Goal: Task Accomplishment & Management: Manage account settings

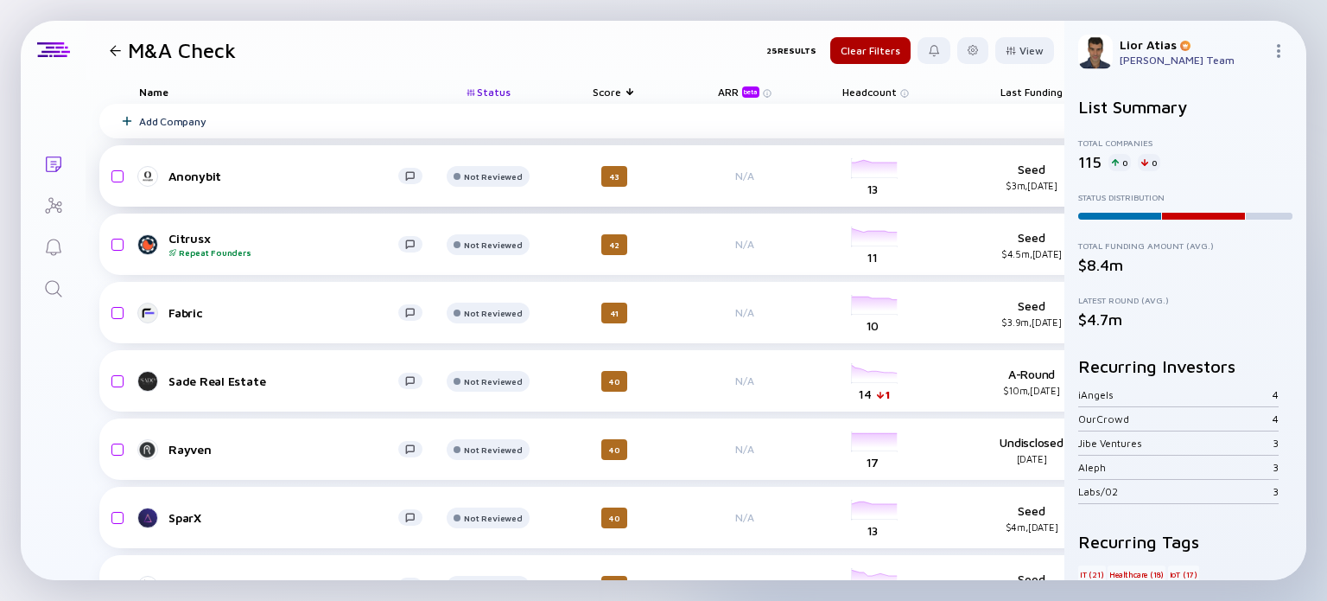
click at [277, 176] on div "Anonybit" at bounding box center [283, 175] width 230 height 15
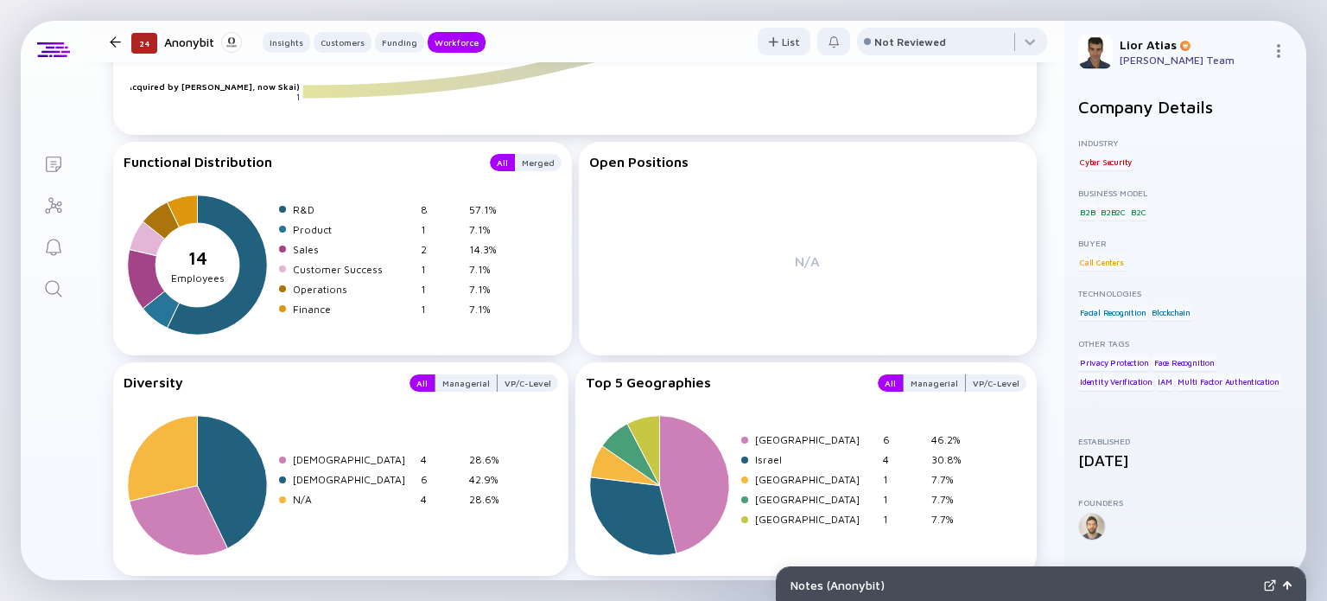
scroll to position [2412, 0]
click at [906, 42] on div "Not Reviewed" at bounding box center [910, 41] width 72 height 13
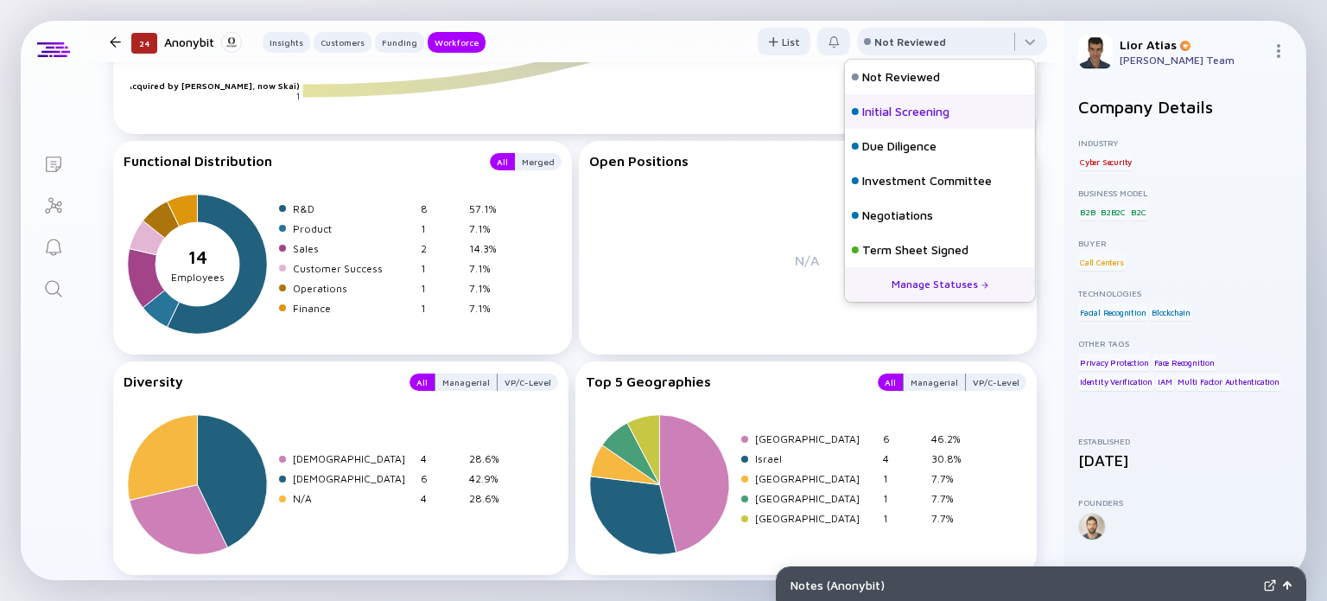
scroll to position [76, 0]
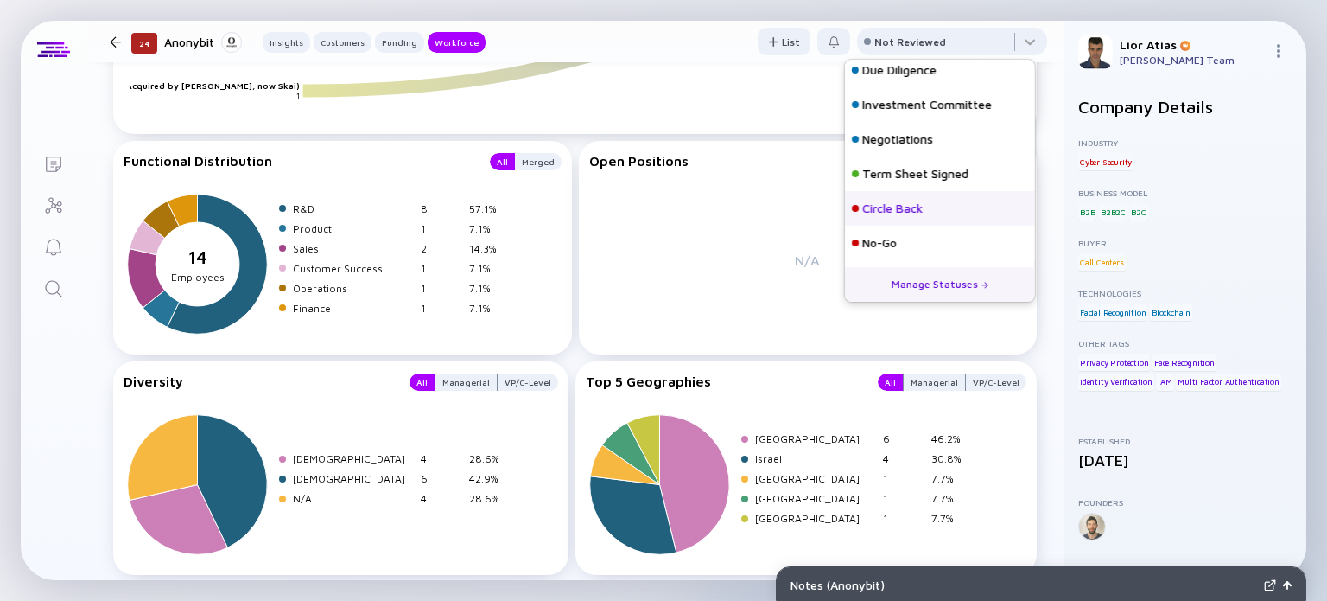
click at [903, 213] on div "Circle Back" at bounding box center [892, 208] width 60 height 17
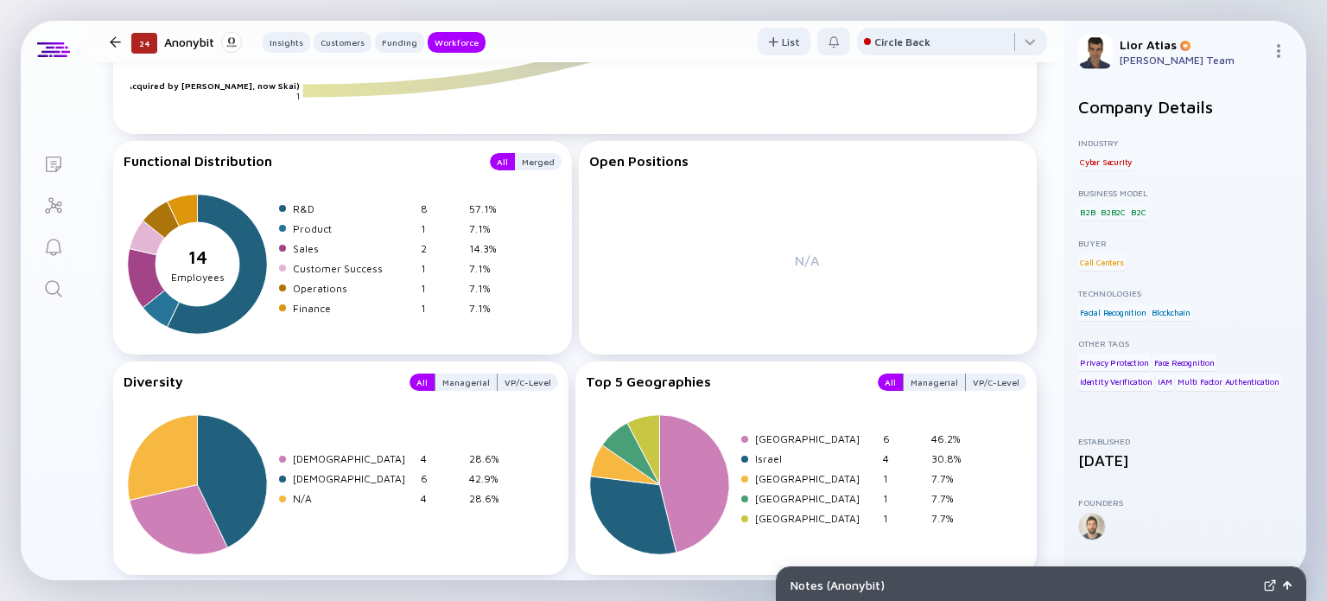
click at [111, 36] on div at bounding box center [115, 41] width 11 height 11
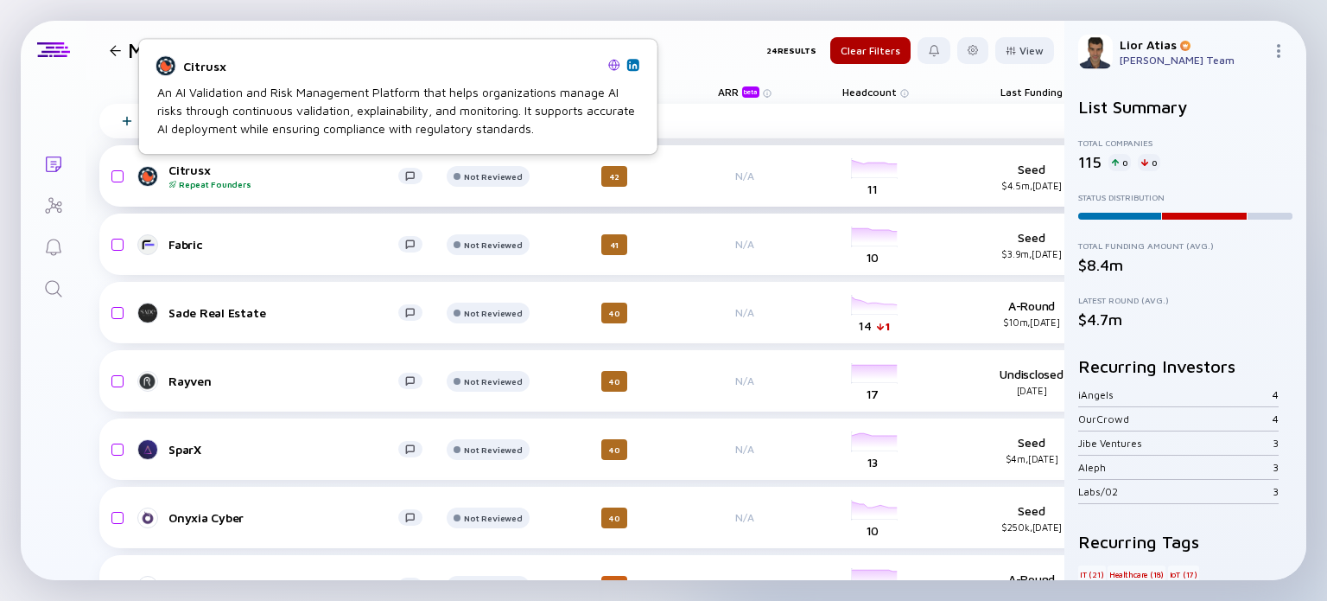
click at [225, 179] on div "Repeat Founders" at bounding box center [283, 184] width 230 height 10
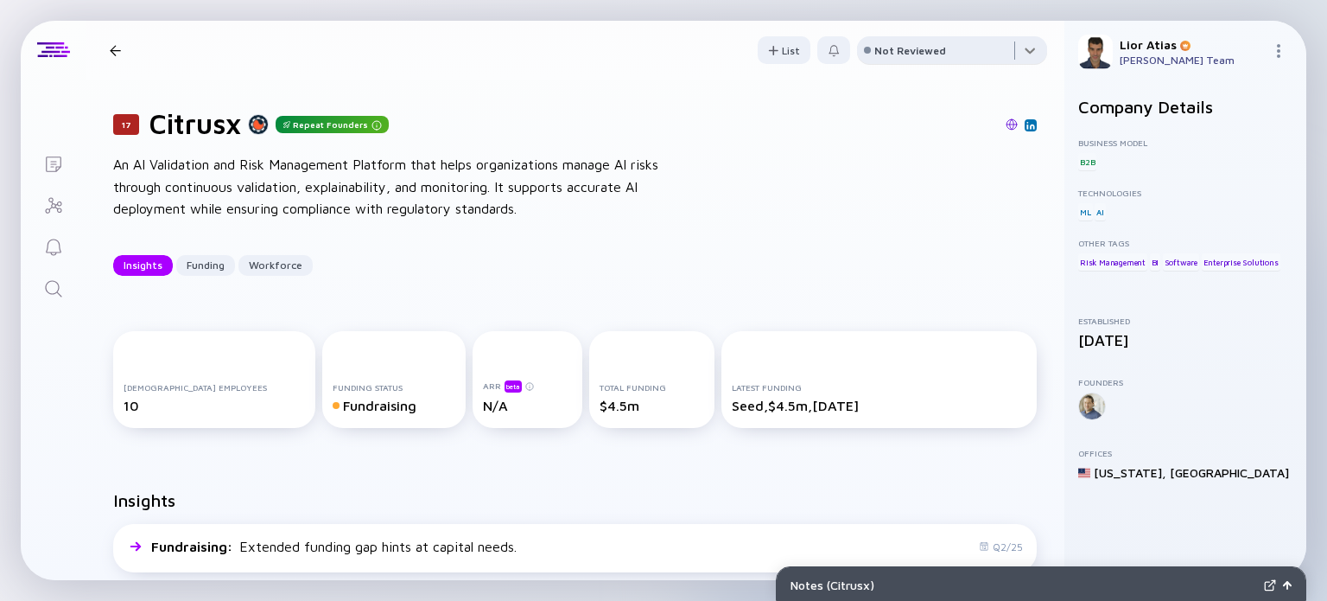
click at [892, 41] on div at bounding box center [952, 53] width 190 height 35
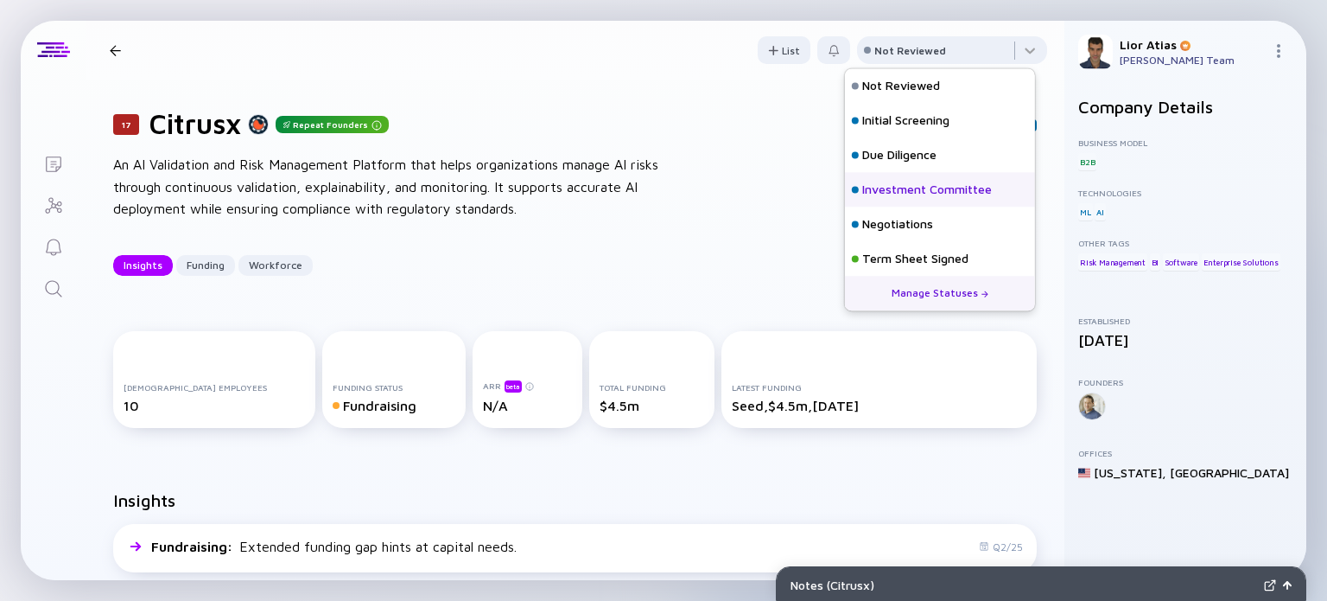
scroll to position [76, 0]
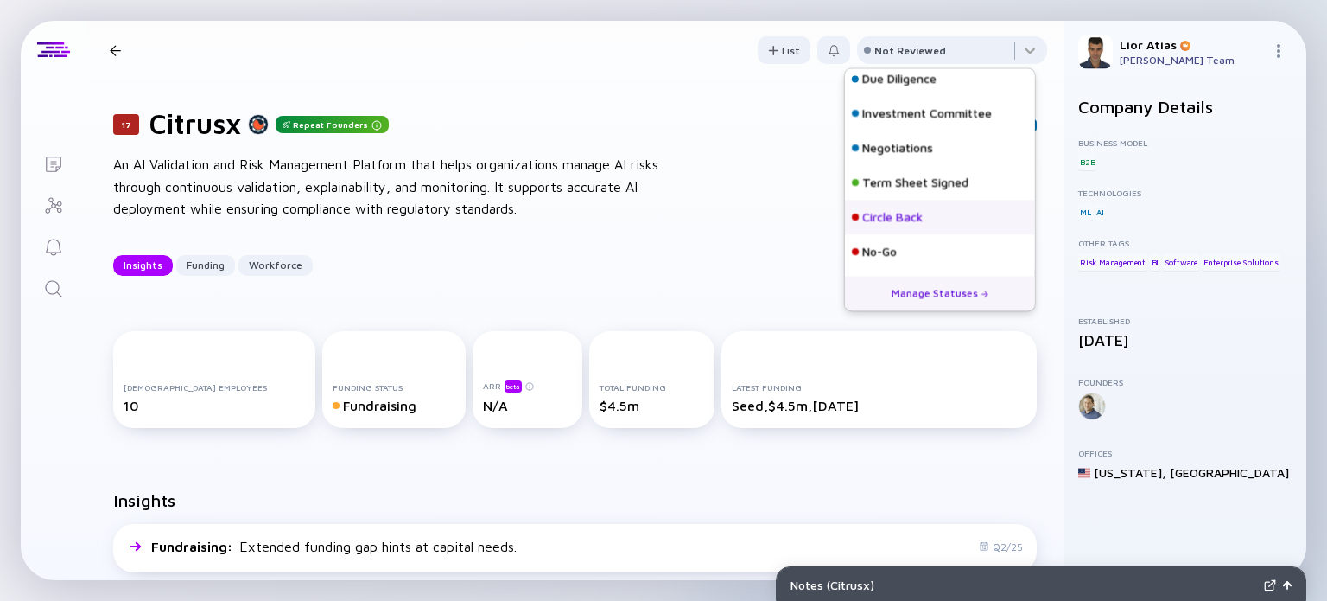
click at [918, 213] on div "Circle Back" at bounding box center [892, 217] width 60 height 17
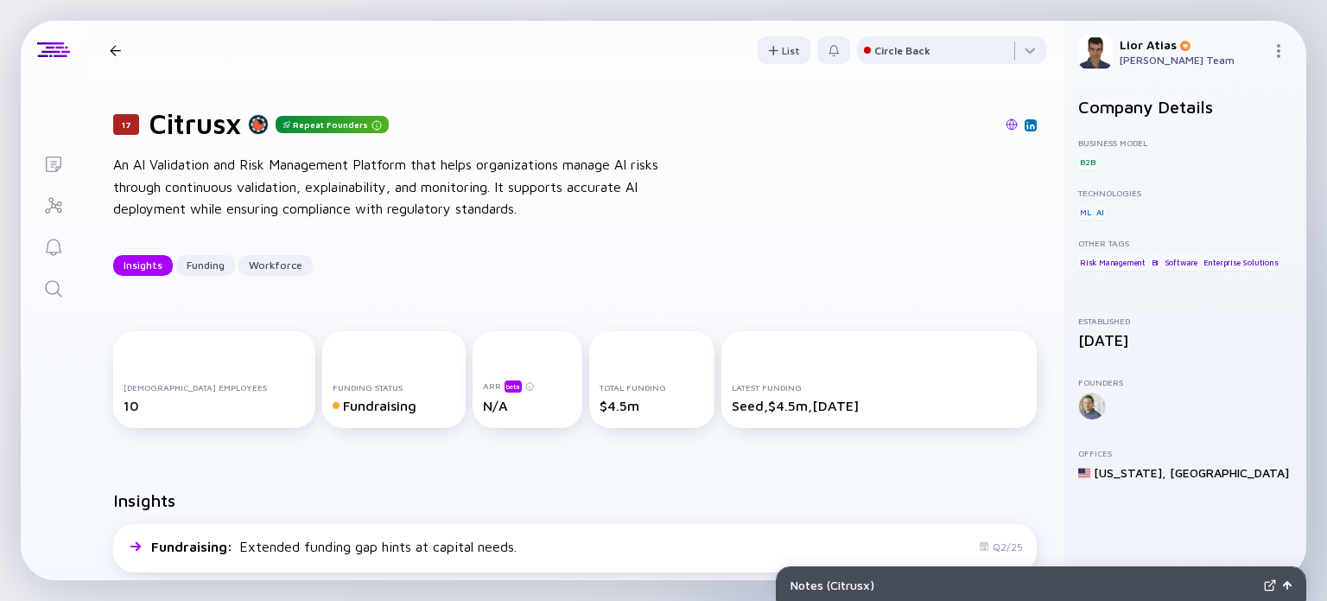
click at [110, 54] on div at bounding box center [115, 50] width 11 height 11
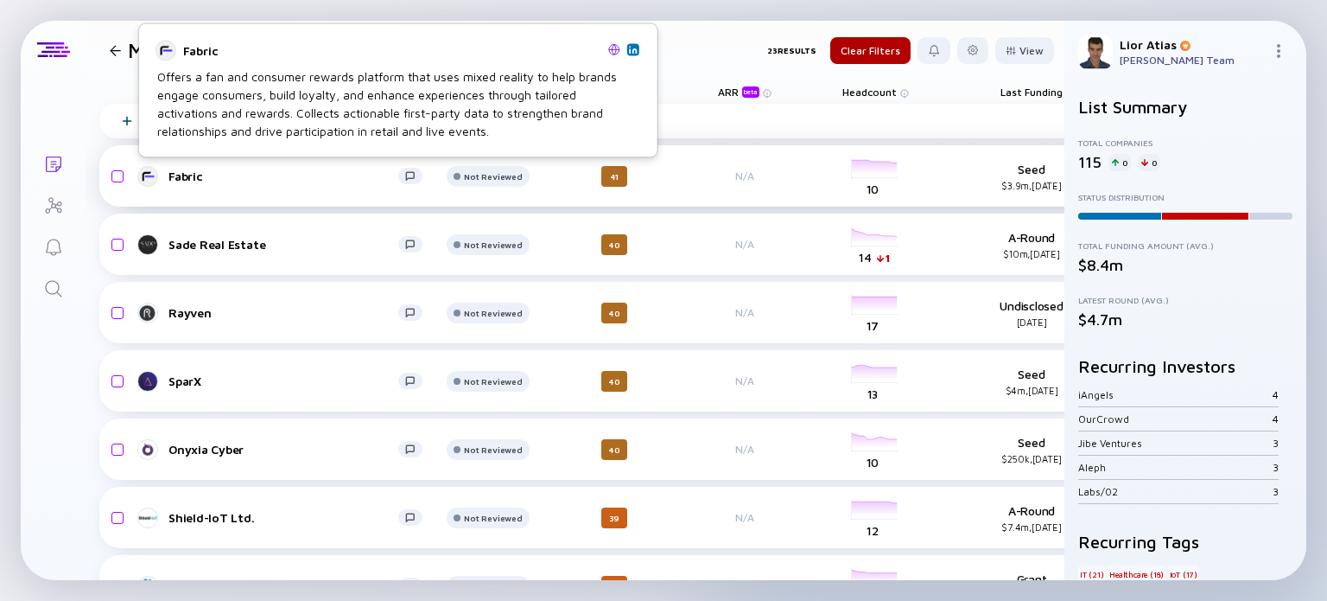
click at [277, 172] on div "Fabric" at bounding box center [283, 175] width 230 height 15
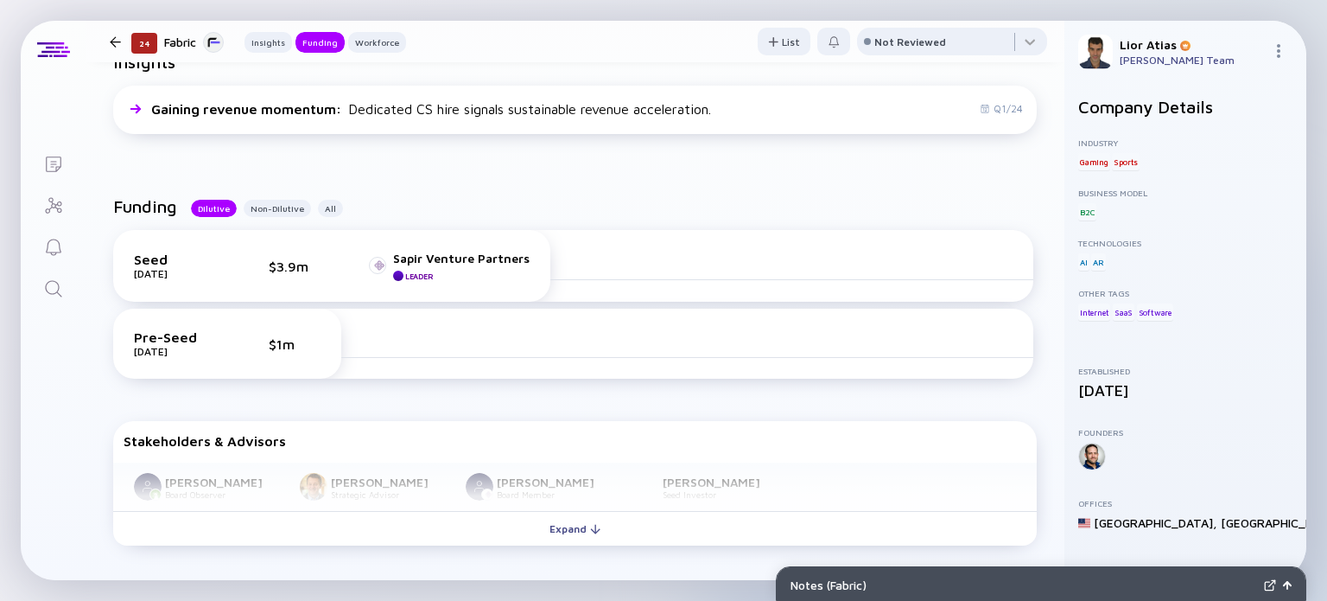
scroll to position [514, 0]
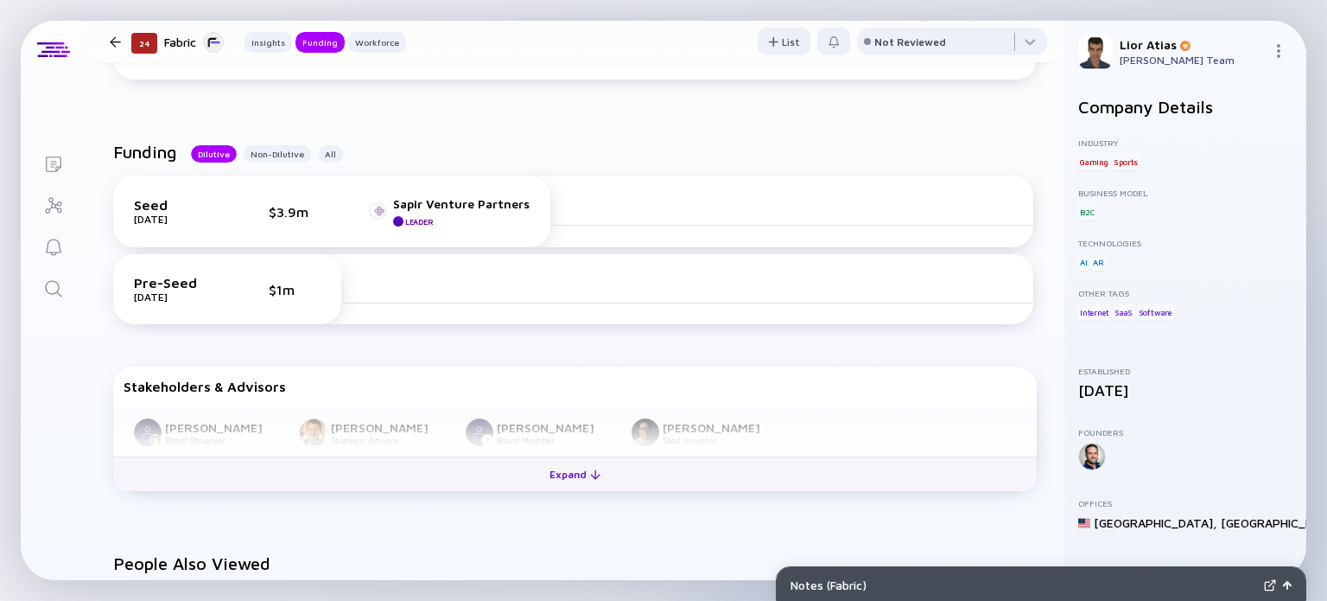
click at [577, 474] on div "Expand" at bounding box center [575, 474] width 72 height 27
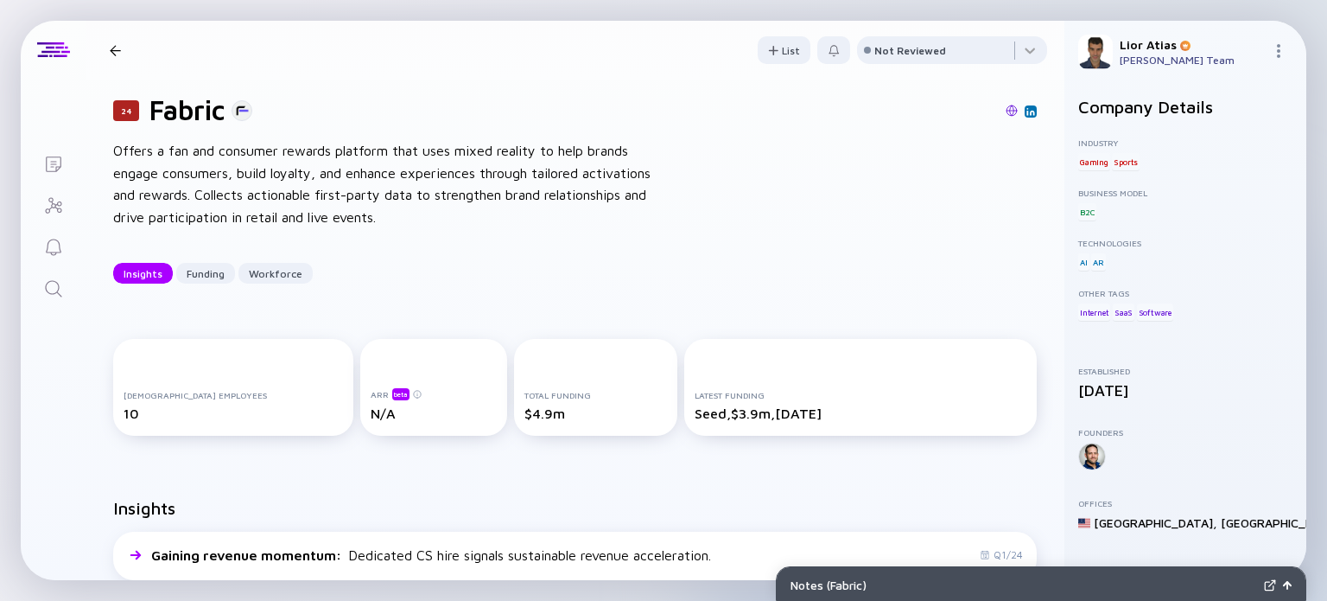
scroll to position [0, 0]
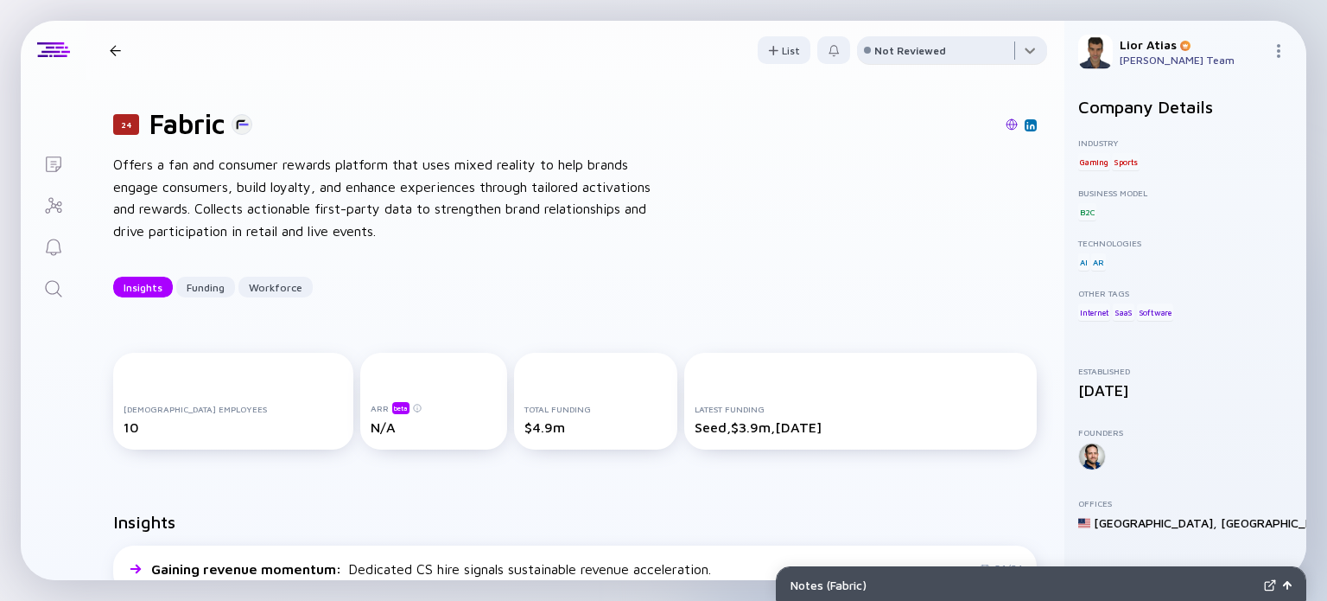
click at [911, 57] on div at bounding box center [952, 53] width 190 height 35
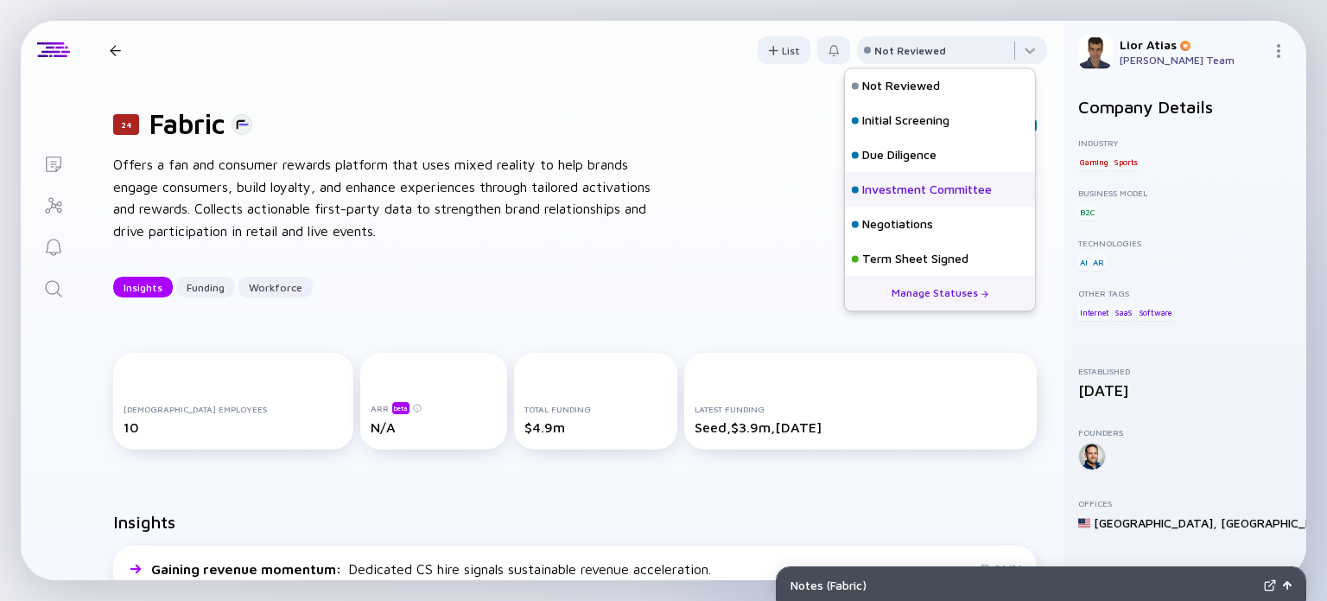
scroll to position [76, 0]
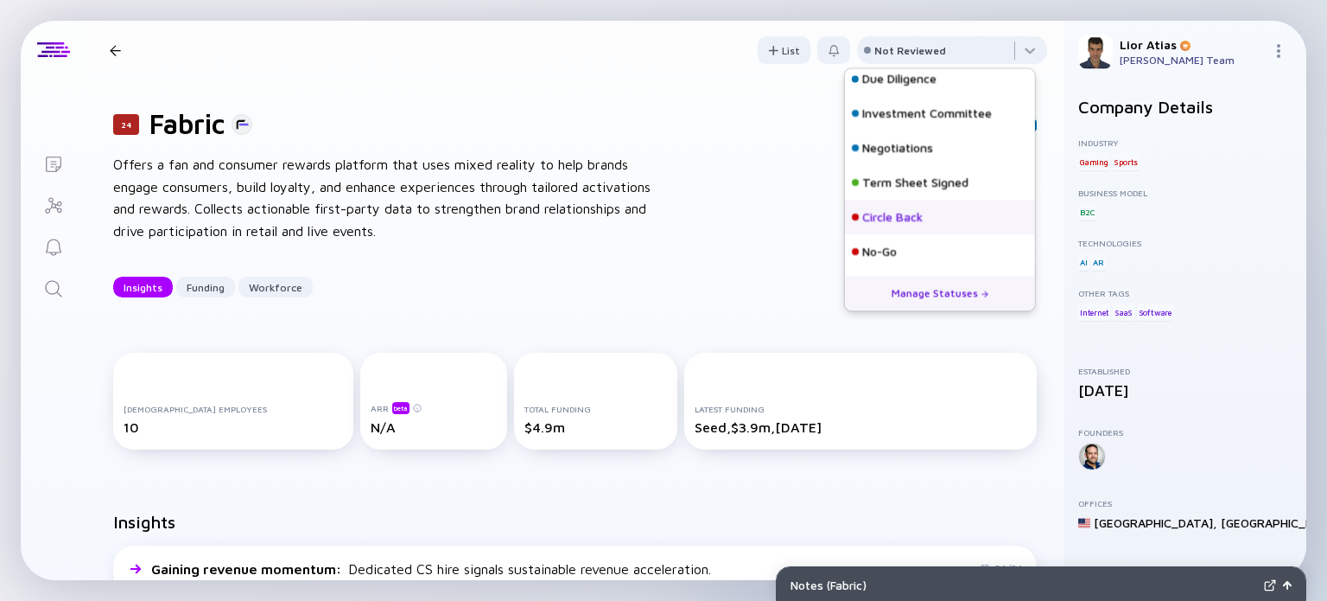
click at [895, 222] on div "Circle Back" at bounding box center [892, 217] width 60 height 17
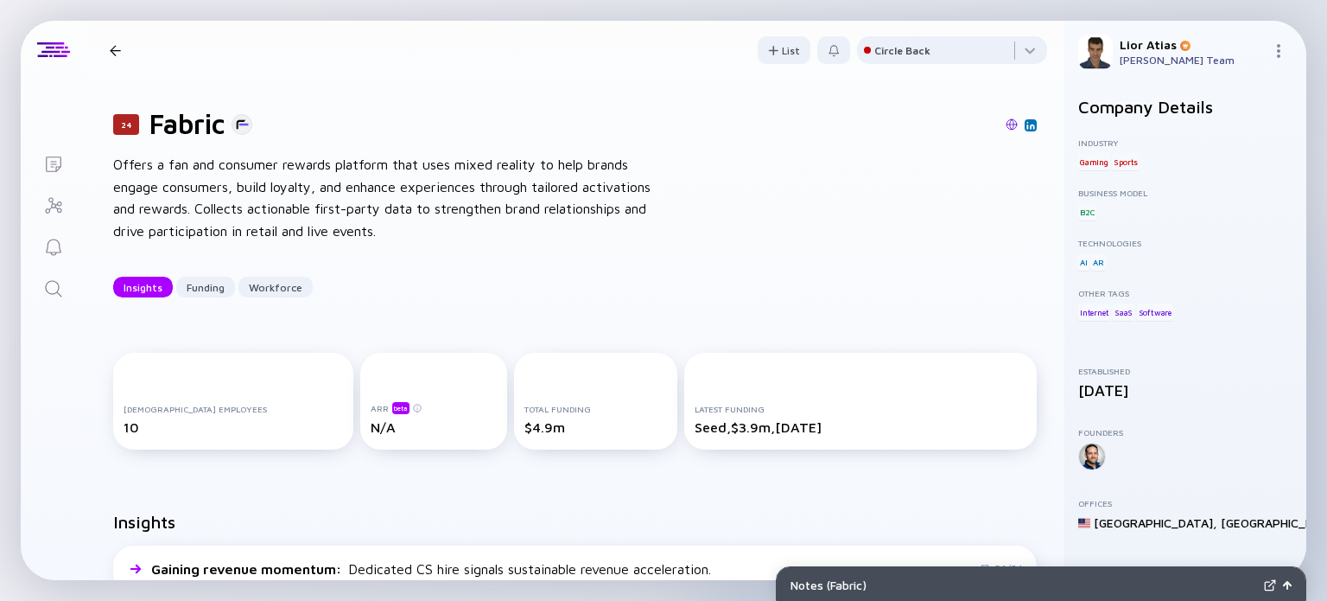
click at [108, 45] on div at bounding box center [115, 50] width 25 height 11
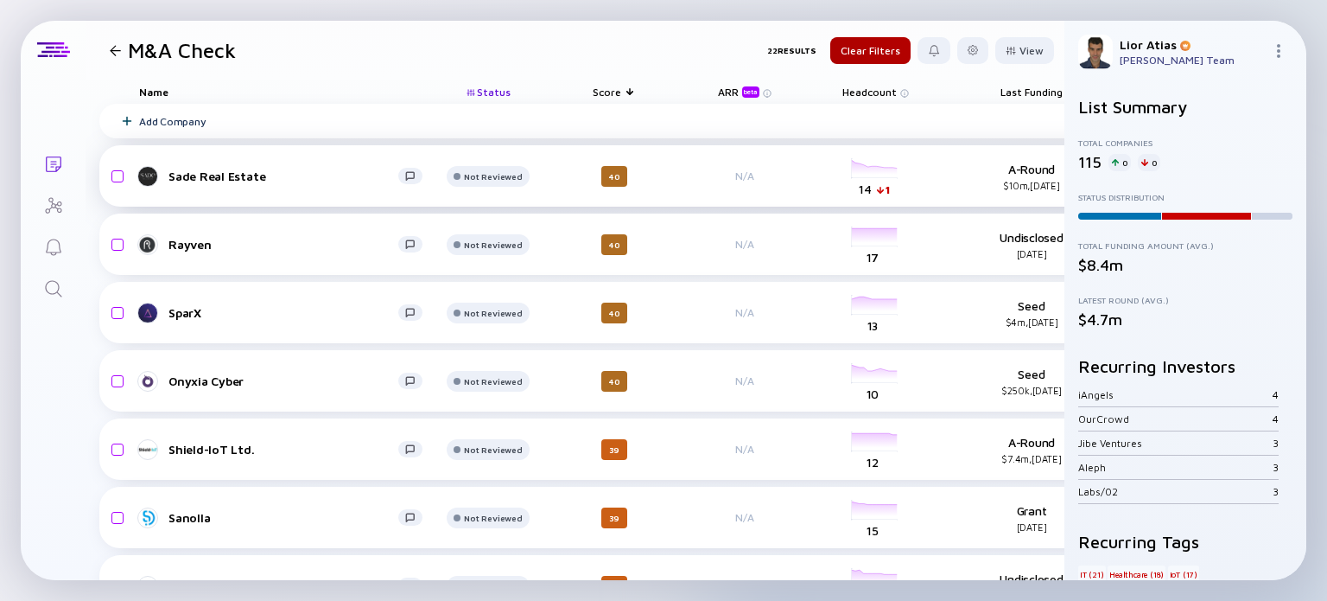
click at [284, 178] on div "Sade Real Estate" at bounding box center [283, 175] width 230 height 15
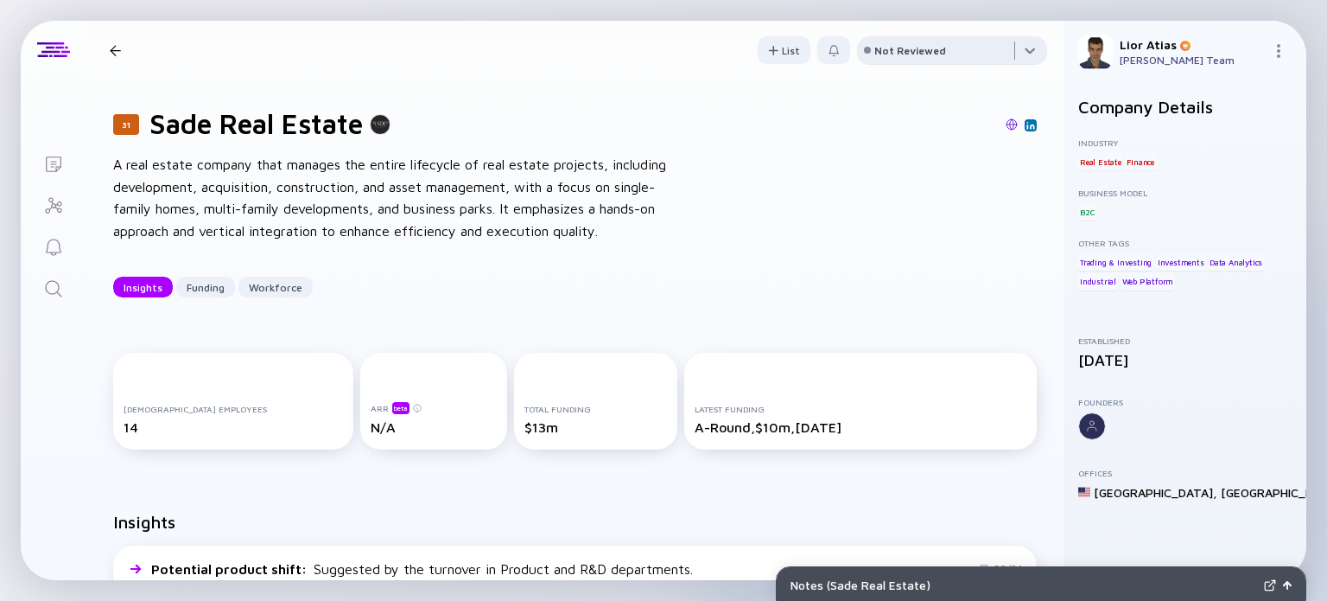
click at [969, 51] on div at bounding box center [952, 53] width 190 height 35
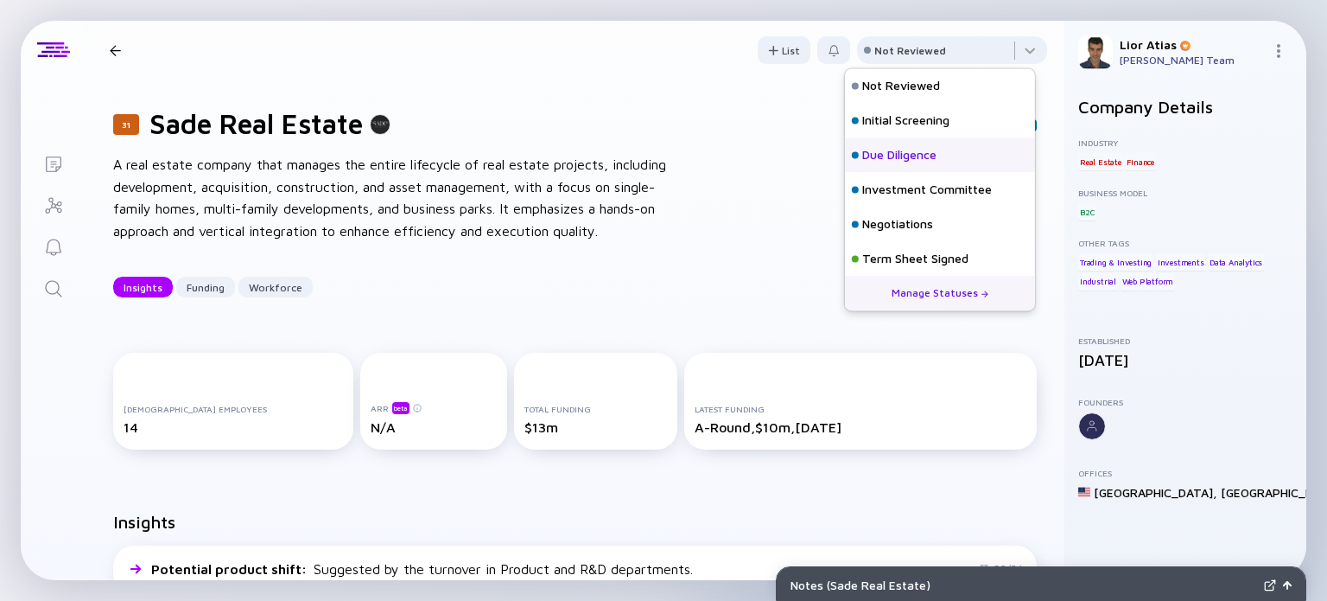
scroll to position [76, 0]
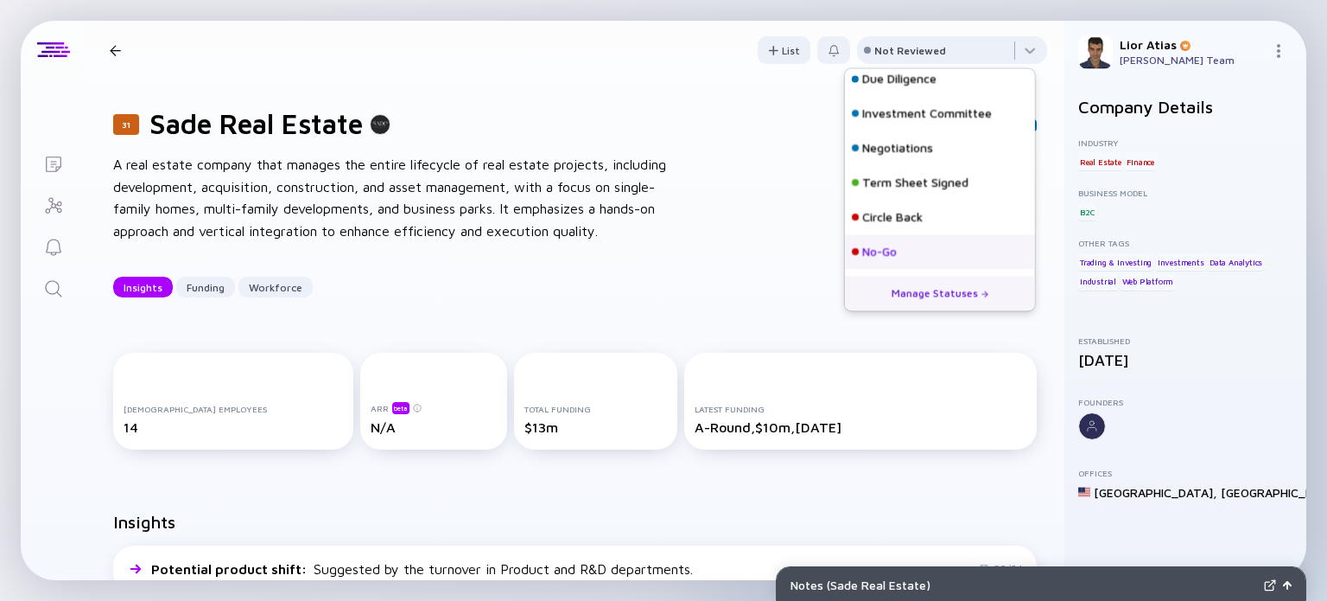
click at [907, 243] on div "No-Go" at bounding box center [940, 251] width 190 height 35
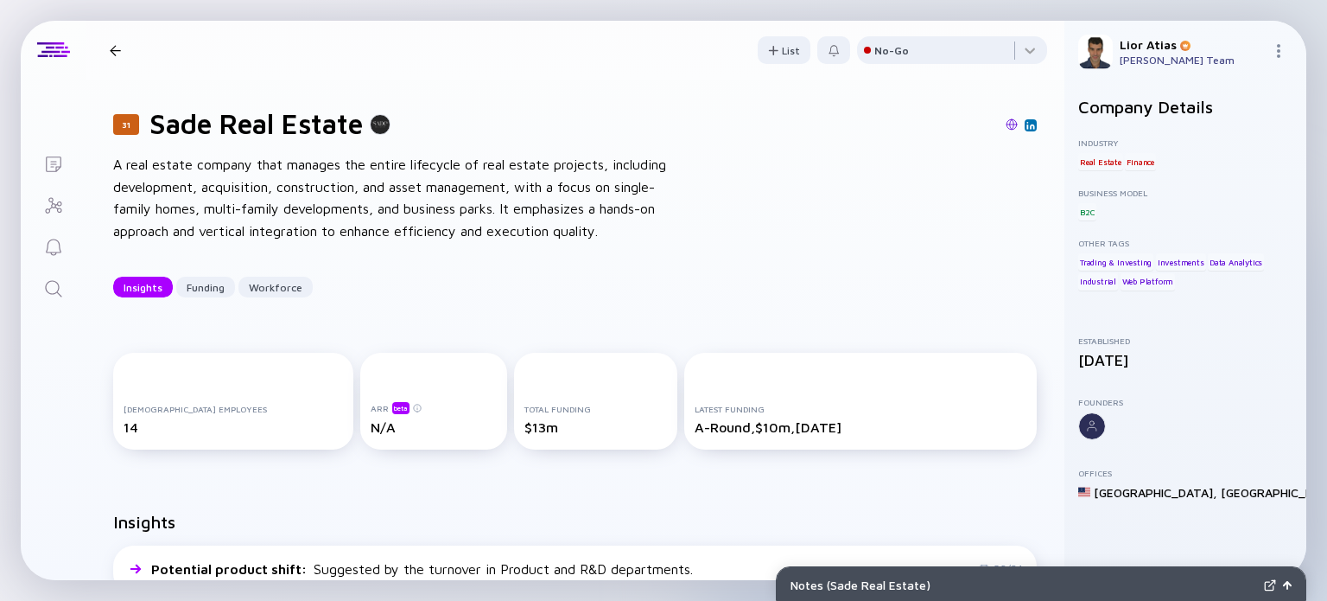
click at [122, 52] on div at bounding box center [115, 50] width 25 height 11
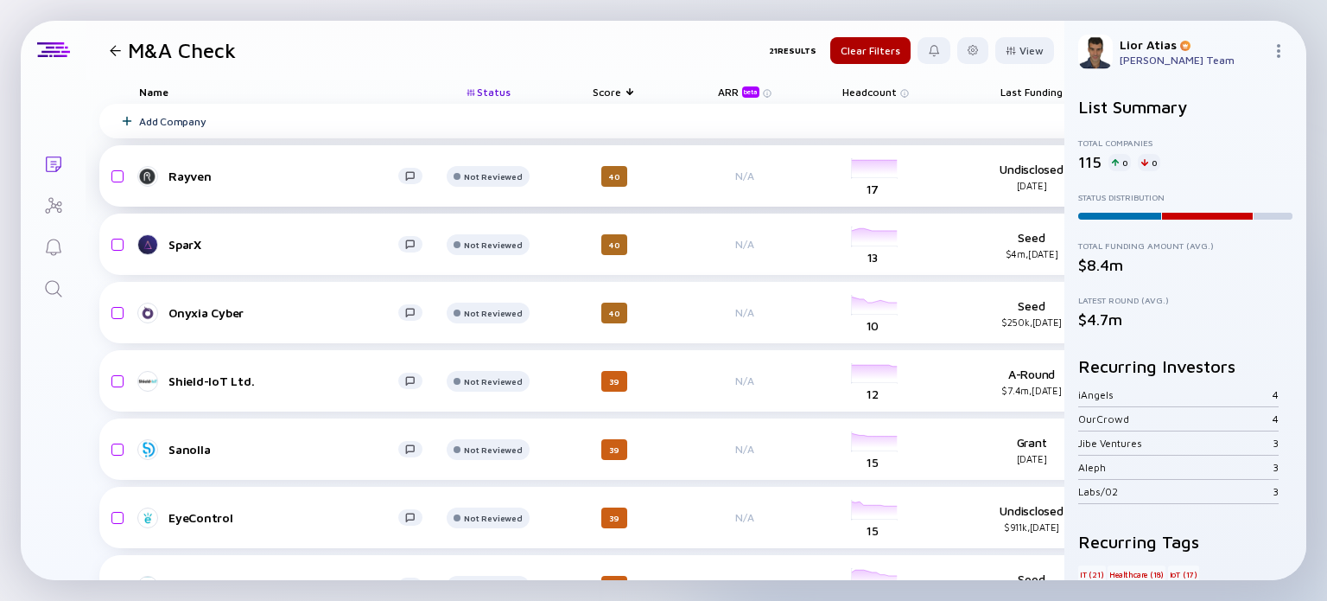
click at [298, 169] on div "Rayven" at bounding box center [283, 175] width 230 height 15
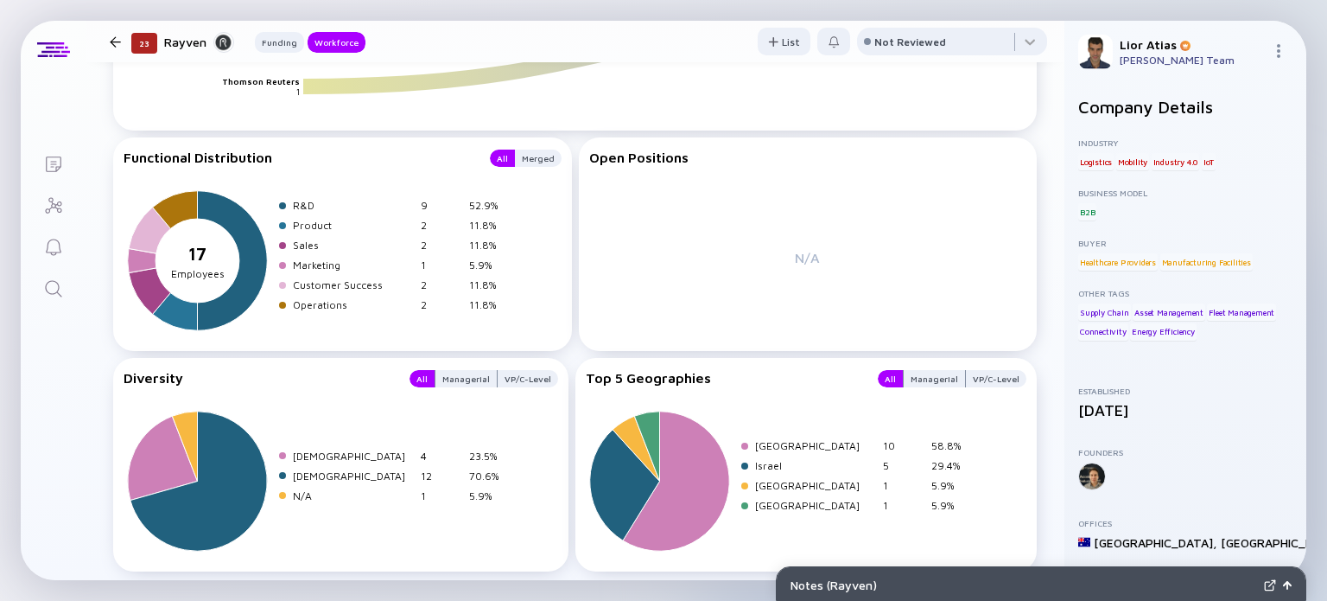
scroll to position [2155, 0]
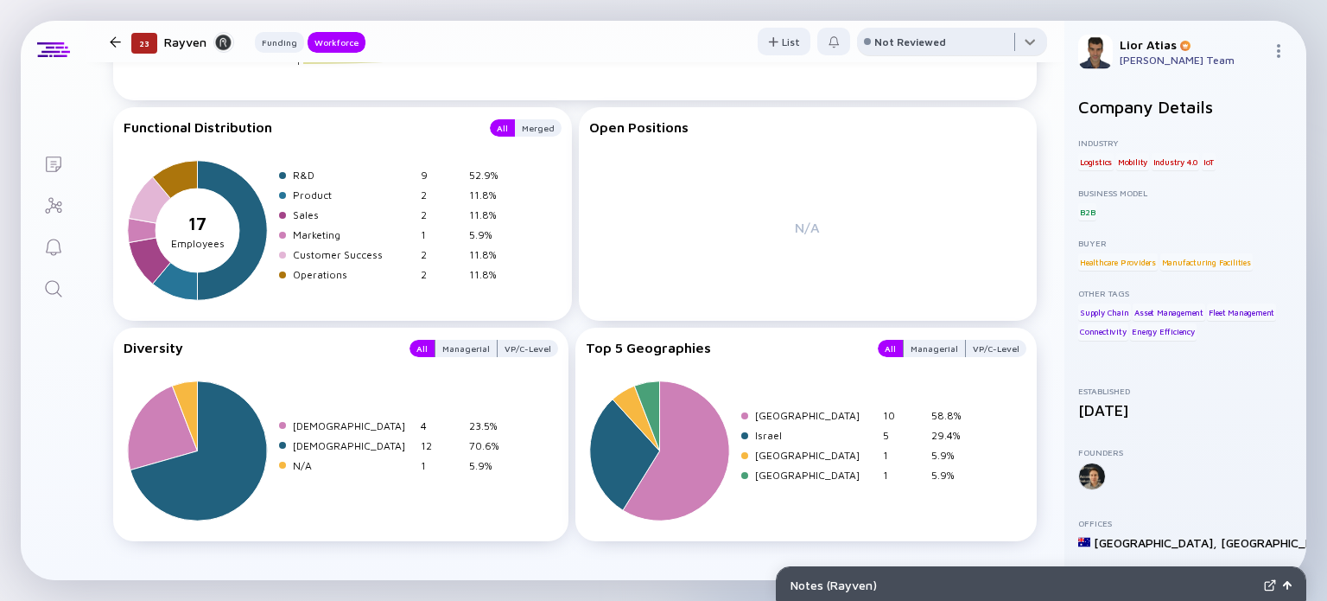
click at [961, 44] on div at bounding box center [952, 45] width 190 height 35
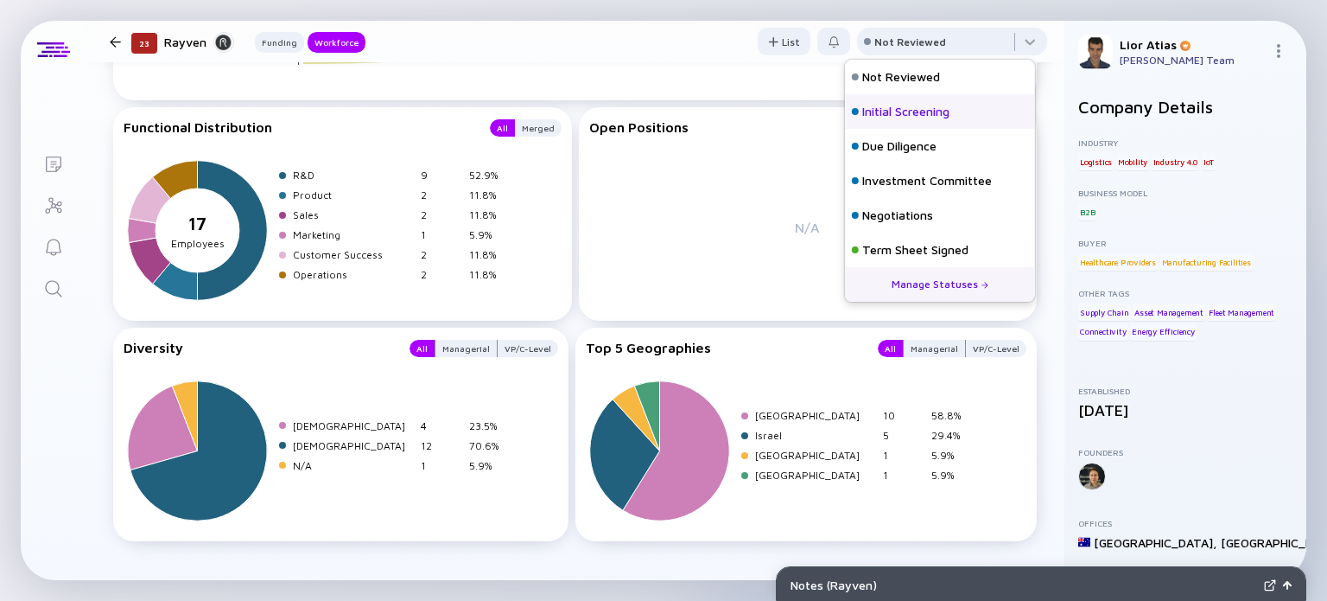
click at [940, 106] on div "Initial Screening" at bounding box center [905, 111] width 87 height 17
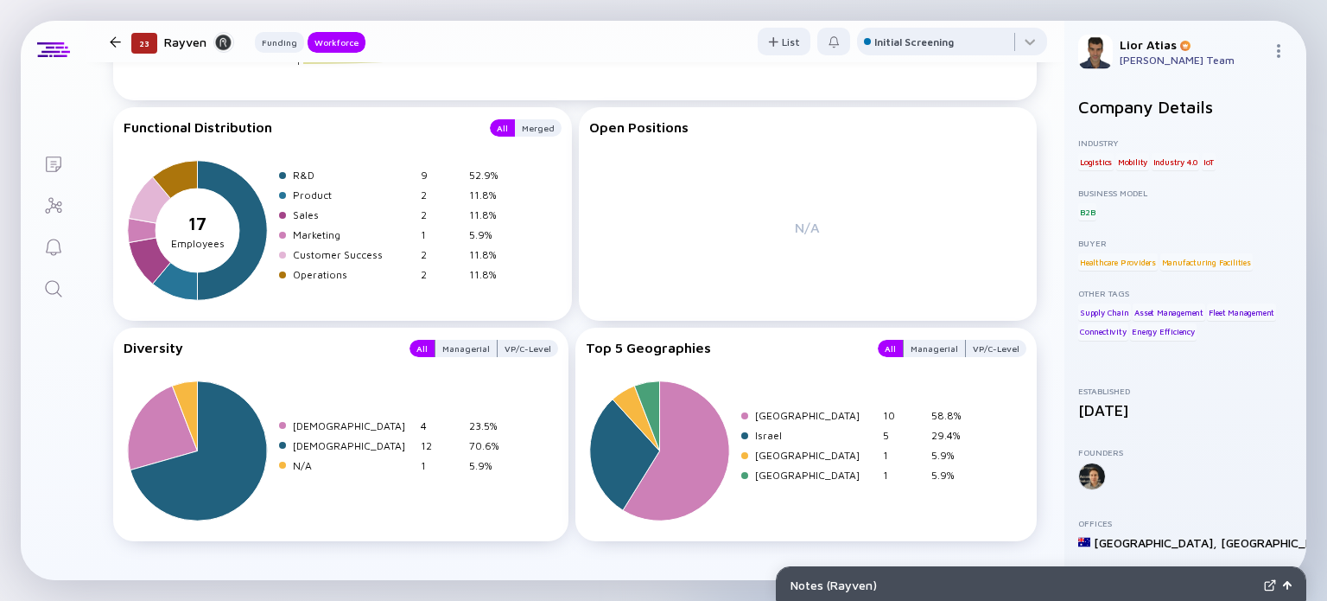
click at [111, 41] on div at bounding box center [115, 41] width 11 height 11
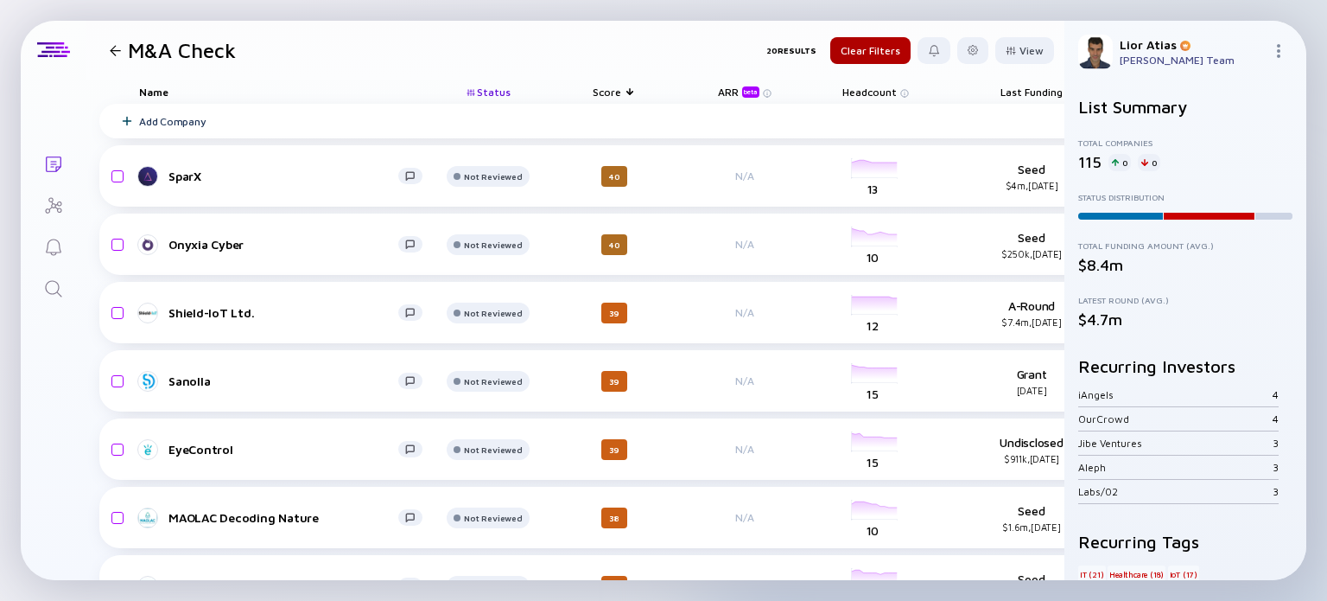
click at [505, 97] on span "Status" at bounding box center [494, 92] width 34 height 13
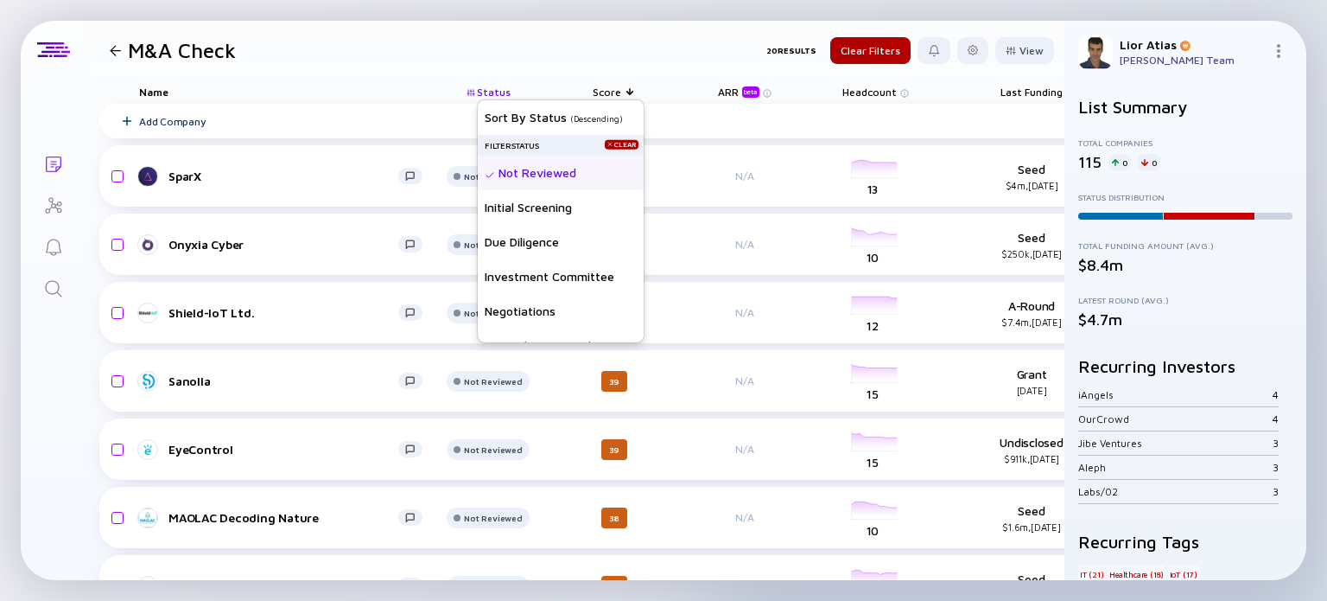
click at [541, 168] on div "Not Reviewed" at bounding box center [561, 172] width 166 height 35
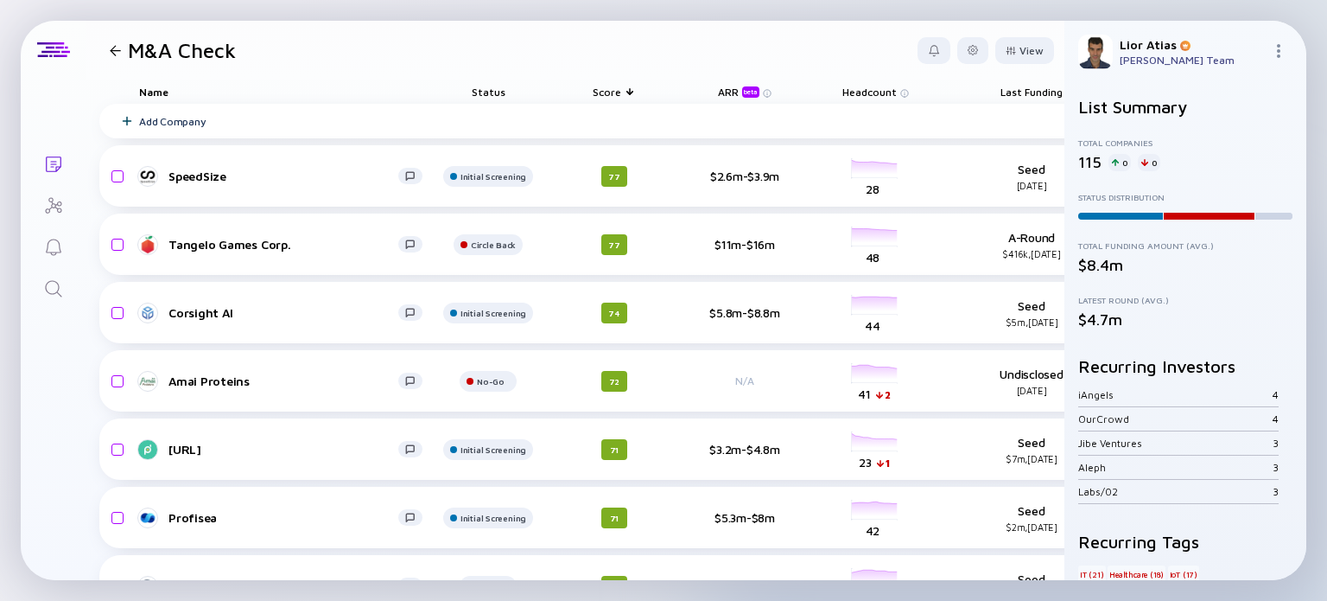
click at [386, 72] on header "M&A Check View" at bounding box center [575, 50] width 979 height 59
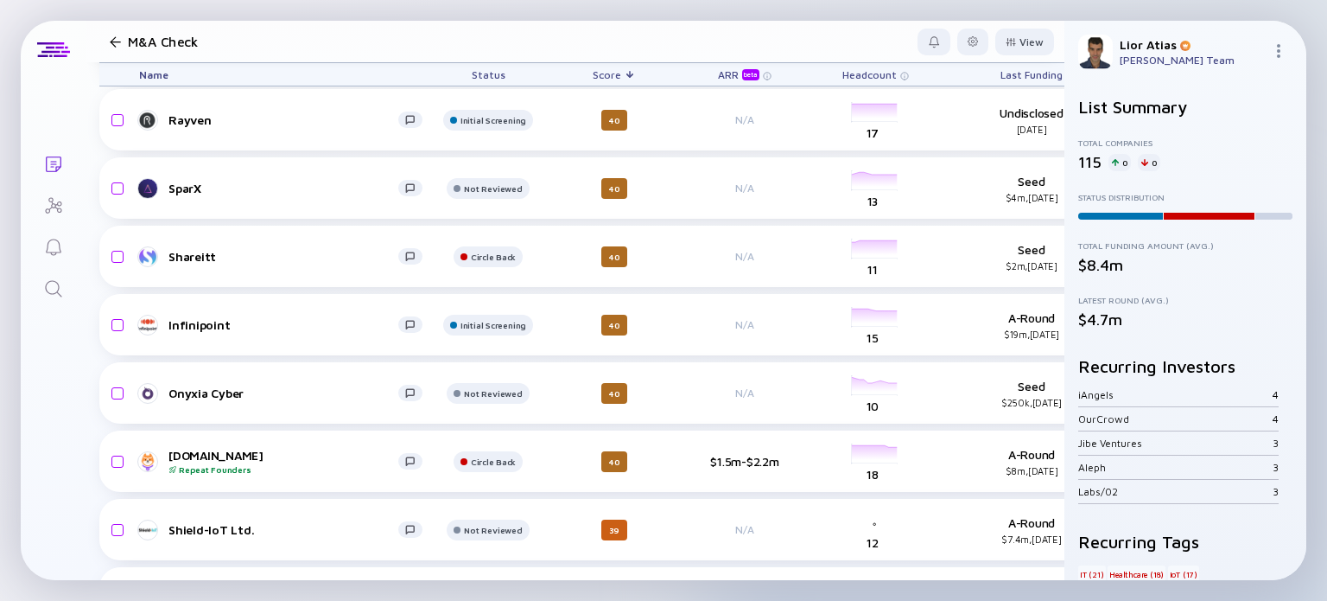
scroll to position [6248, 0]
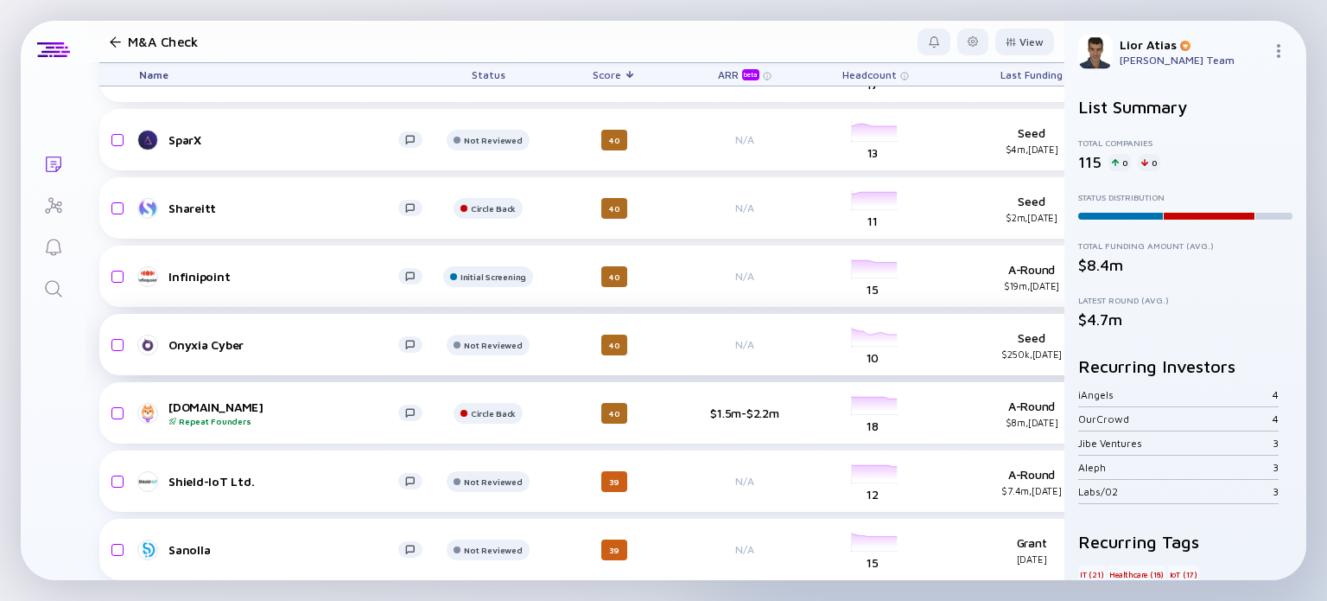
click at [213, 341] on div "Onyxia Cyber" at bounding box center [283, 344] width 230 height 15
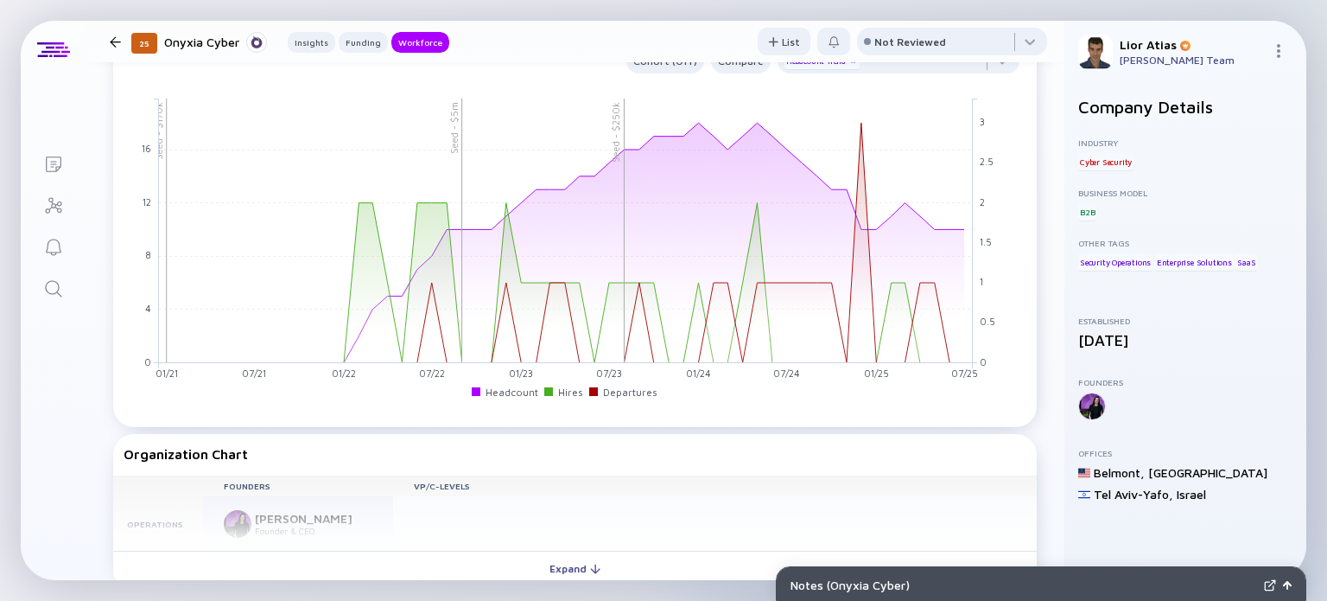
scroll to position [1441, 0]
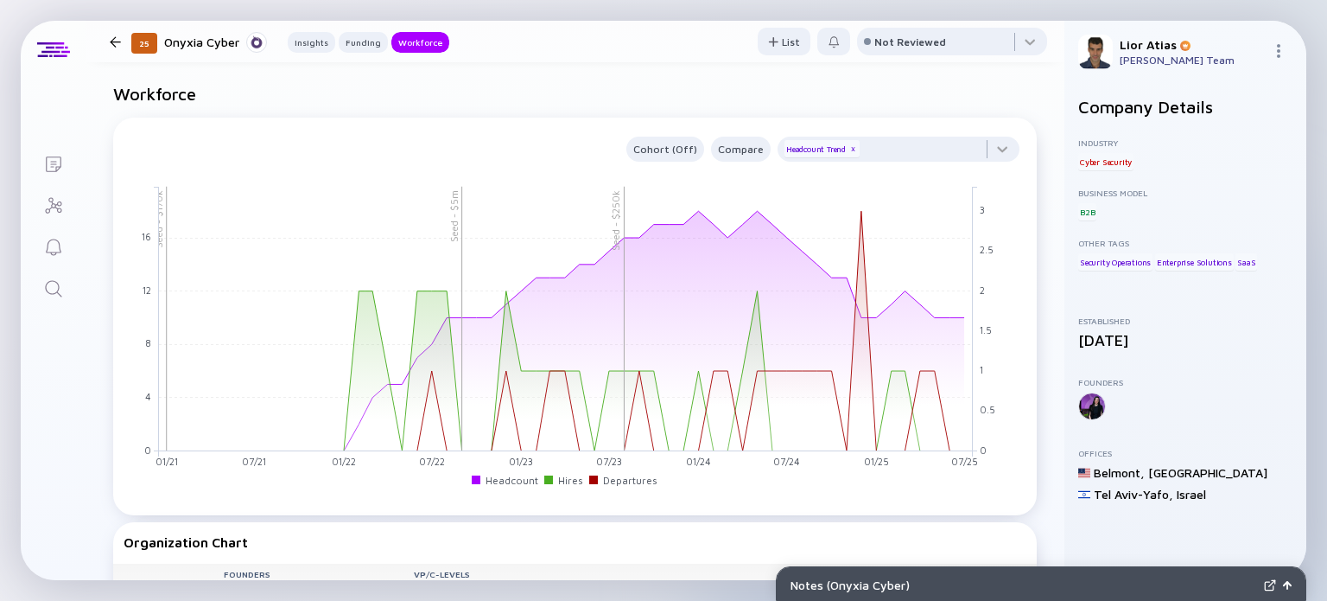
click at [946, 172] on div "Cohort (Off) Compare Headcount Trend x Seed - $5m Seed - $250k Seed - $170k 01/…" at bounding box center [575, 308] width 903 height 357
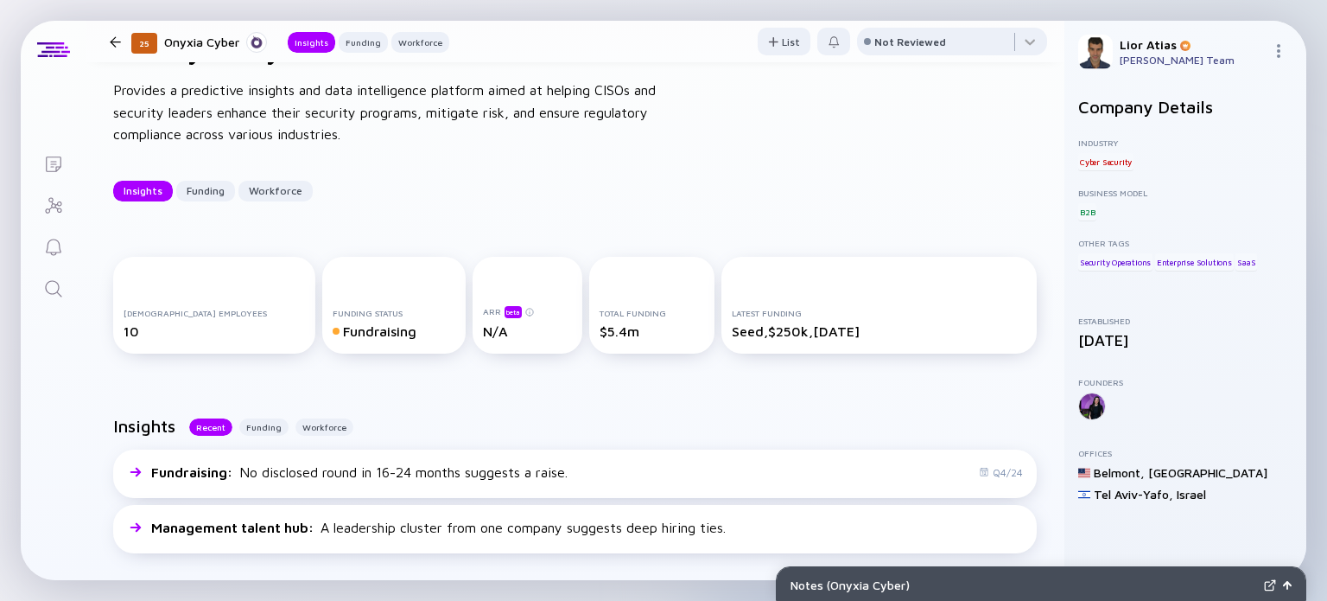
scroll to position [0, 0]
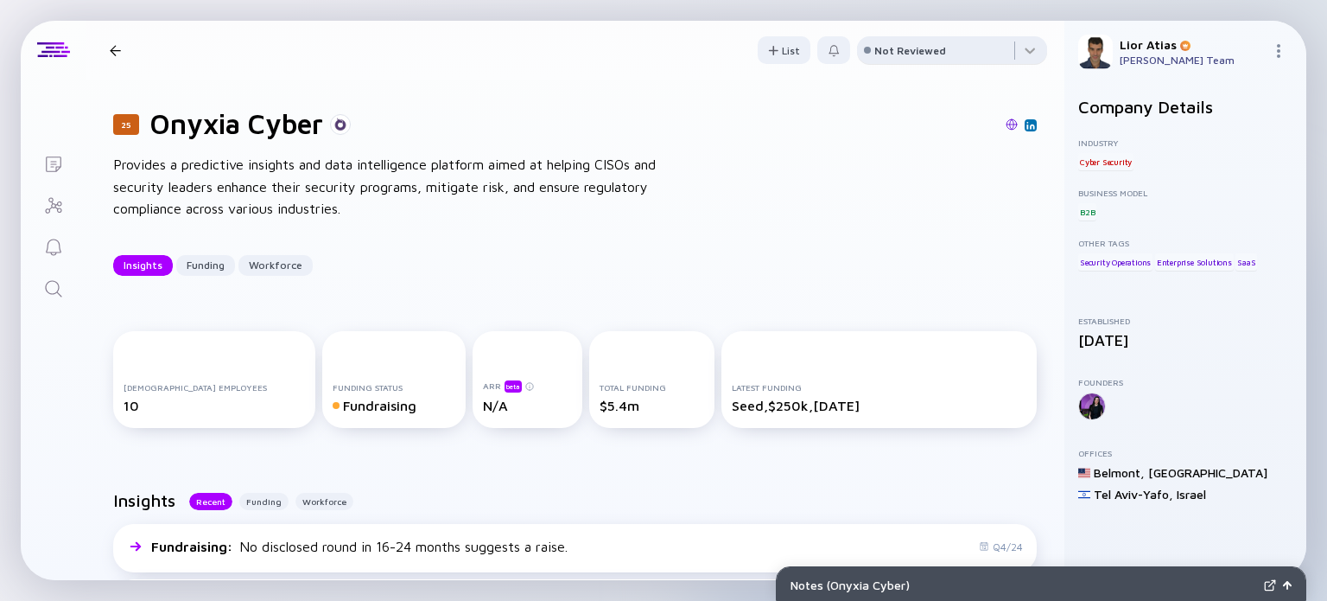
click at [912, 54] on div "Not Reviewed" at bounding box center [910, 50] width 72 height 13
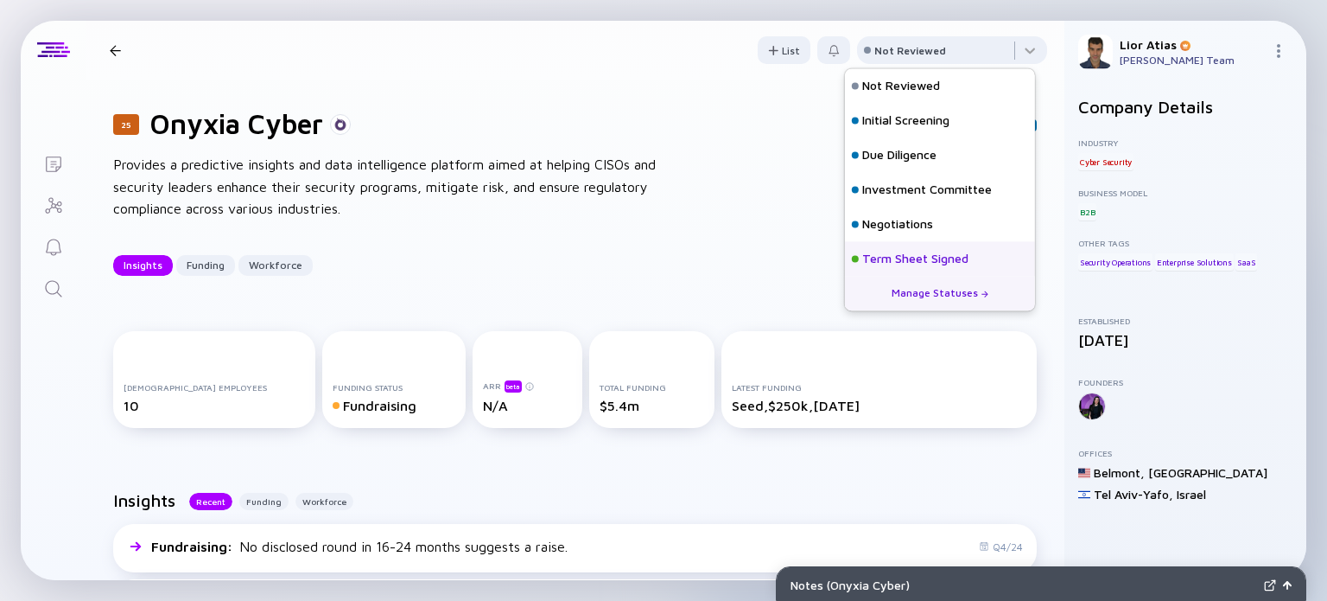
scroll to position [76, 0]
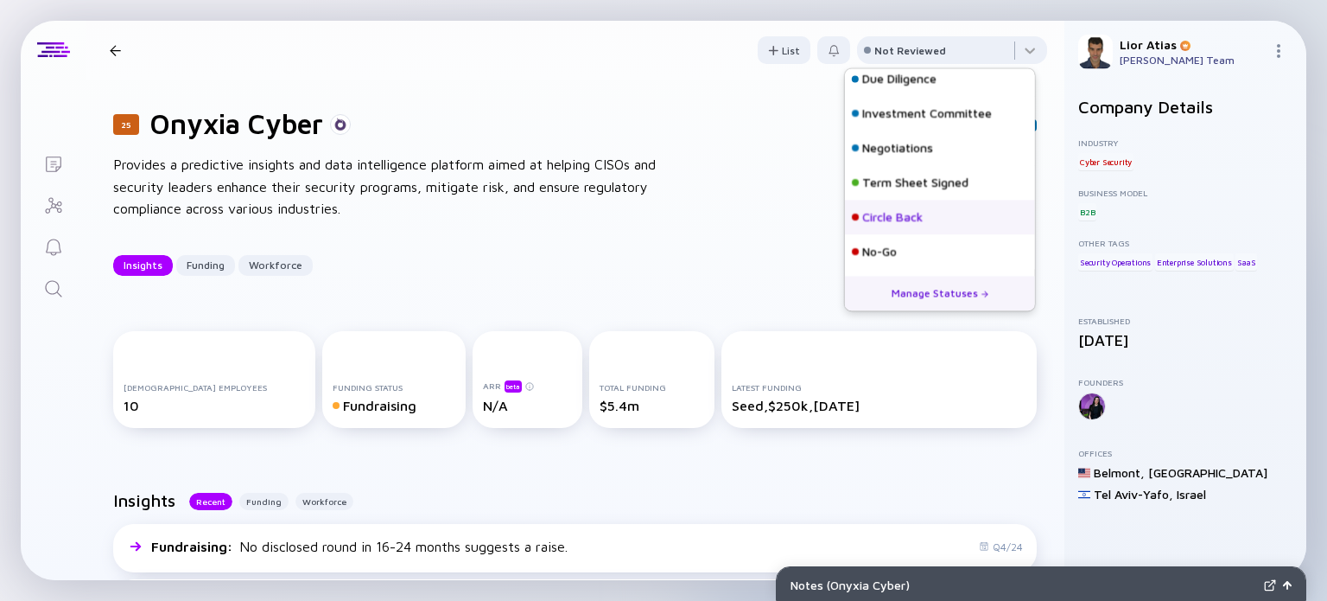
click at [925, 220] on div "Circle Back" at bounding box center [940, 217] width 190 height 35
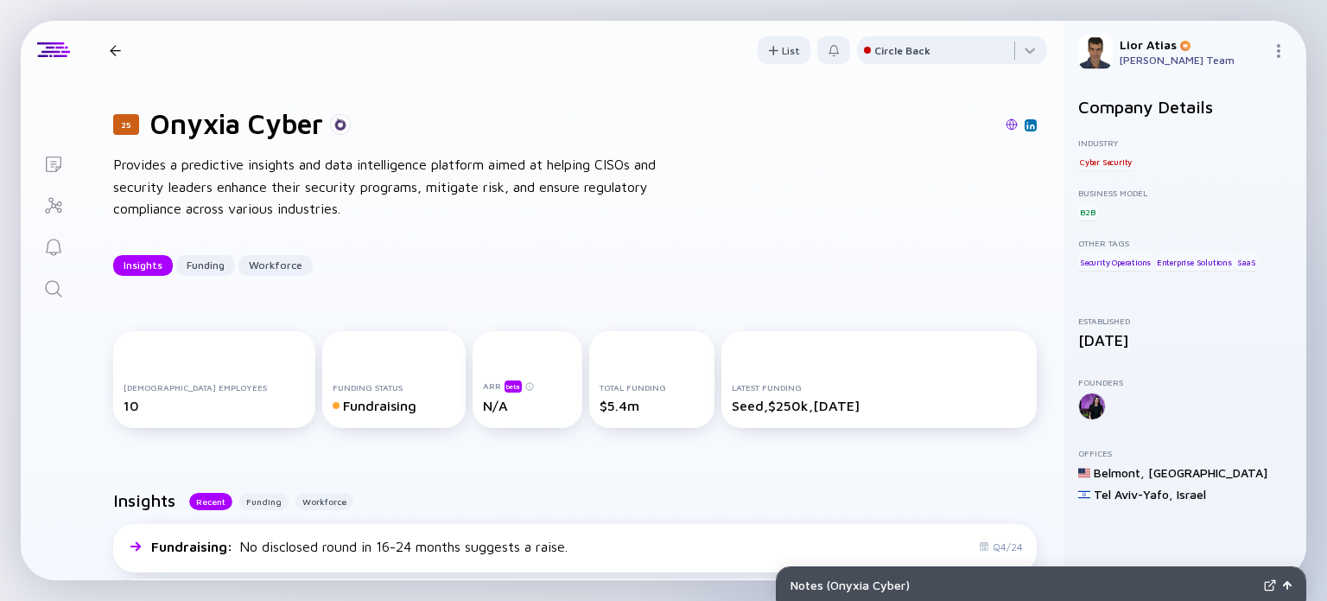
click at [107, 39] on div "25 Onyxia Cyber Insights Funding Workforce" at bounding box center [276, 50] width 346 height 23
click at [113, 45] on div at bounding box center [115, 50] width 11 height 11
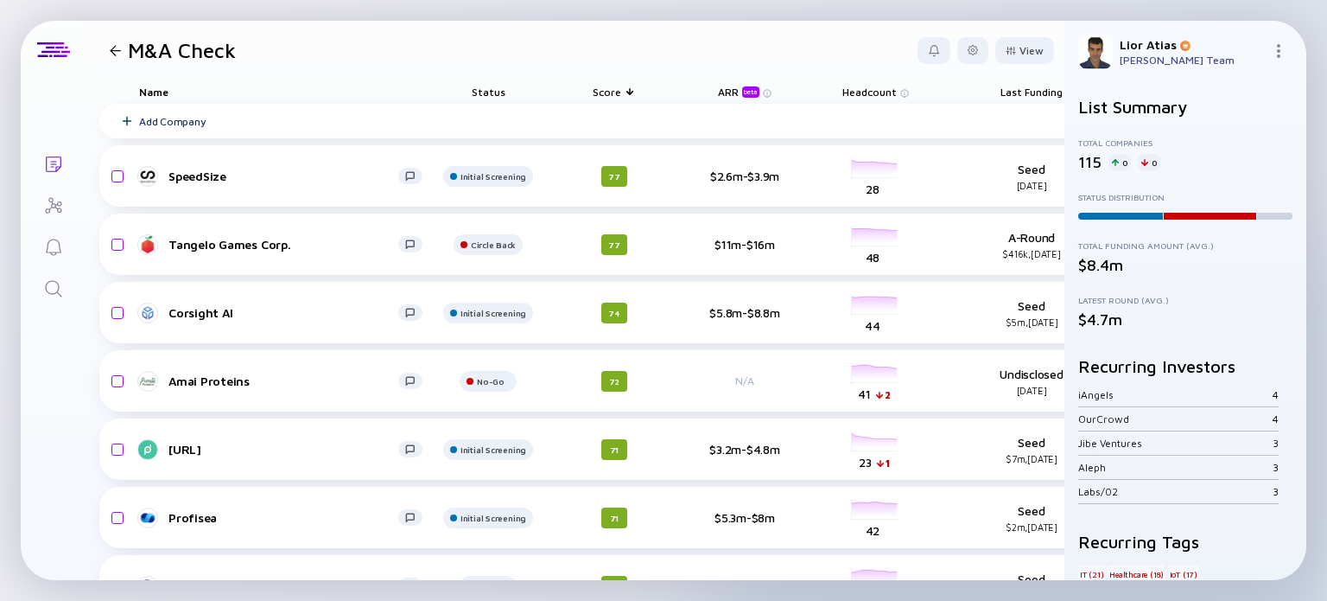
click at [487, 91] on span "Status" at bounding box center [489, 92] width 34 height 13
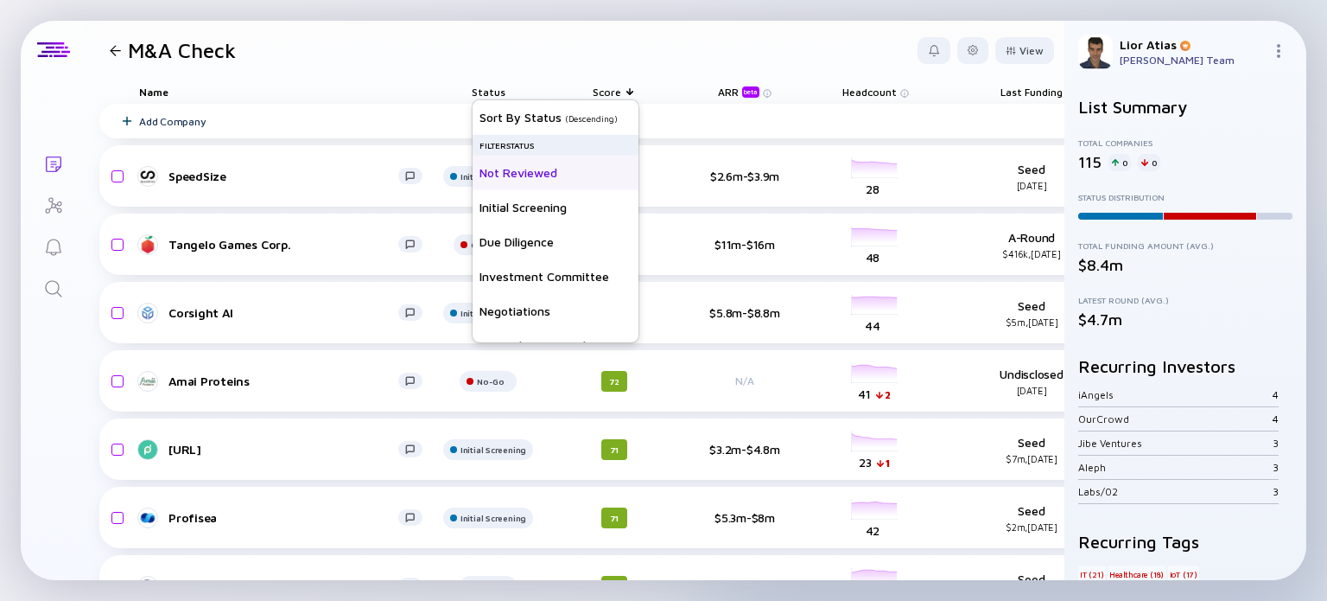
click at [523, 172] on div "Not Reviewed" at bounding box center [556, 172] width 166 height 35
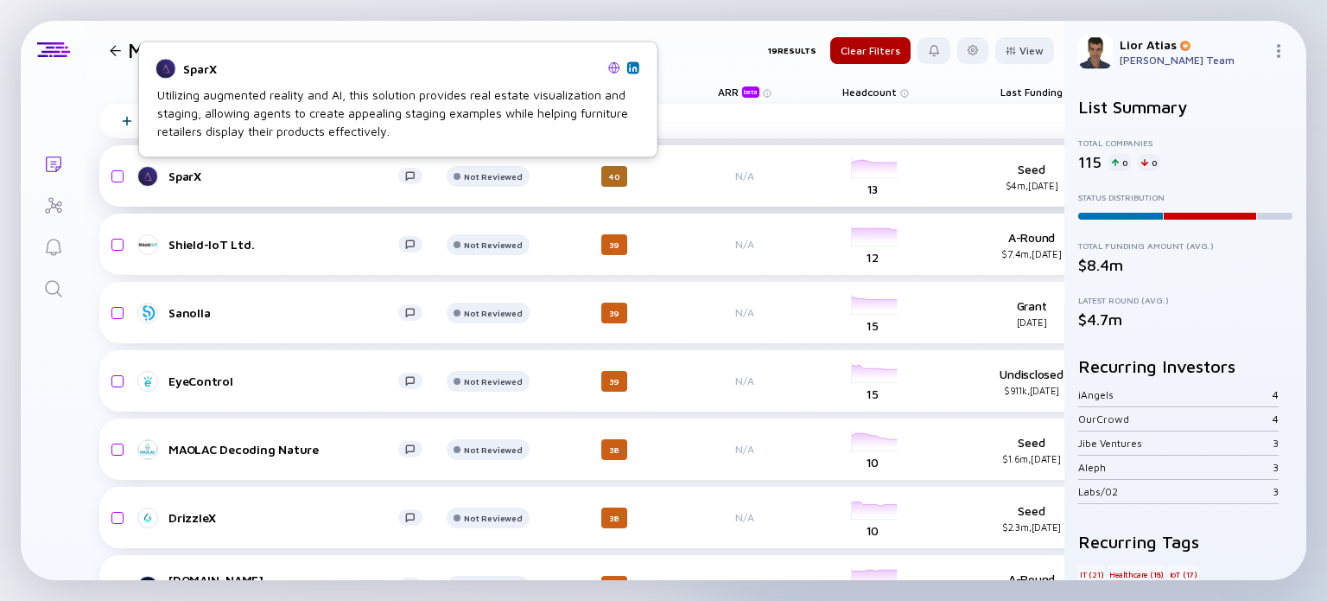
click at [321, 169] on div "SparX" at bounding box center [283, 175] width 230 height 15
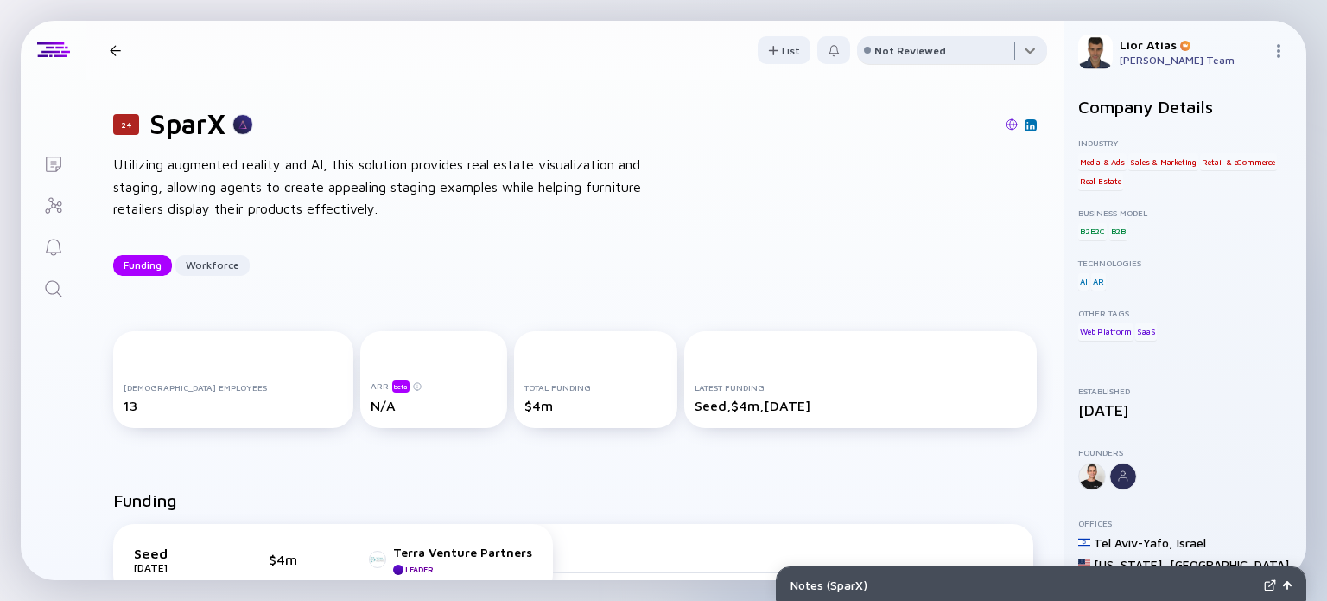
click at [942, 43] on div at bounding box center [952, 53] width 190 height 35
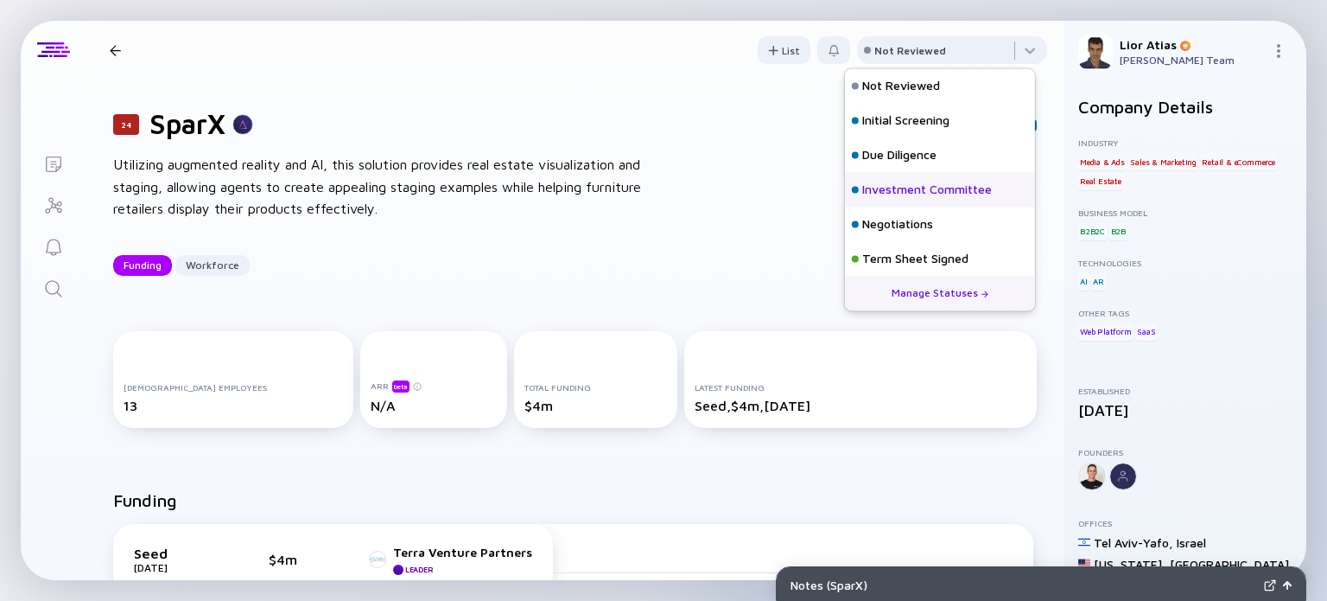
scroll to position [76, 0]
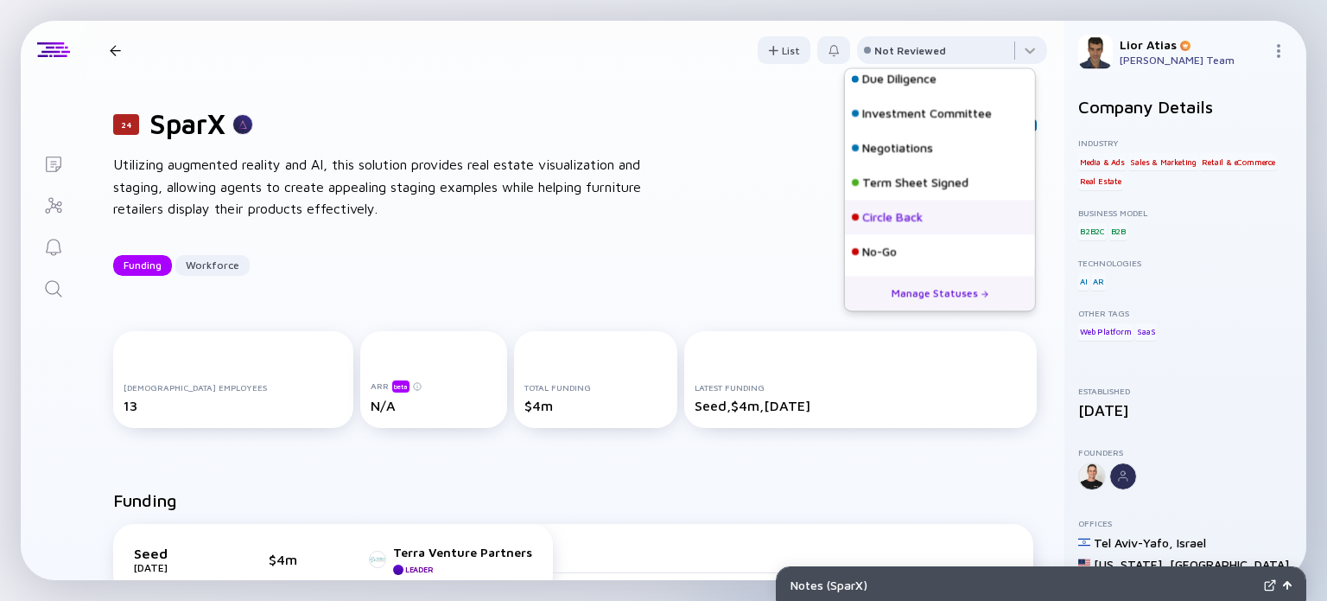
click at [904, 213] on div "Circle Back" at bounding box center [892, 217] width 60 height 17
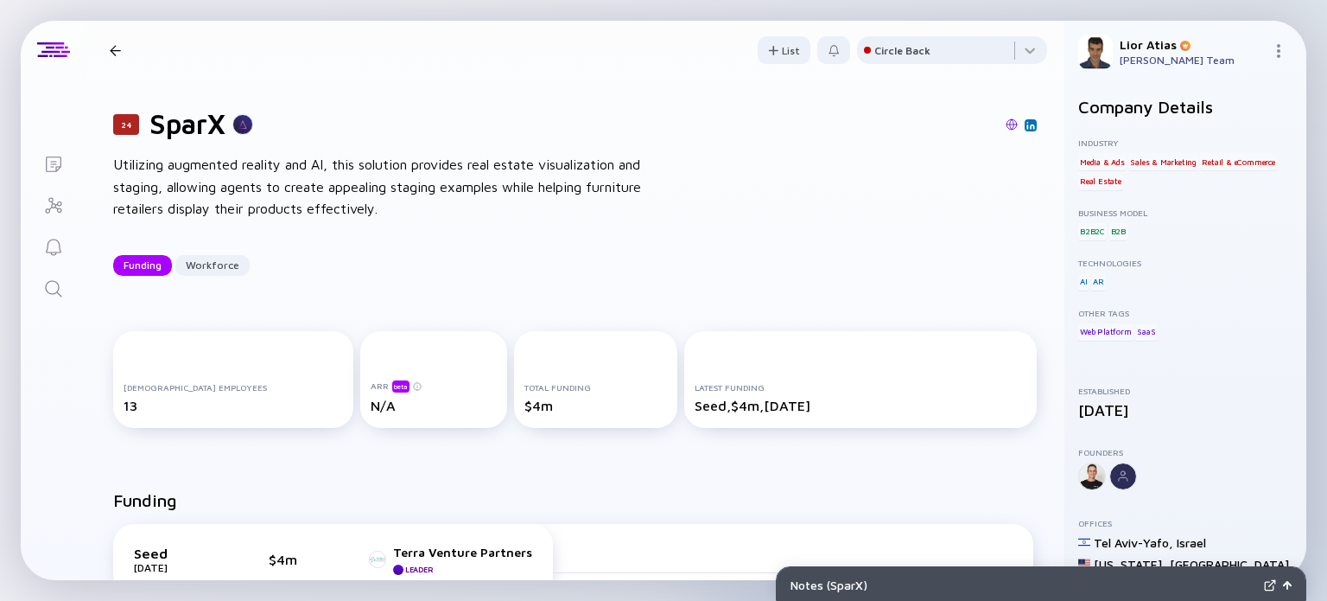
click at [112, 54] on div at bounding box center [115, 50] width 11 height 11
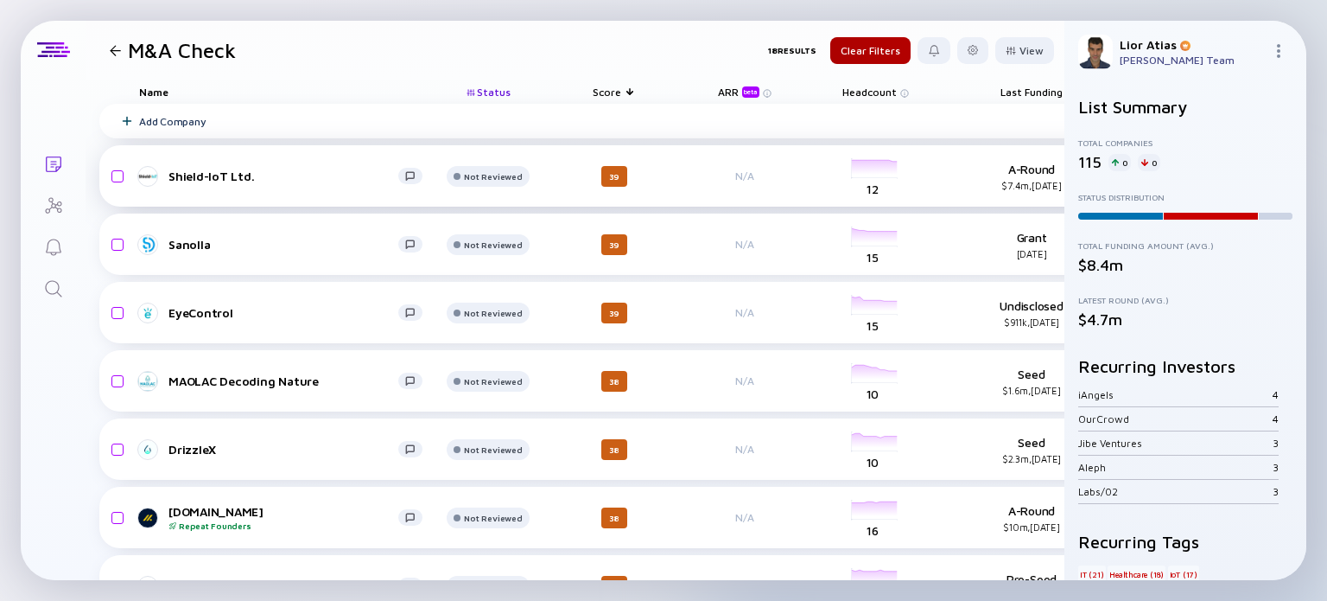
click at [263, 175] on div "Shield-IoT Ltd." at bounding box center [283, 175] width 230 height 15
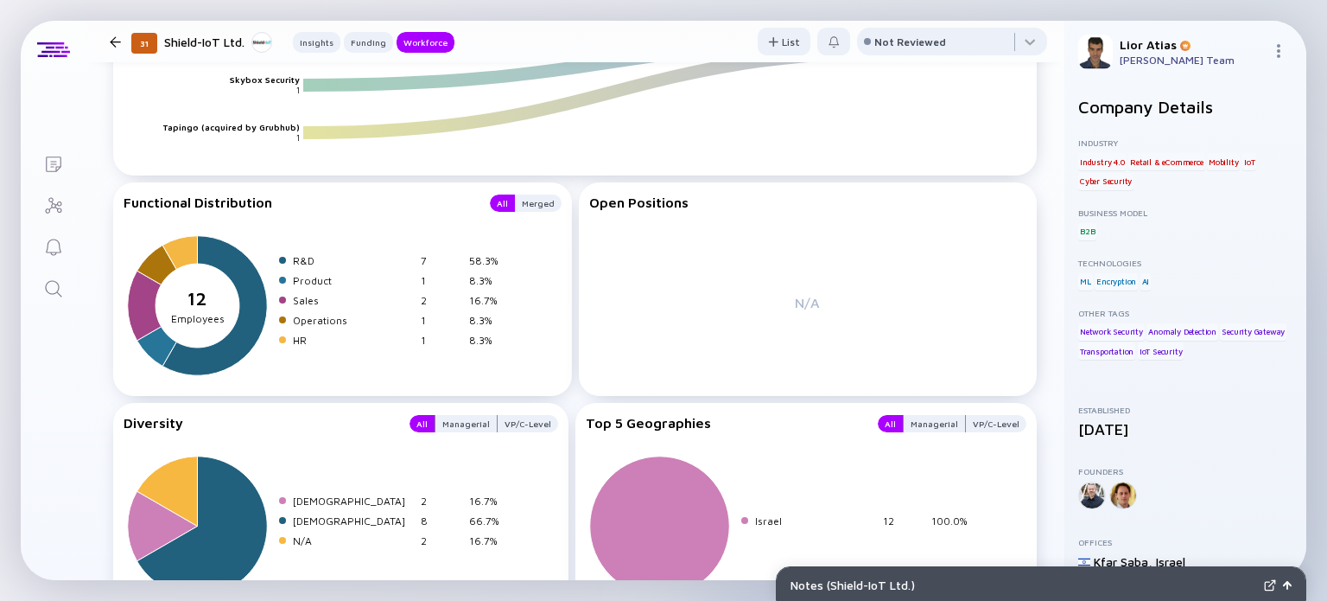
scroll to position [2212, 0]
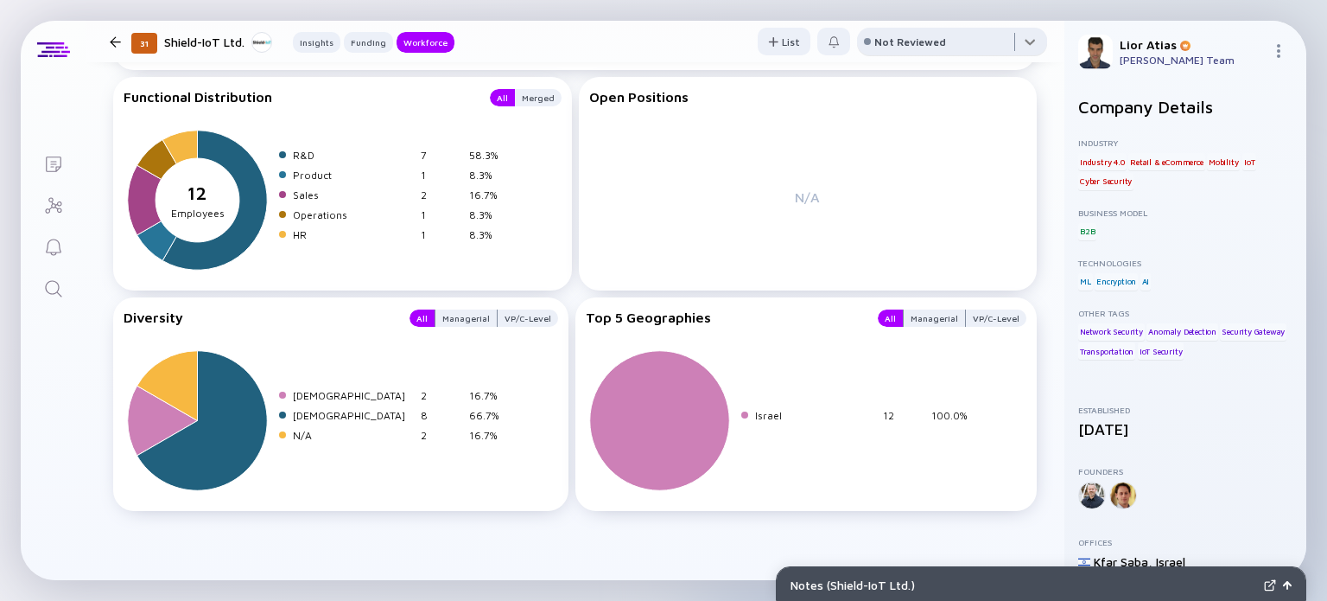
click at [953, 44] on div at bounding box center [952, 45] width 190 height 35
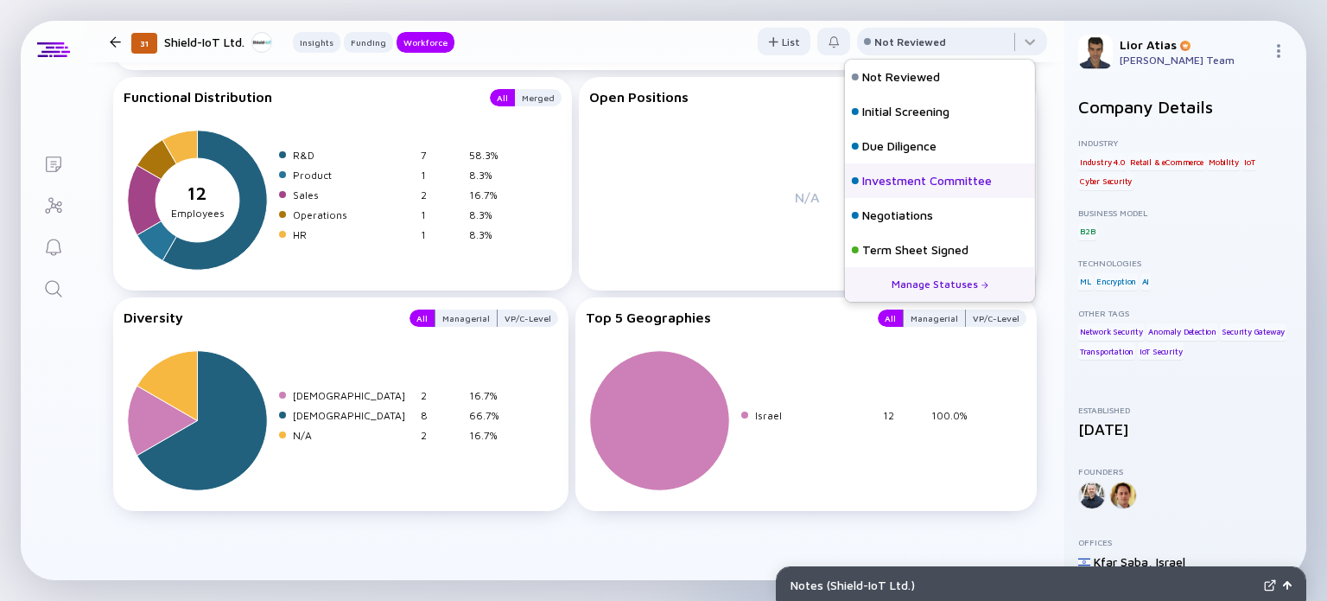
scroll to position [76, 0]
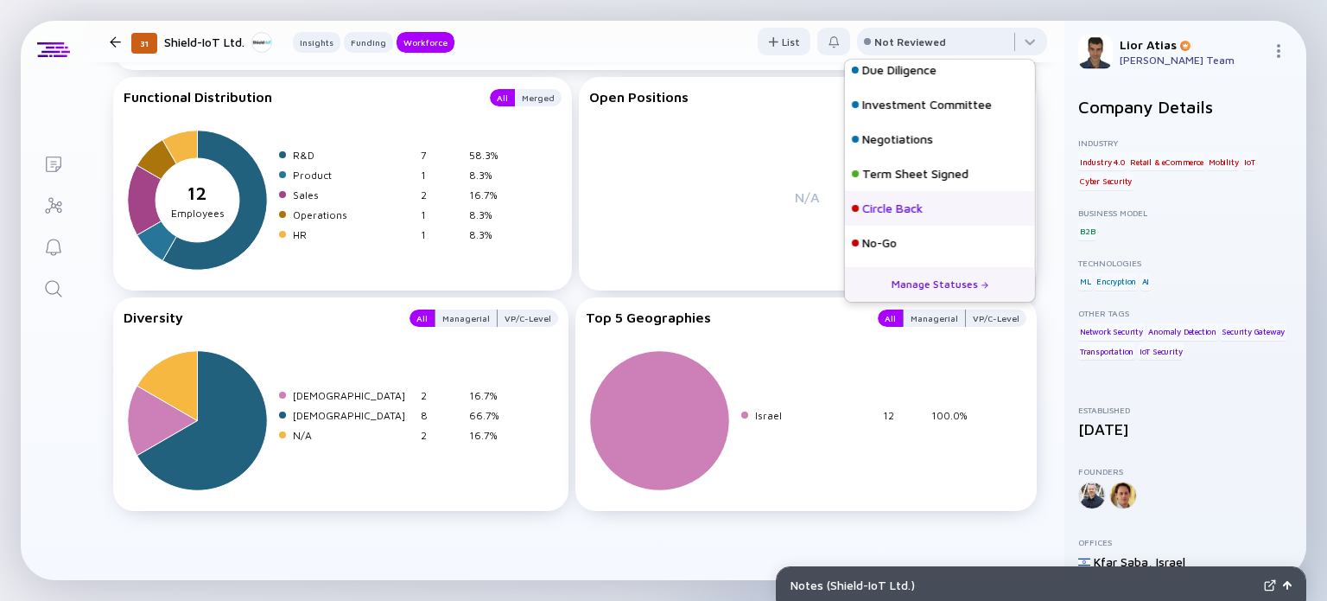
click at [933, 214] on div "Circle Back" at bounding box center [940, 208] width 190 height 35
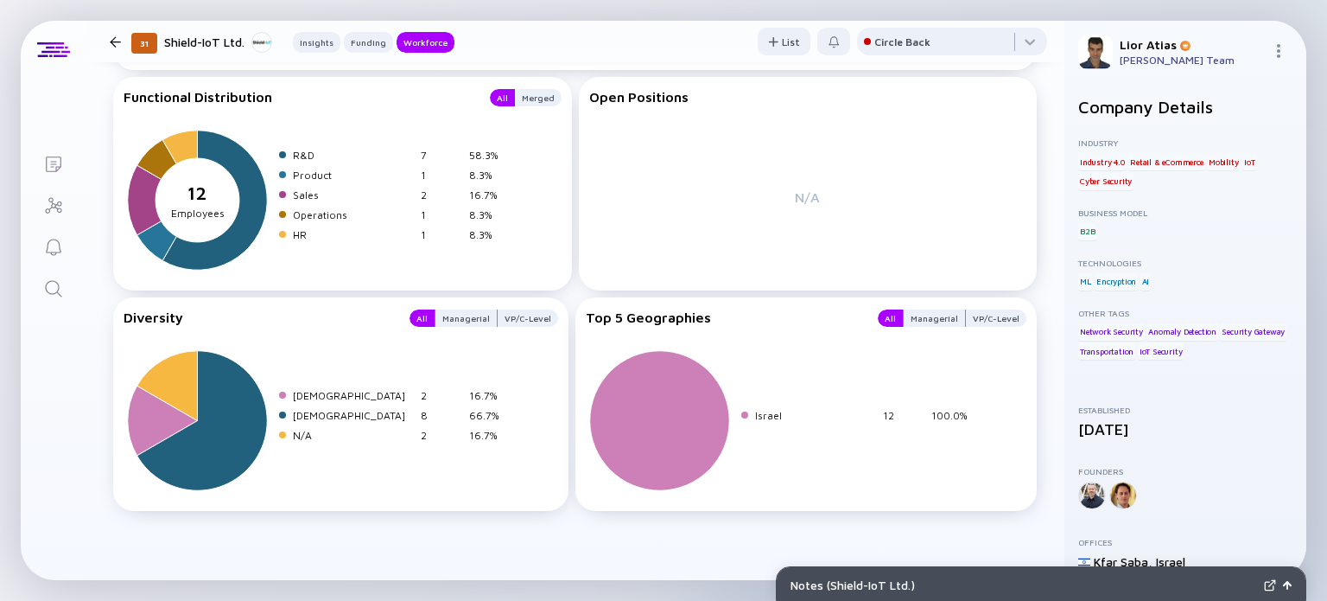
click at [120, 46] on div at bounding box center [115, 41] width 11 height 11
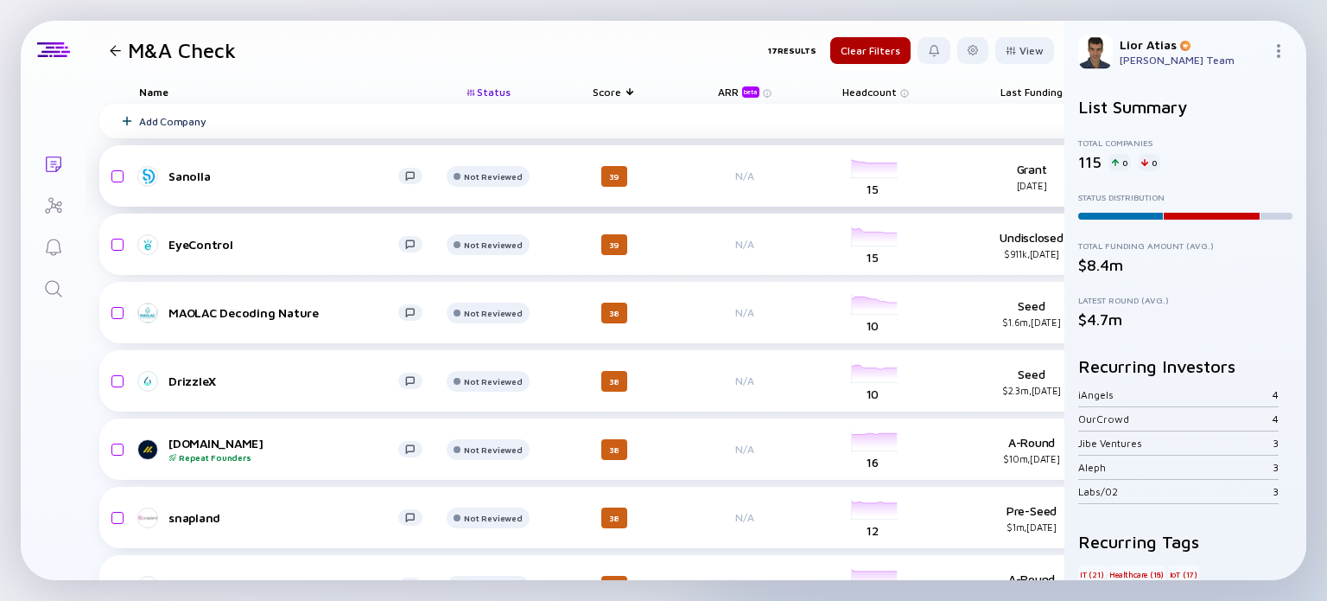
click at [292, 183] on link "Sanolla" at bounding box center [287, 176] width 297 height 21
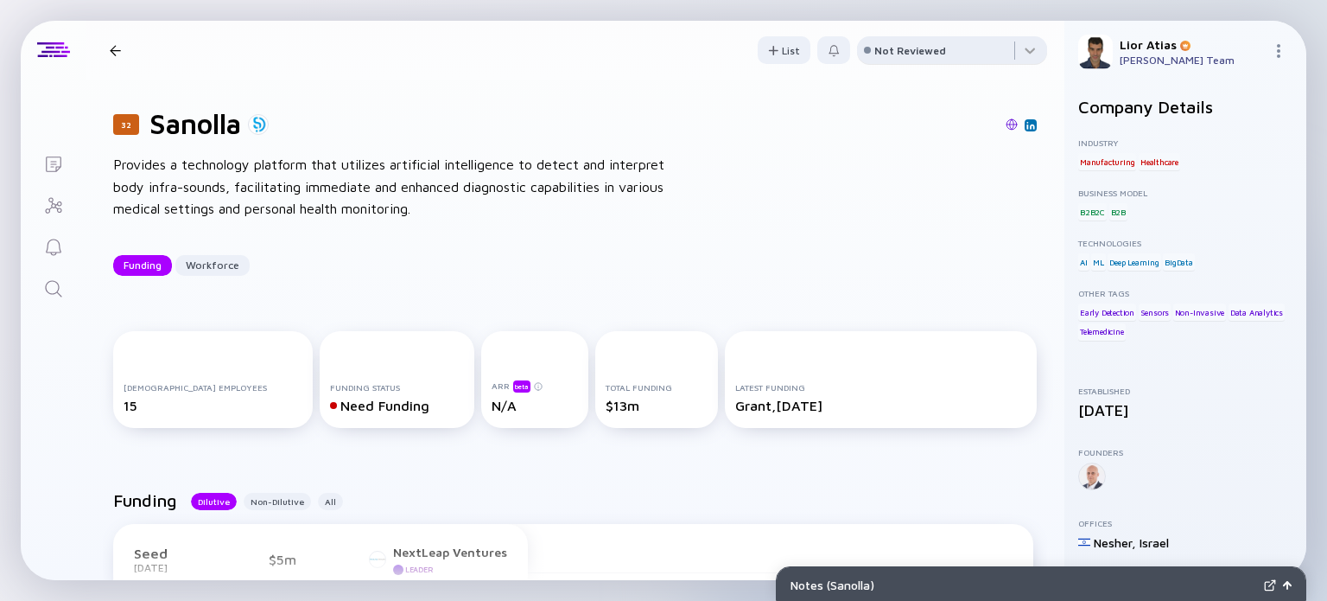
click at [914, 45] on div "Not Reviewed" at bounding box center [910, 50] width 72 height 13
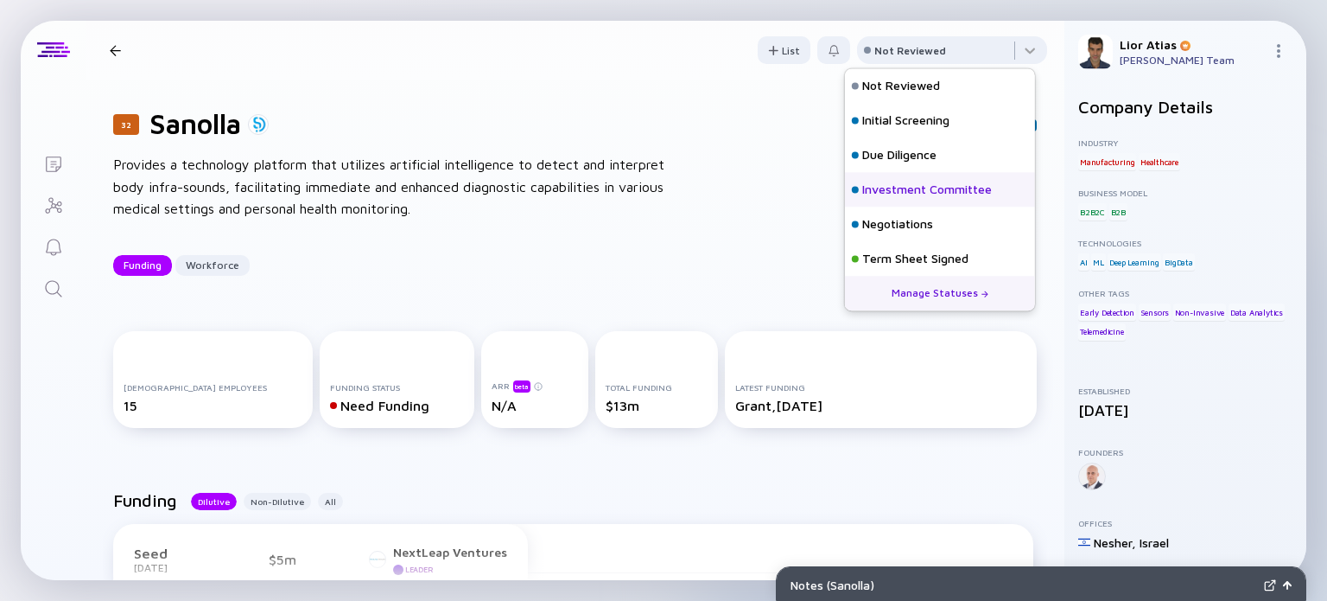
scroll to position [76, 0]
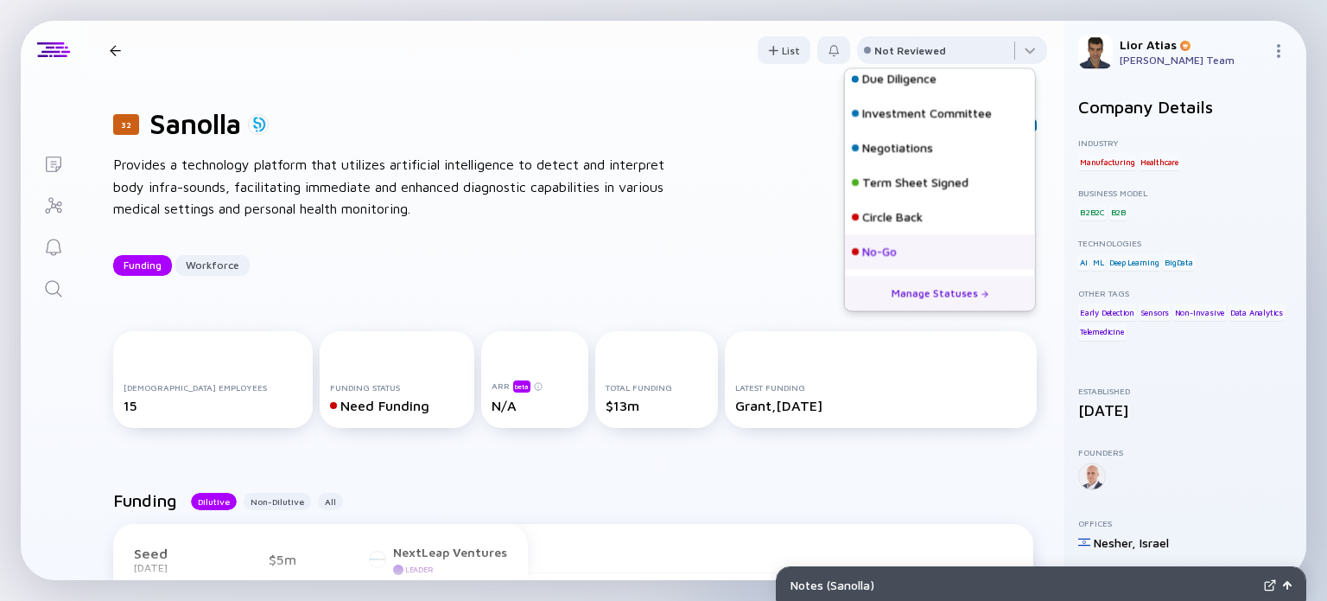
click at [897, 245] on div "No-Go" at bounding box center [879, 252] width 35 height 17
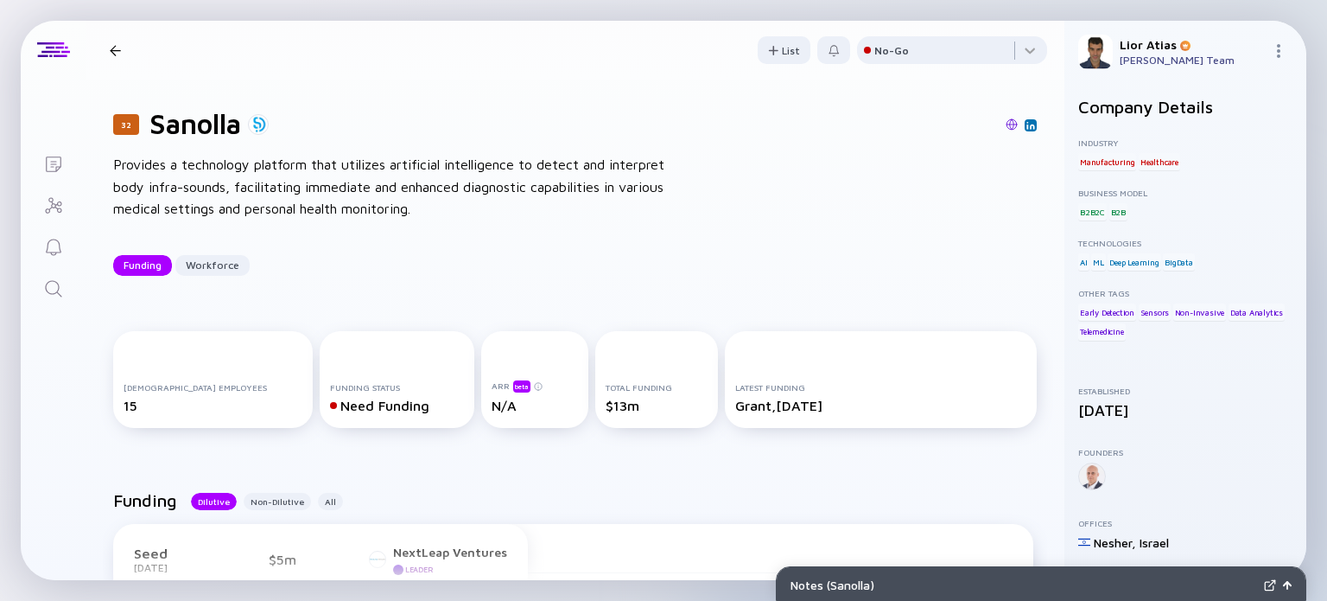
click at [122, 53] on div at bounding box center [115, 50] width 25 height 11
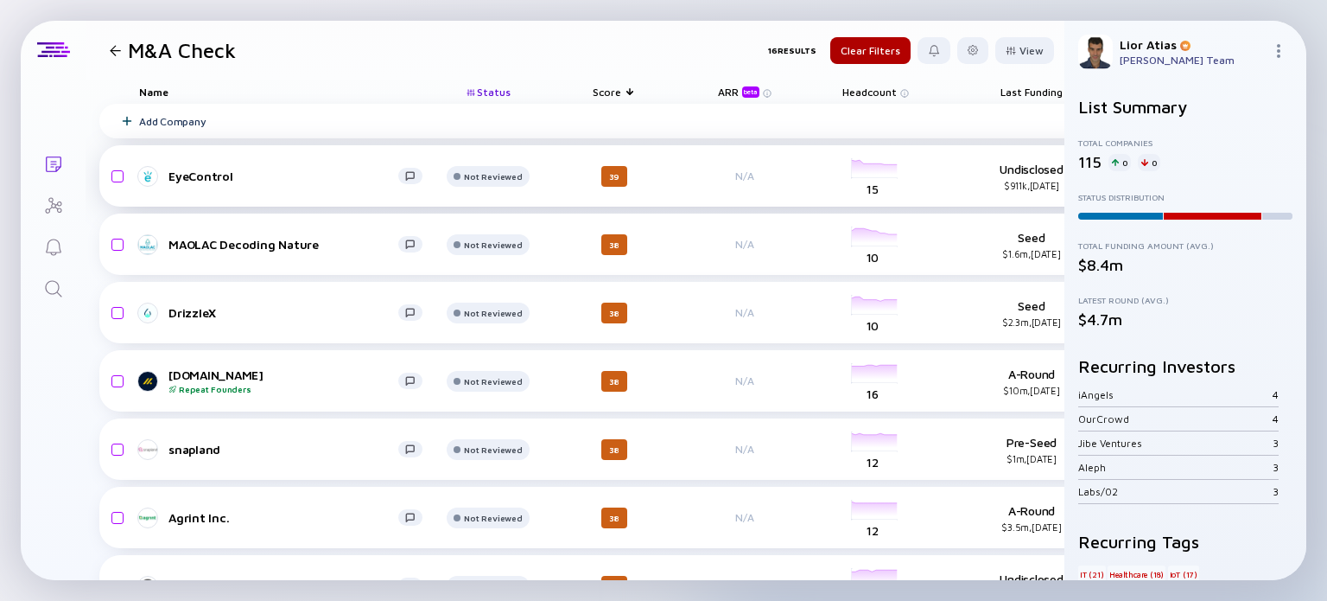
click at [242, 173] on div "EyeControl" at bounding box center [283, 175] width 230 height 15
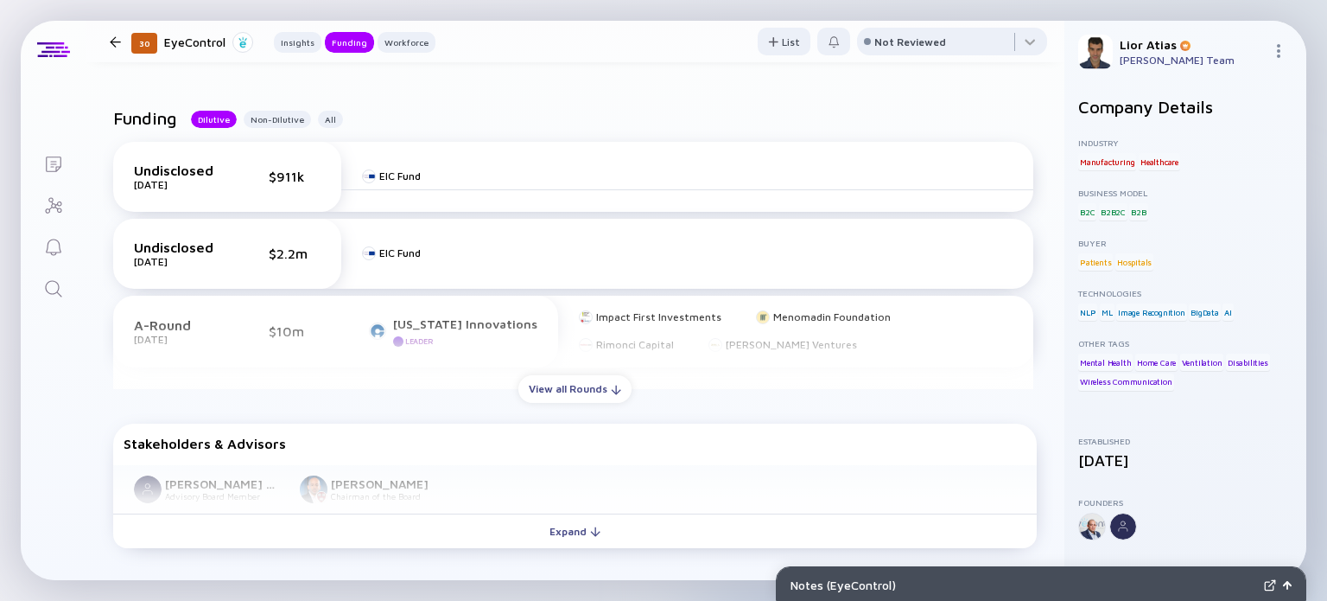
scroll to position [569, 0]
click at [585, 392] on div "View all Rounds" at bounding box center [574, 389] width 113 height 27
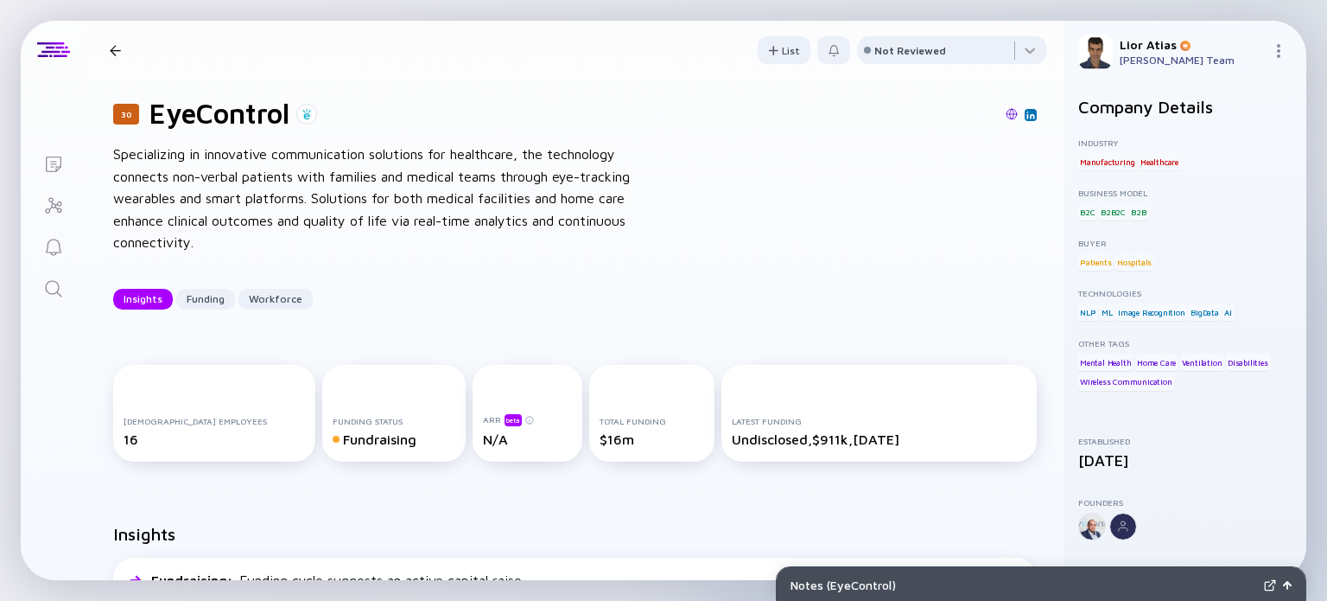
scroll to position [0, 0]
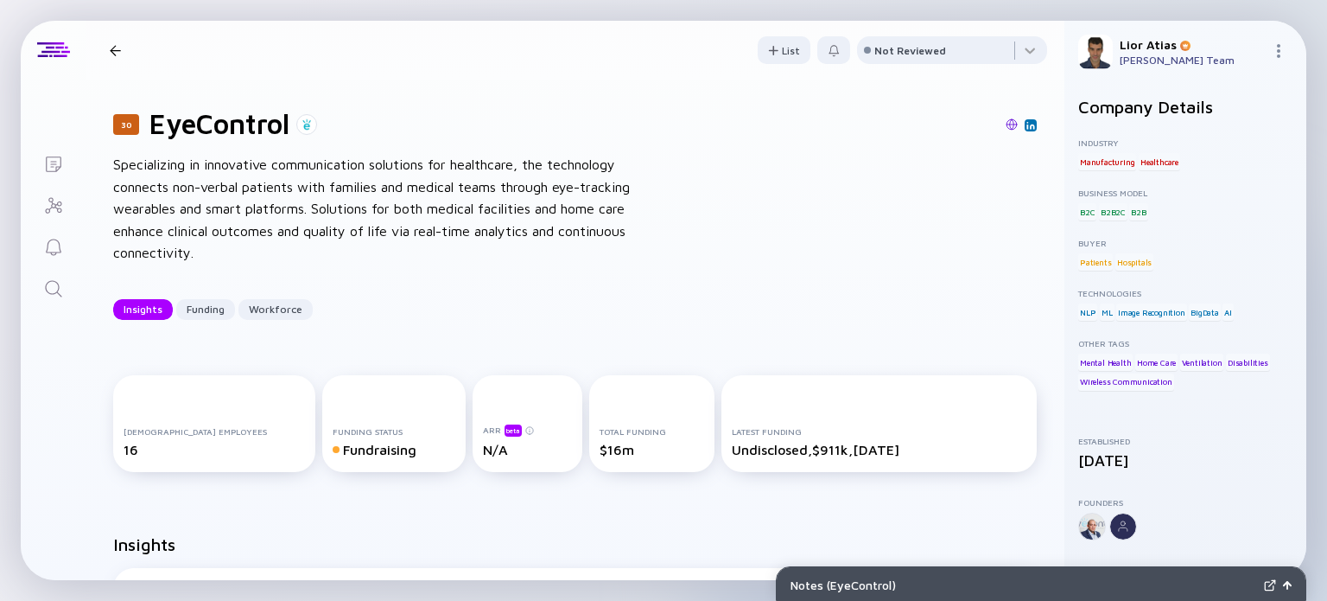
click at [923, 72] on header "30 EyeControl Insights Funding Workforce List Not Reviewed" at bounding box center [575, 50] width 979 height 59
click at [917, 51] on div "Not Reviewed" at bounding box center [910, 50] width 72 height 13
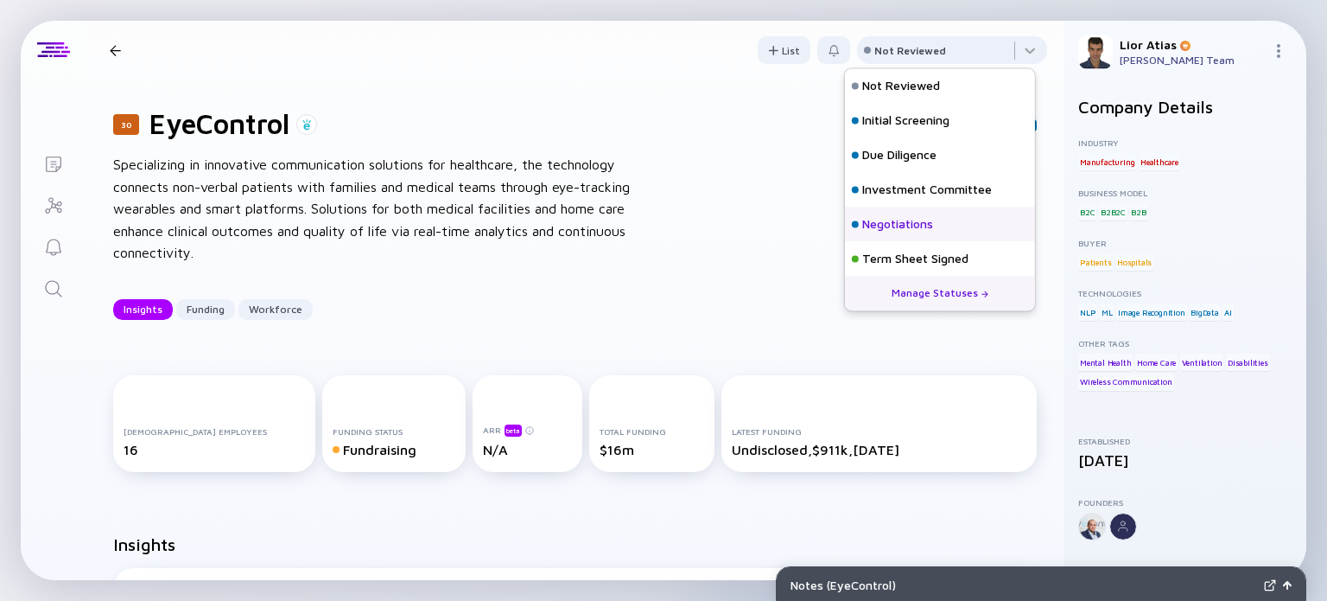
scroll to position [76, 0]
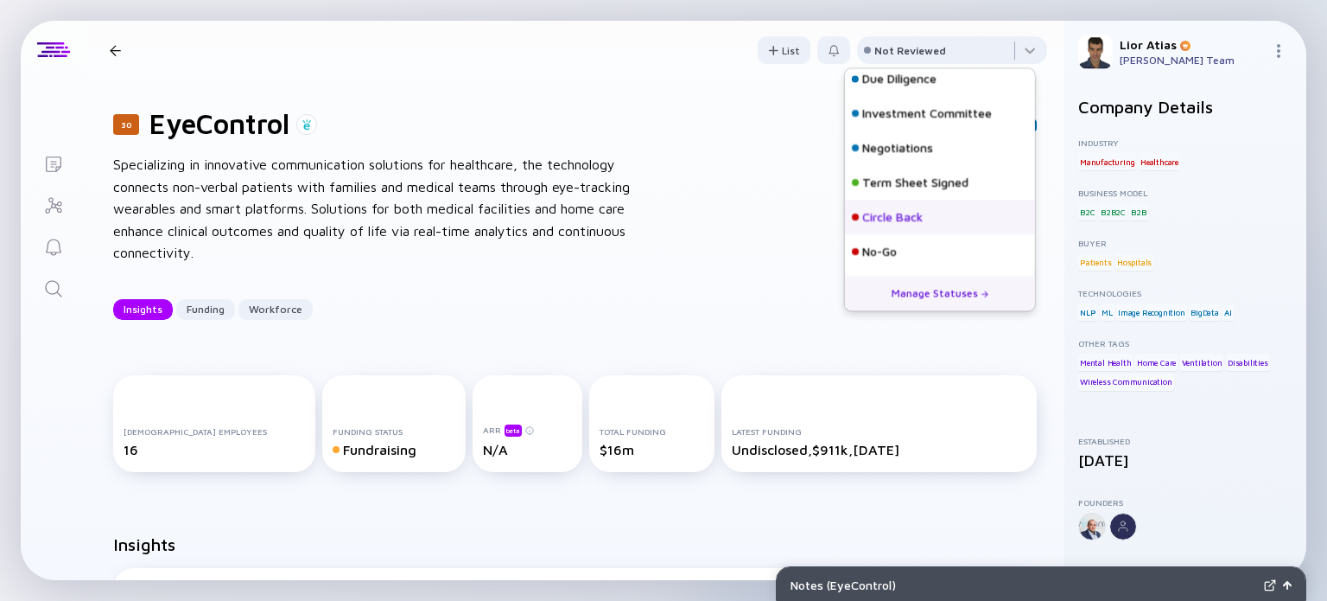
click at [909, 225] on div "Circle Back" at bounding box center [892, 217] width 60 height 17
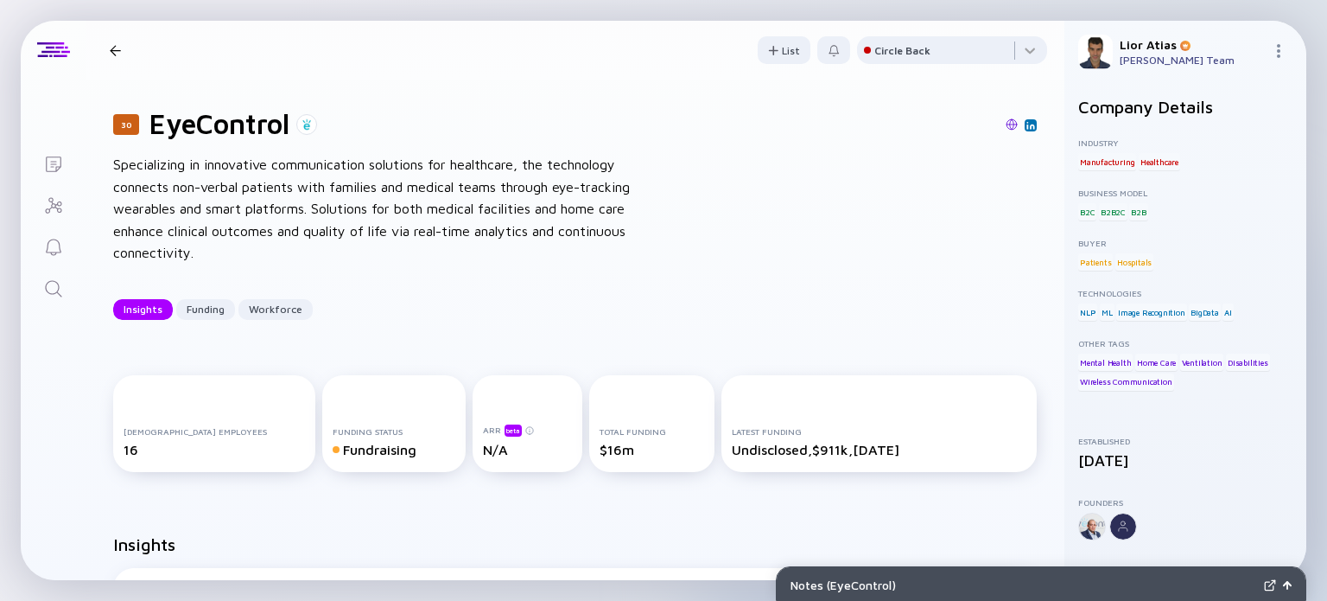
click at [111, 45] on div at bounding box center [115, 50] width 11 height 11
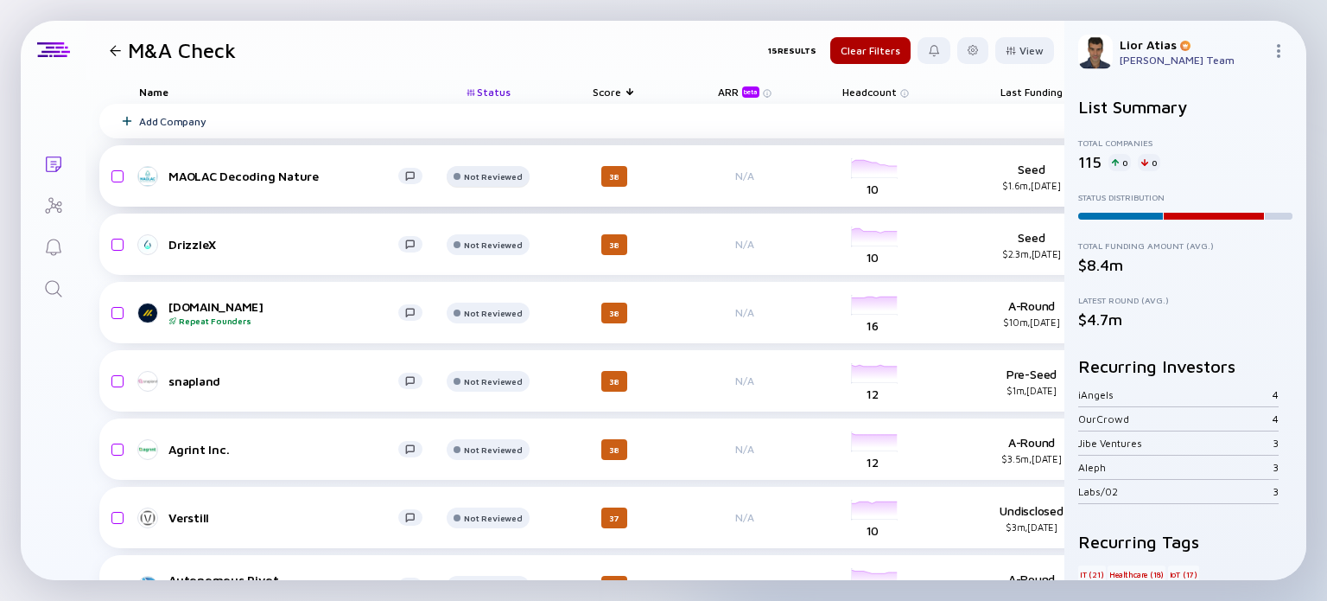
click at [505, 181] on div at bounding box center [488, 183] width 82 height 35
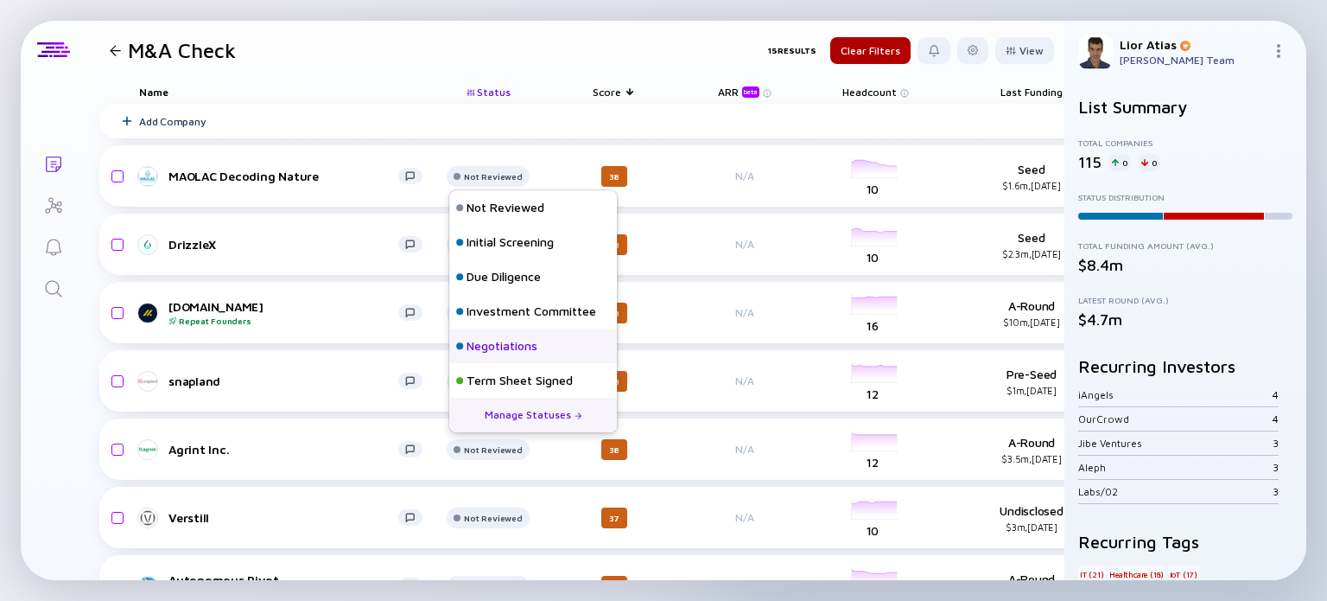
scroll to position [76, 0]
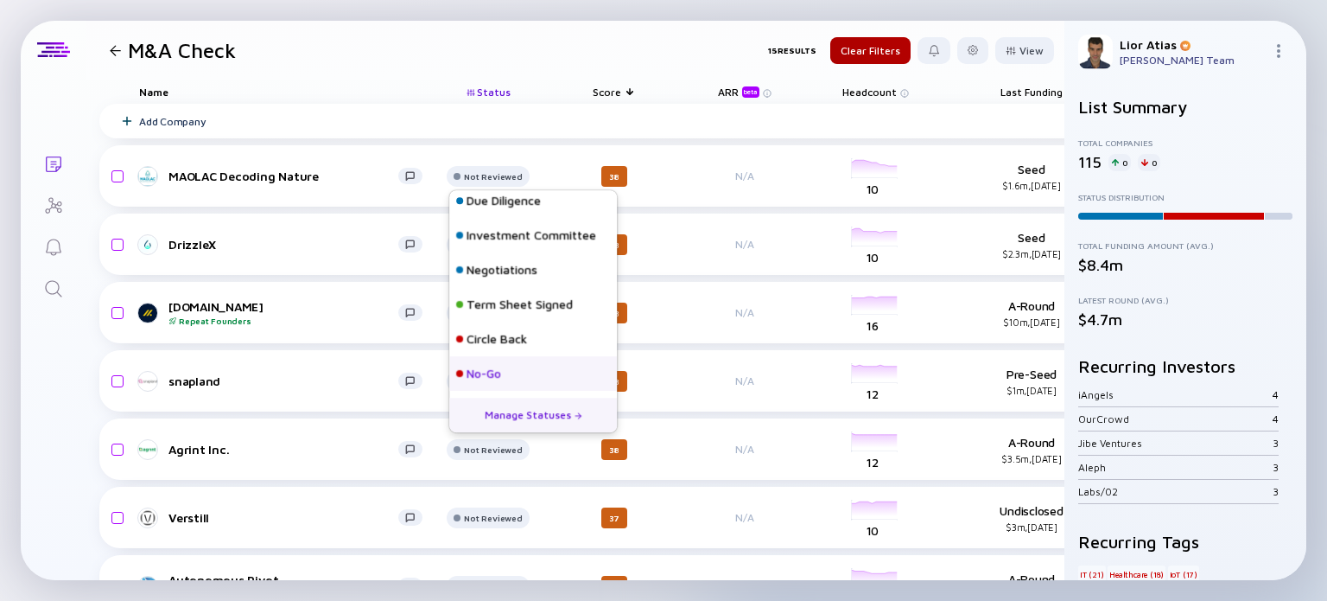
click at [506, 372] on div "No-Go" at bounding box center [533, 373] width 168 height 35
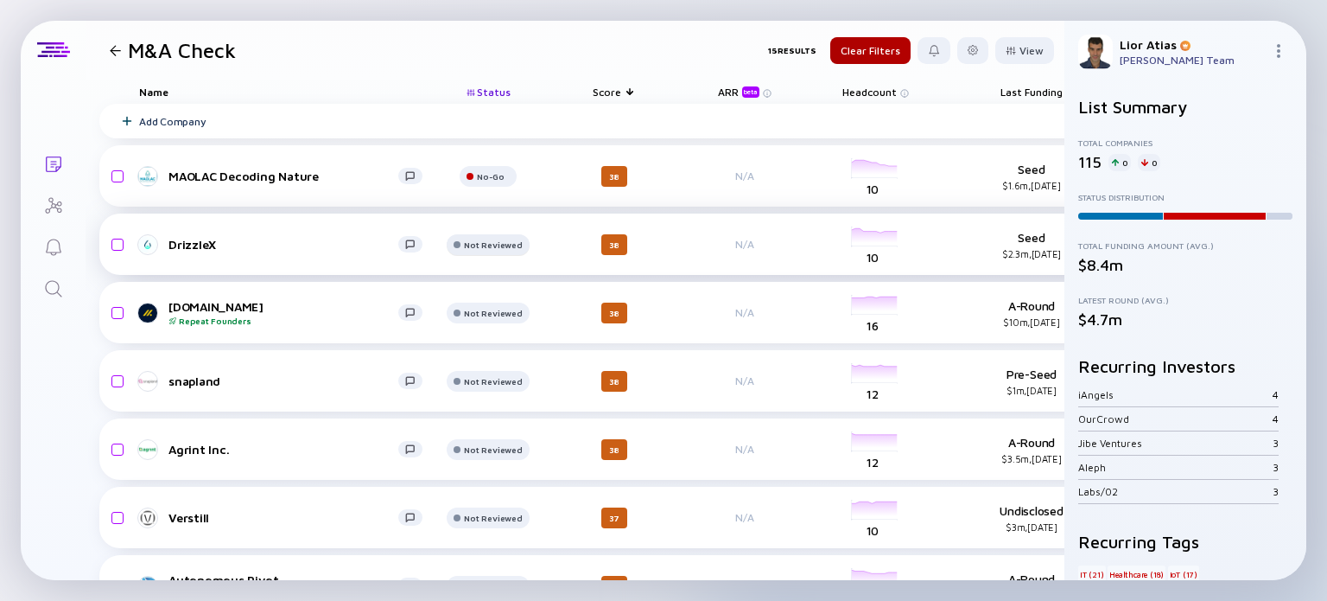
click at [493, 181] on div "Not Reviewed" at bounding box center [491, 176] width 28 height 10
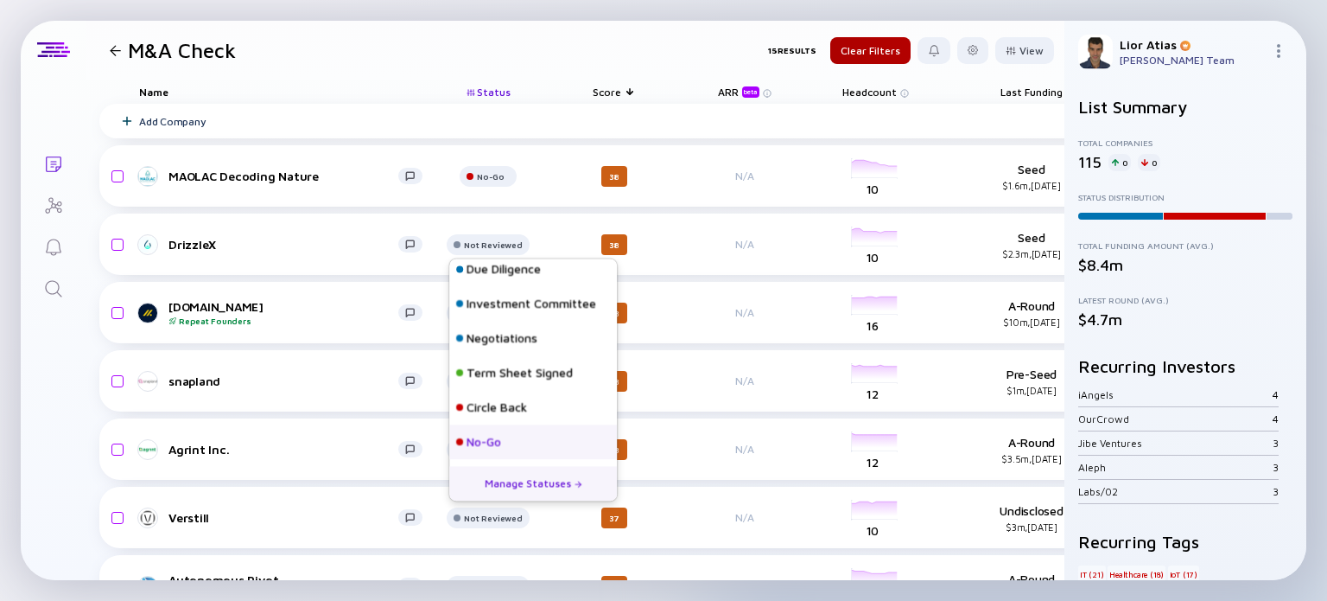
click at [512, 443] on div "No-Go" at bounding box center [533, 441] width 168 height 35
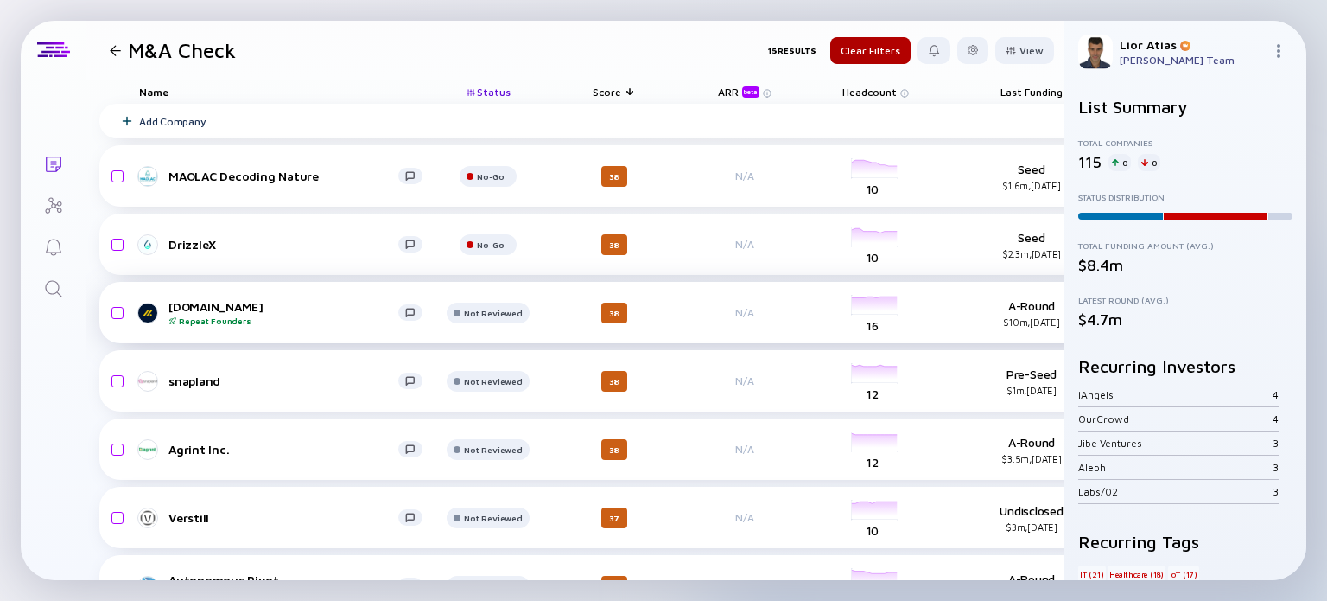
click at [266, 314] on div "Copilot.cx Repeat Founders" at bounding box center [283, 312] width 230 height 27
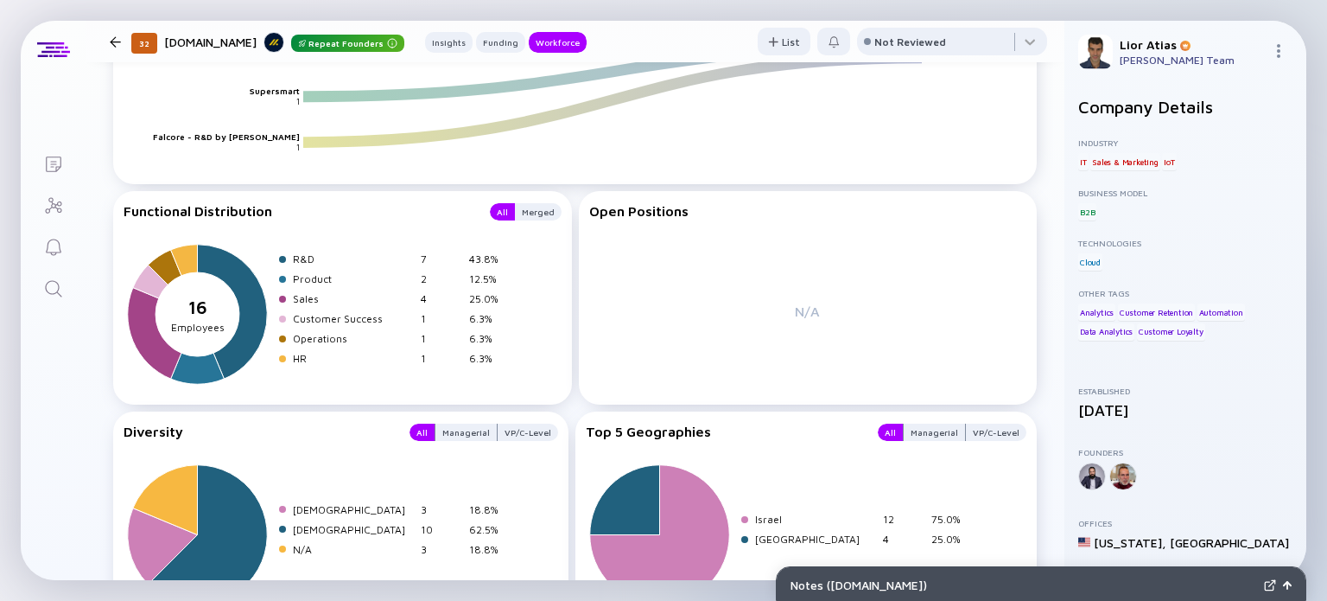
scroll to position [2143, 0]
click at [927, 54] on div at bounding box center [952, 45] width 190 height 35
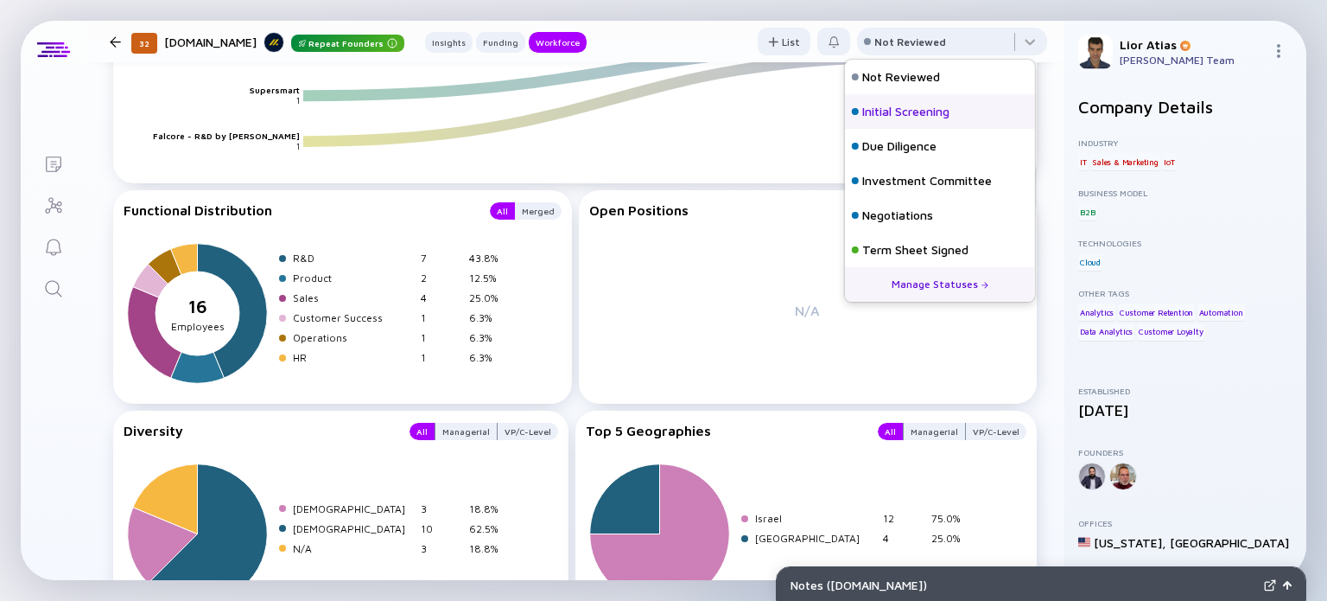
click at [912, 106] on div "Initial Screening" at bounding box center [905, 111] width 87 height 17
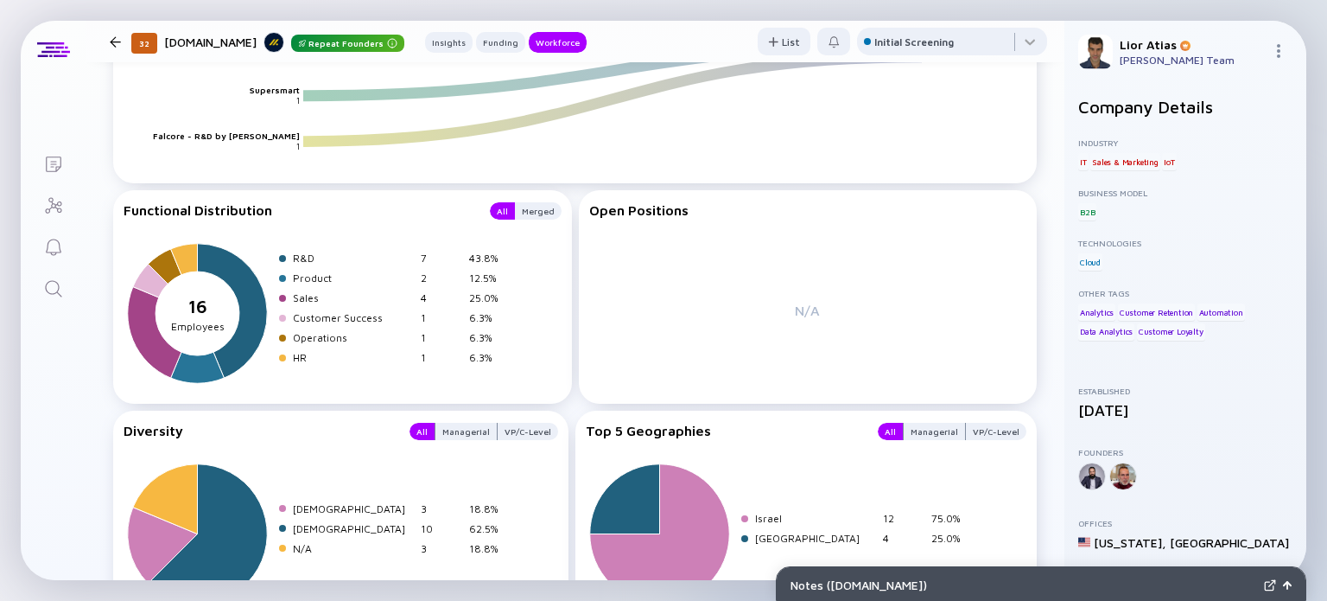
click at [123, 41] on div at bounding box center [115, 41] width 25 height 11
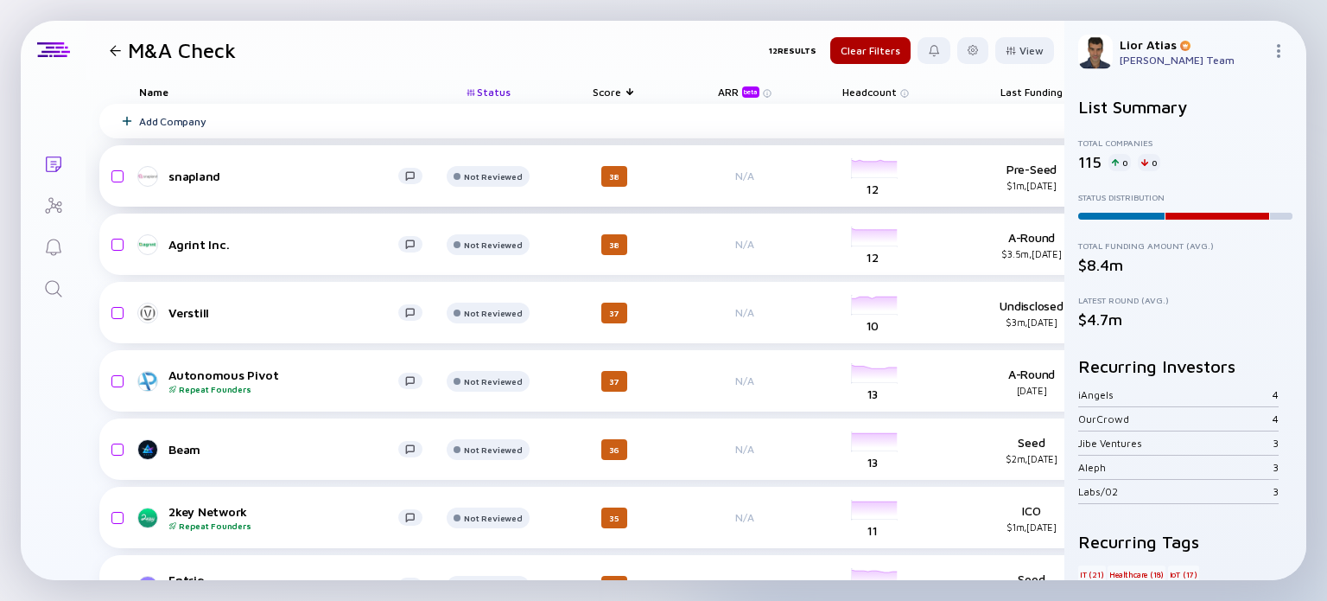
click at [203, 181] on div "snapland" at bounding box center [283, 175] width 230 height 15
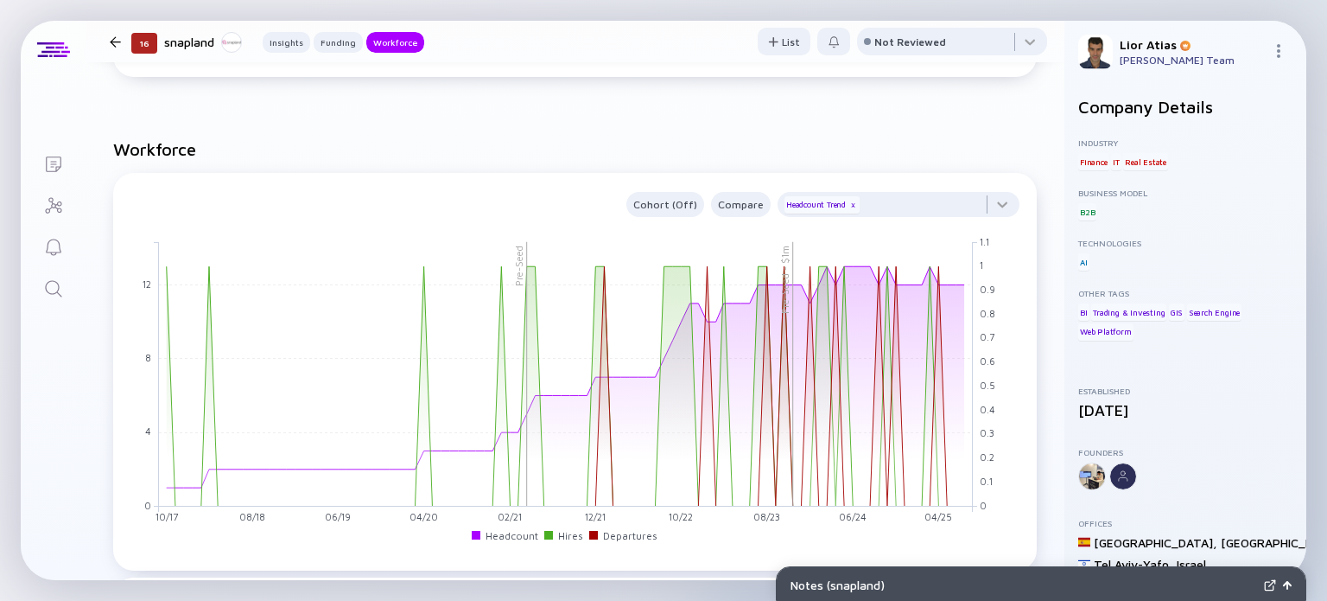
scroll to position [1233, 0]
click at [925, 48] on div "Not Reviewed" at bounding box center [952, 42] width 190 height 28
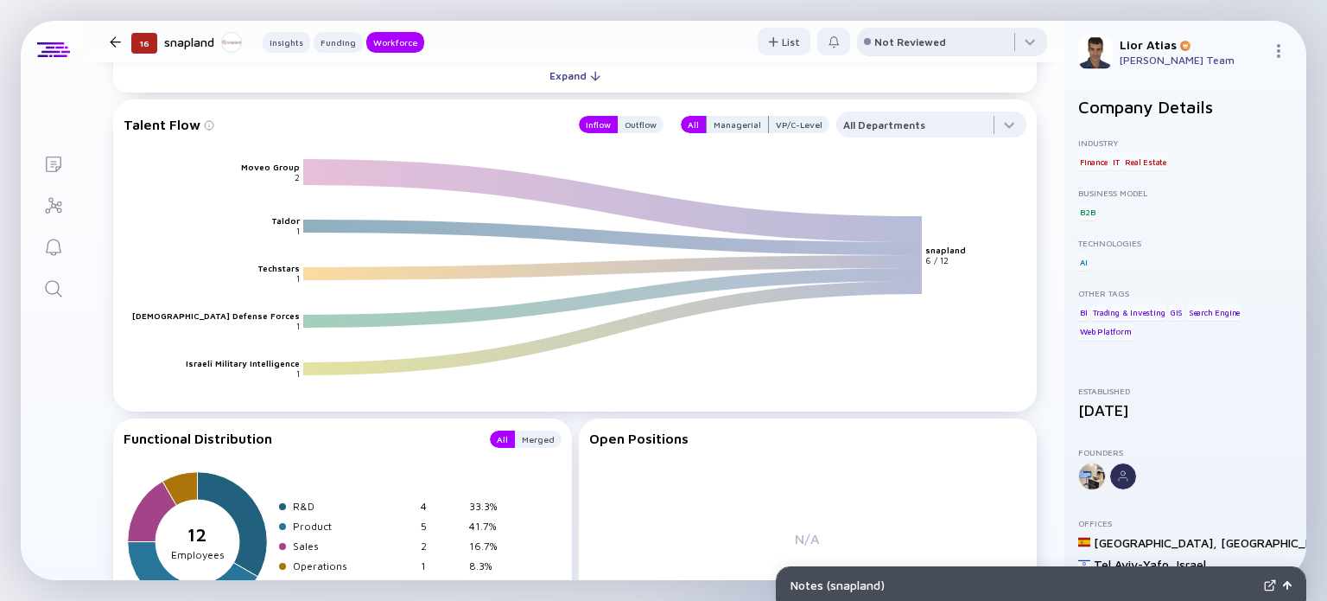
scroll to position [1872, 0]
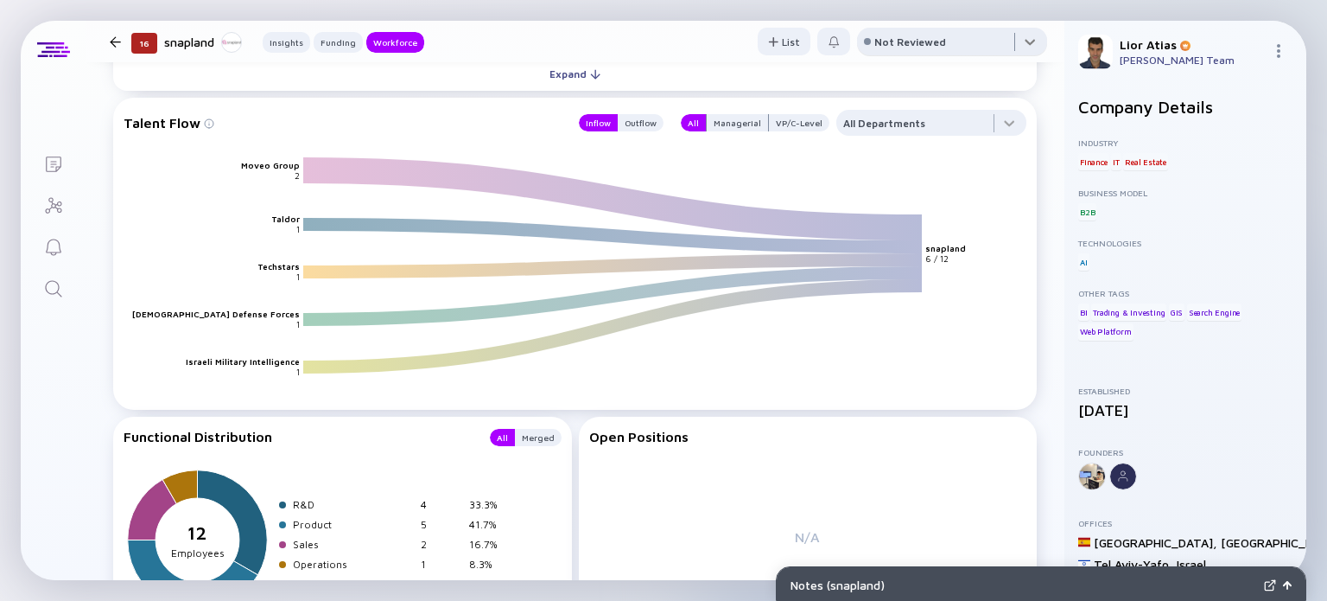
click at [904, 33] on div at bounding box center [952, 45] width 190 height 35
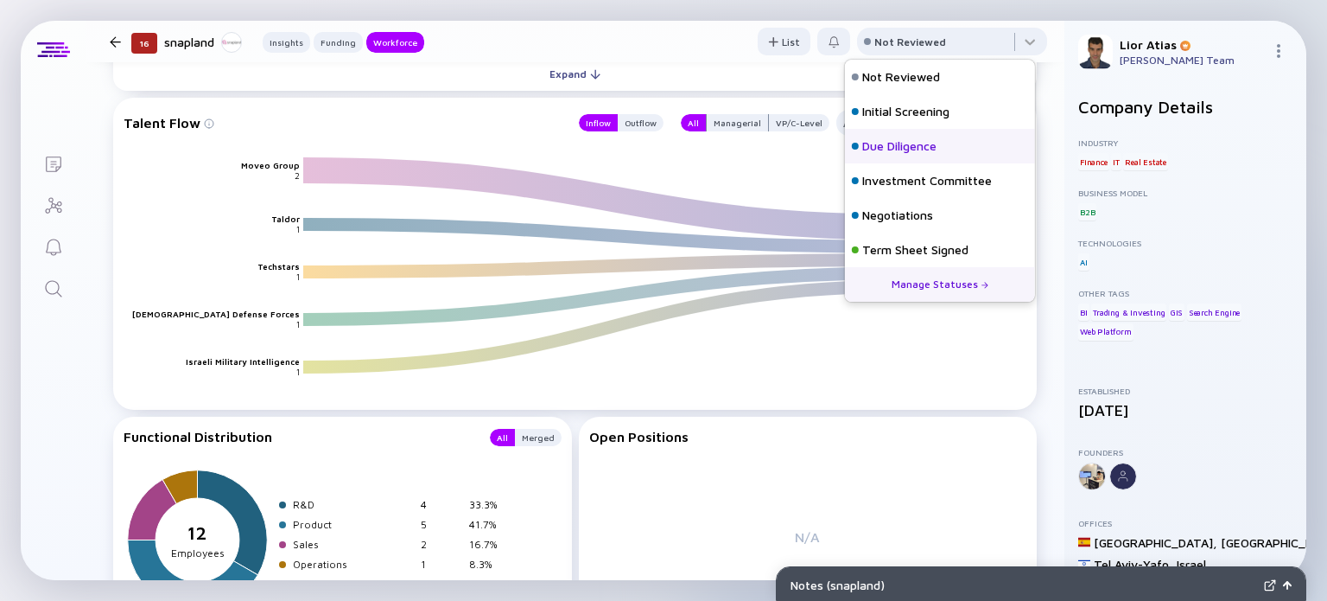
scroll to position [76, 0]
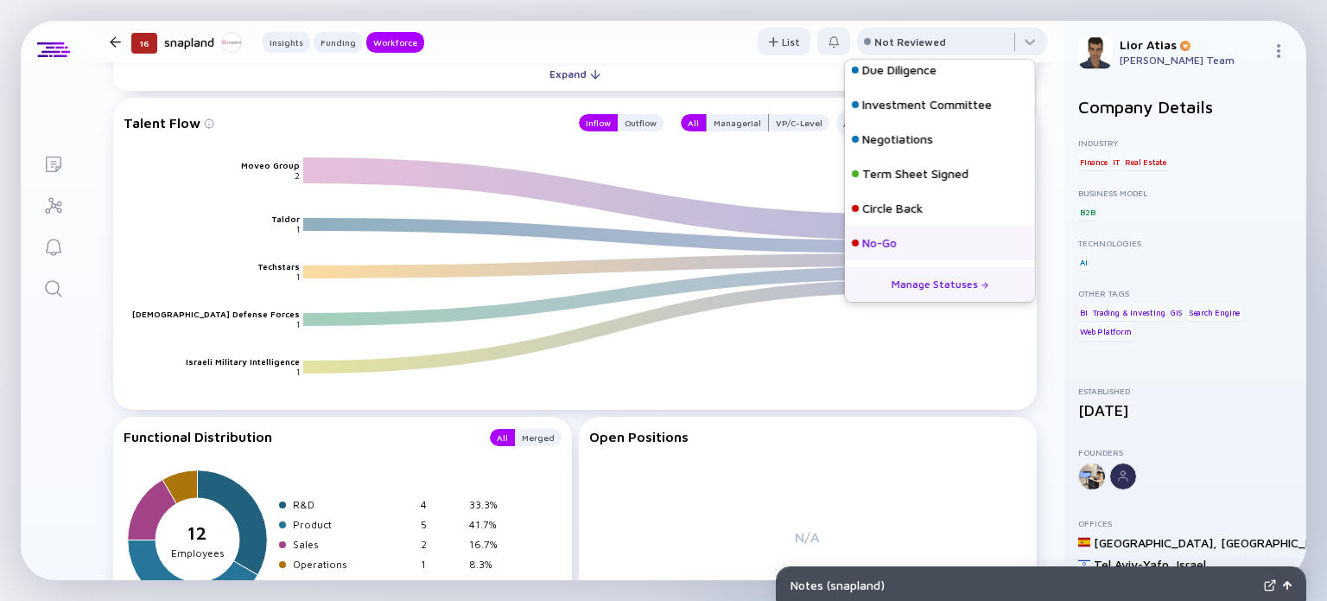
click at [909, 238] on div "No-Go" at bounding box center [940, 243] width 190 height 35
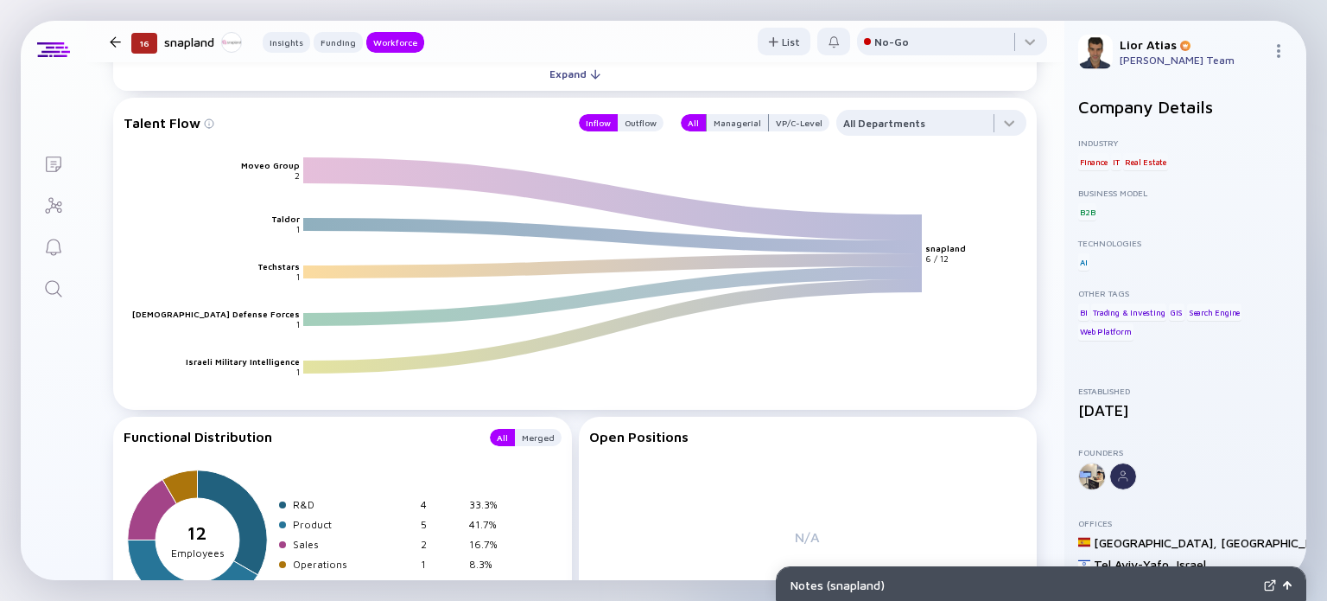
click at [108, 43] on div at bounding box center [115, 41] width 25 height 11
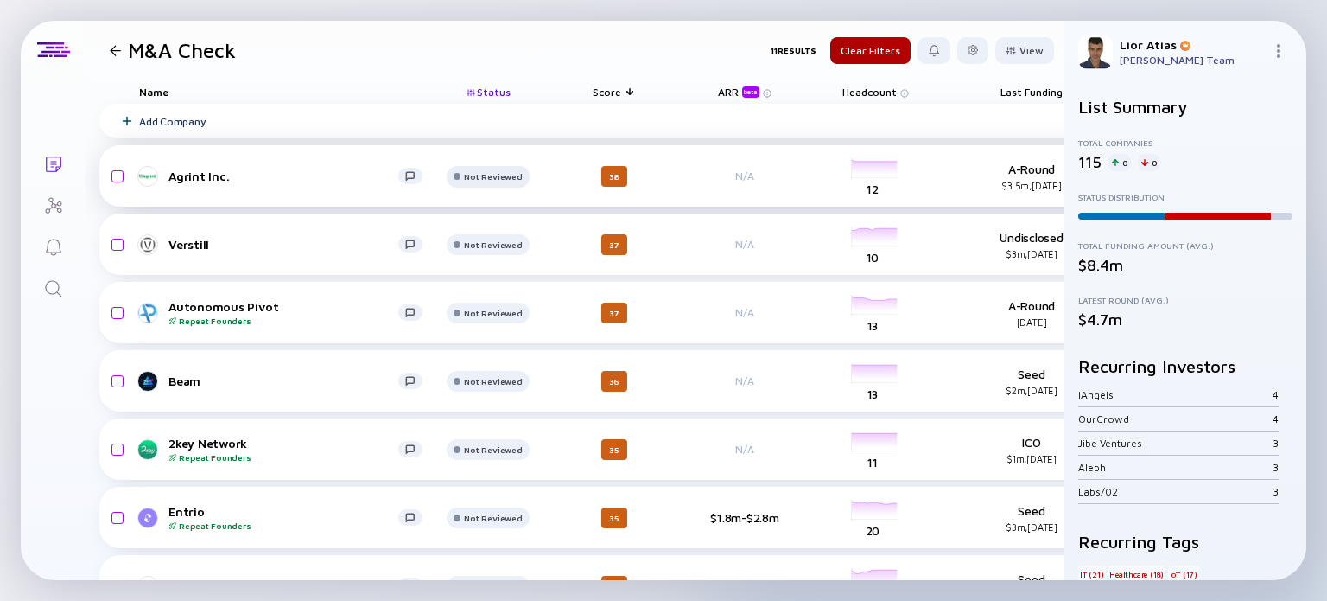
click at [471, 182] on div at bounding box center [488, 183] width 82 height 35
click at [505, 177] on div "Not Reviewed" at bounding box center [493, 176] width 58 height 10
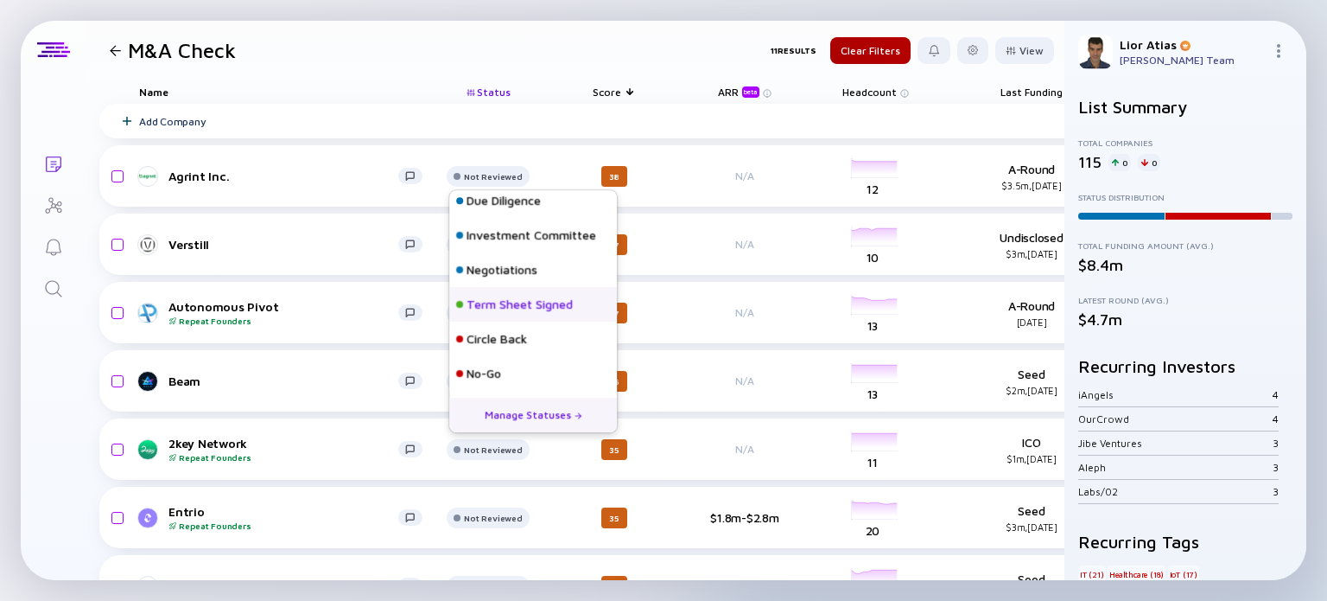
scroll to position [75, 0]
click at [518, 369] on div "No-Go" at bounding box center [533, 374] width 168 height 35
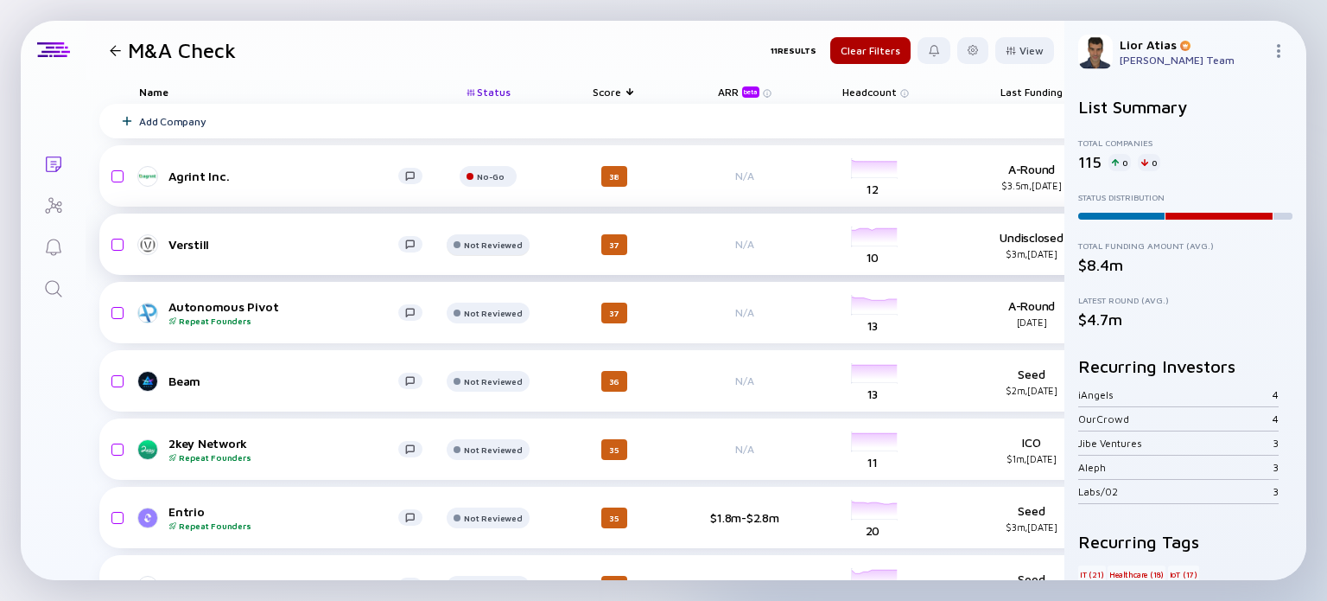
click at [483, 181] on div "Not Reviewed" at bounding box center [491, 176] width 28 height 10
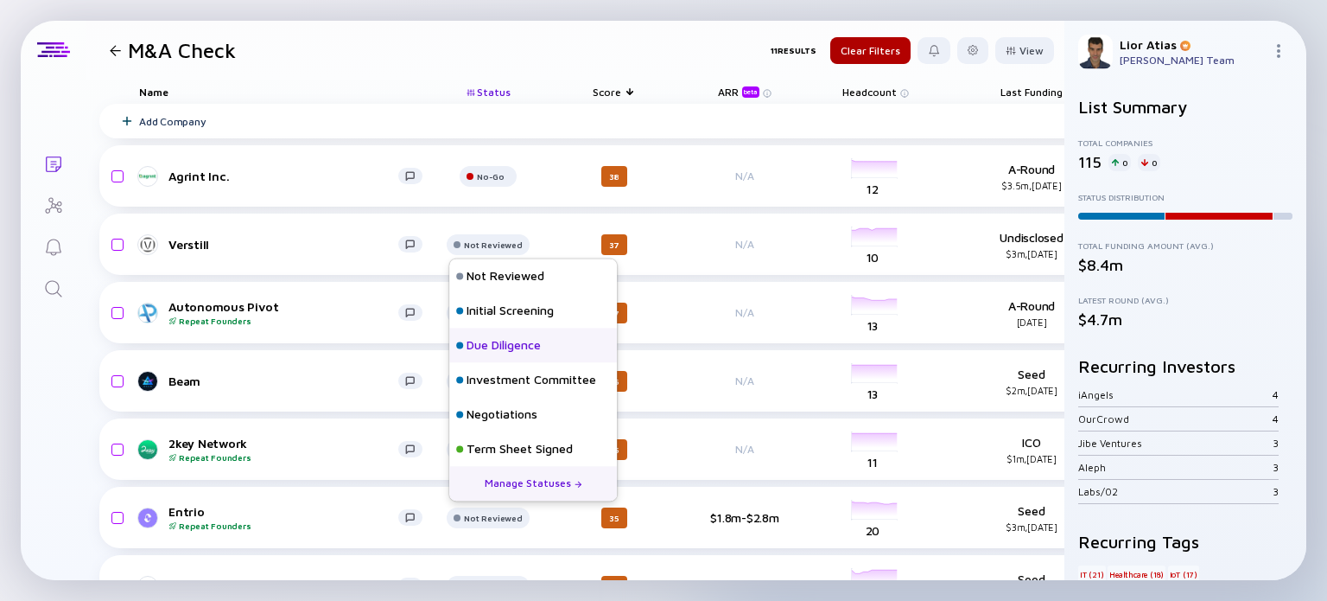
scroll to position [76, 0]
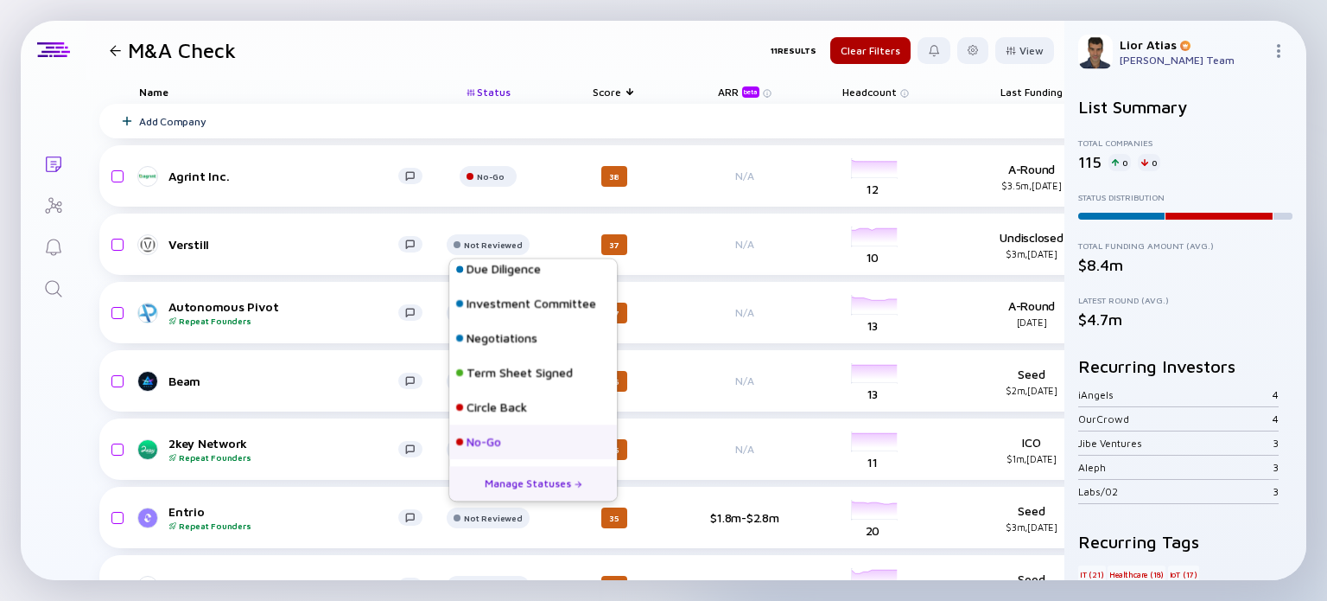
click at [491, 436] on div "No-Go" at bounding box center [484, 442] width 35 height 17
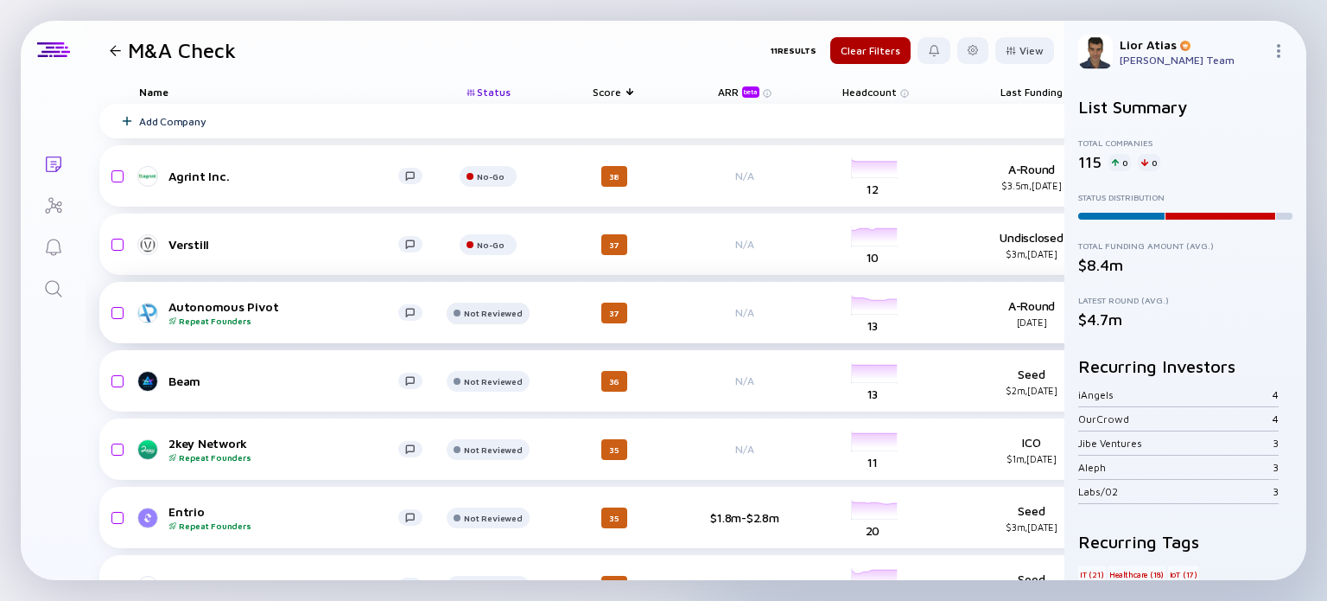
click at [505, 181] on div "Not Reviewed" at bounding box center [491, 176] width 28 height 10
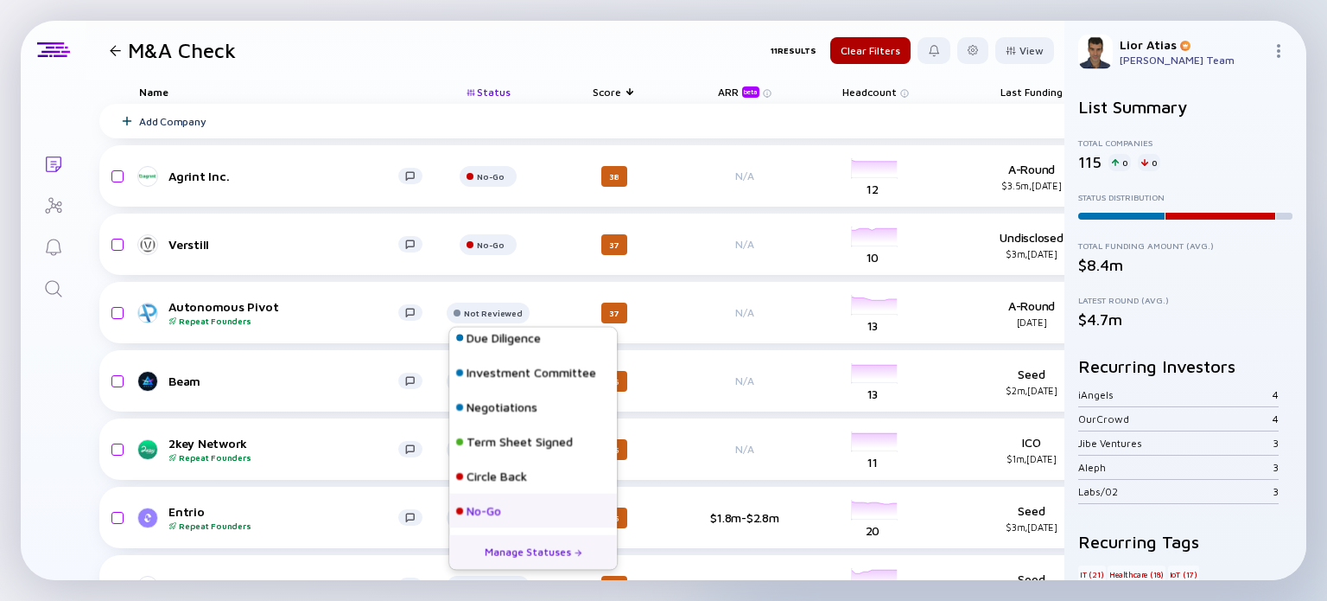
click at [505, 513] on div "No-Go" at bounding box center [533, 510] width 168 height 35
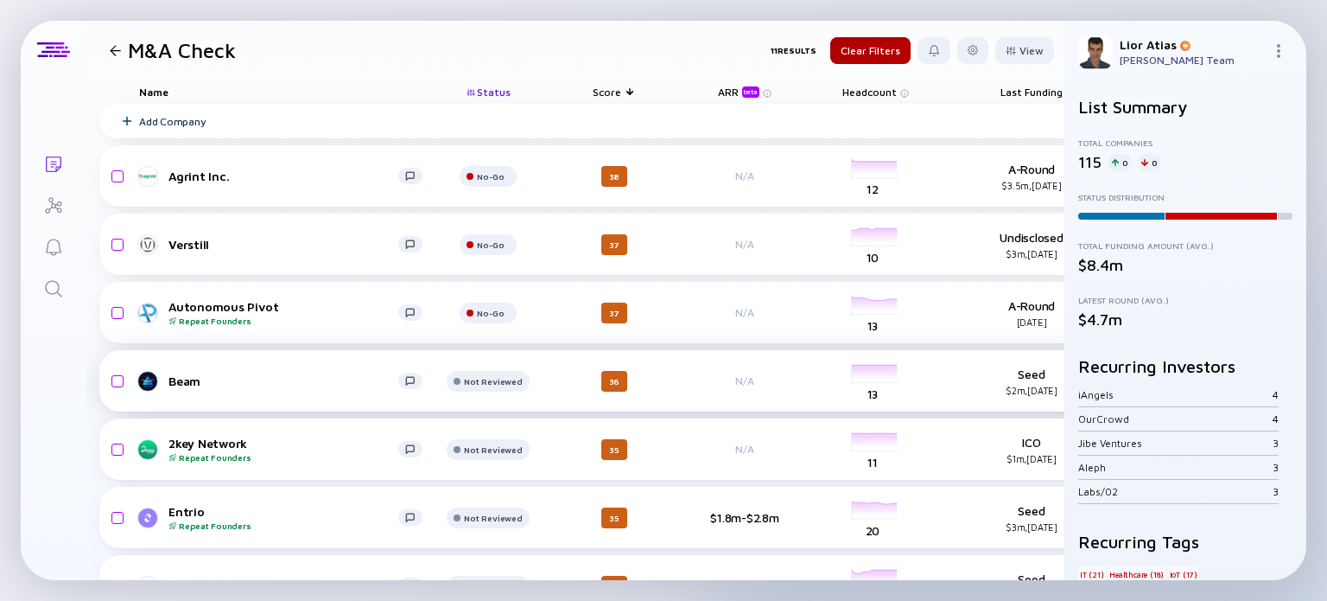
click at [251, 389] on link "Beam" at bounding box center [287, 381] width 297 height 21
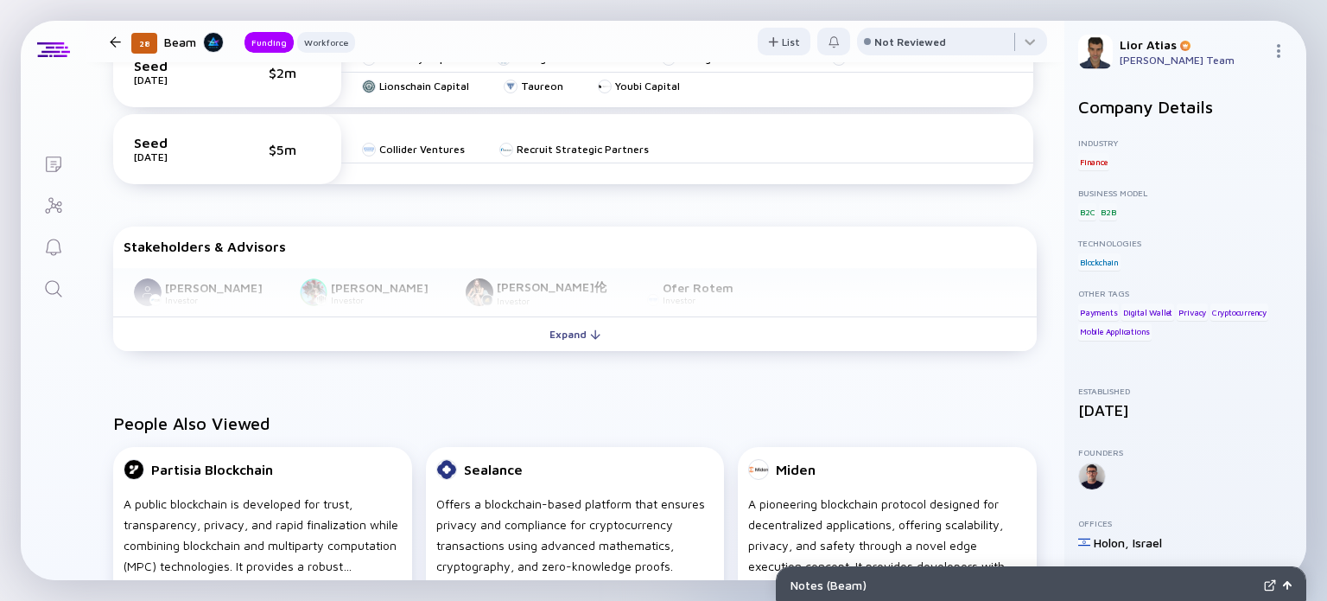
scroll to position [511, 0]
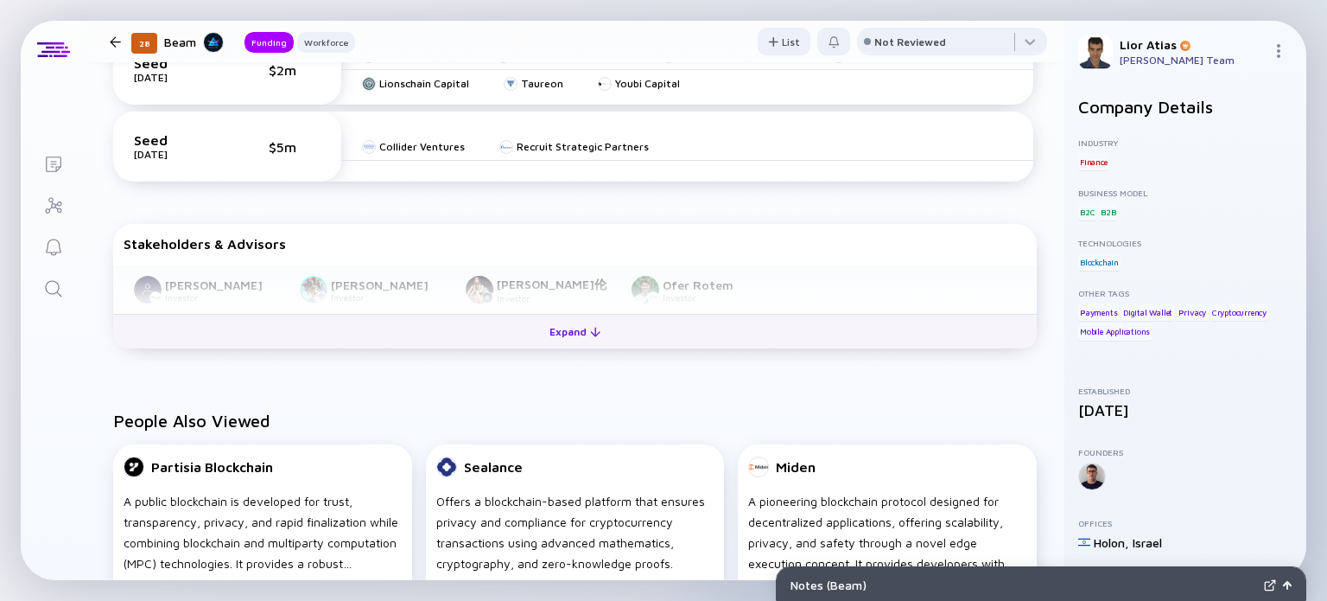
click at [539, 324] on div "Expand" at bounding box center [575, 331] width 72 height 27
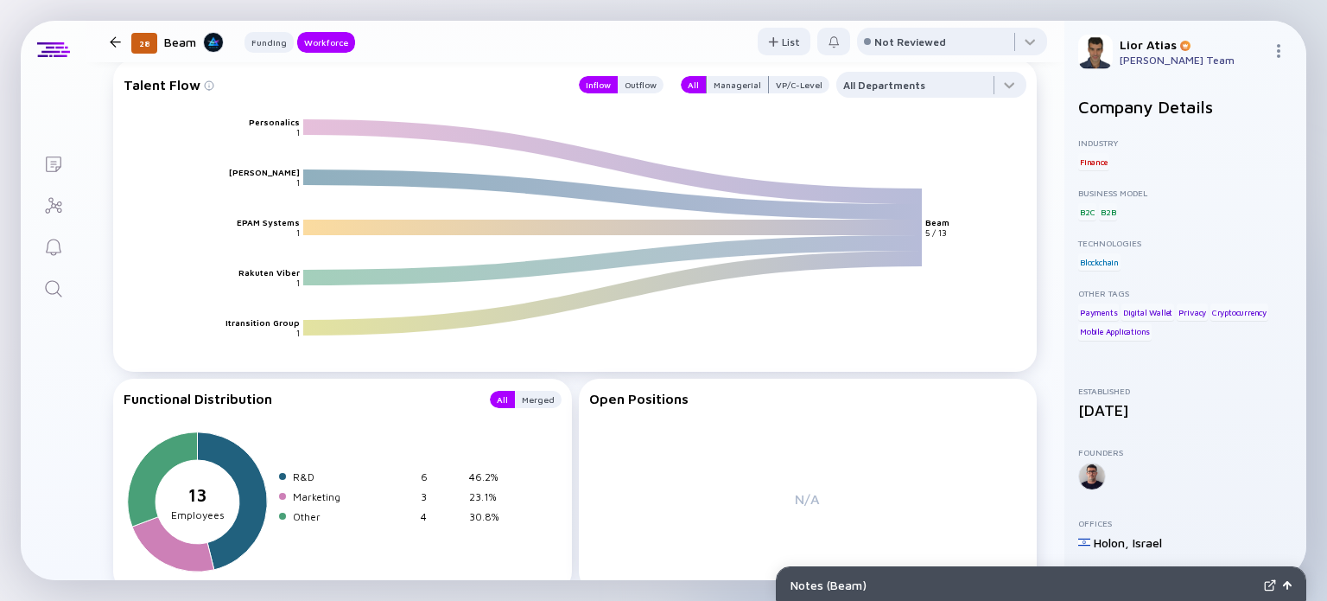
scroll to position [2107, 0]
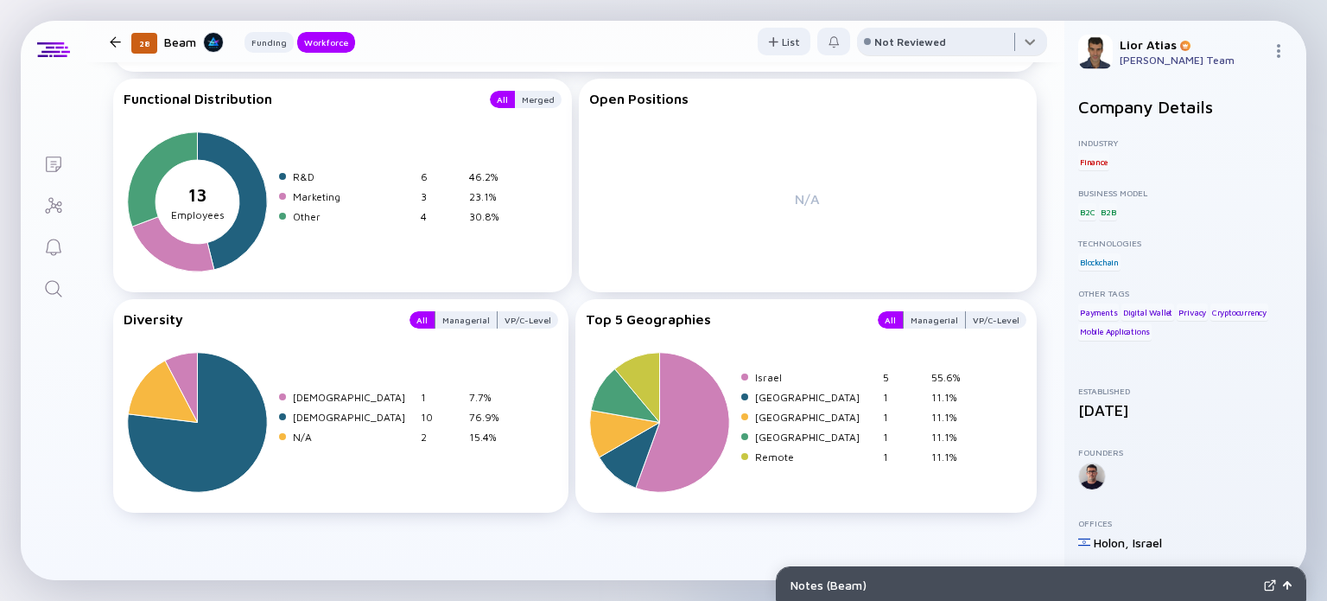
click at [940, 49] on div at bounding box center [952, 45] width 190 height 35
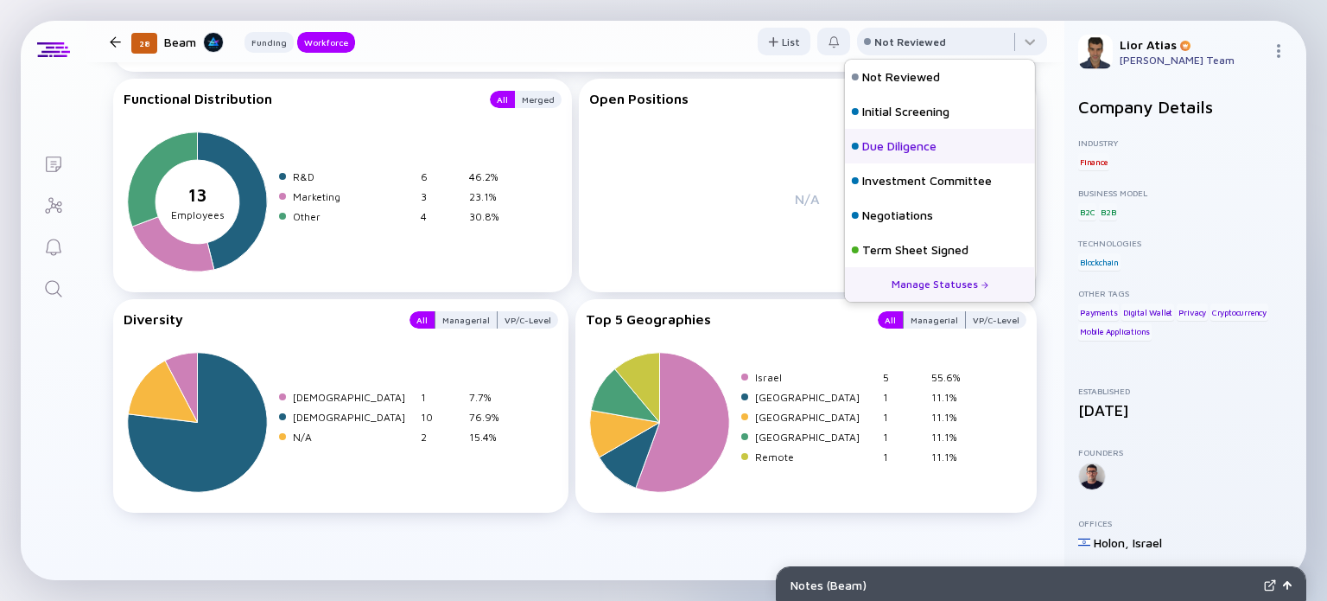
scroll to position [76, 0]
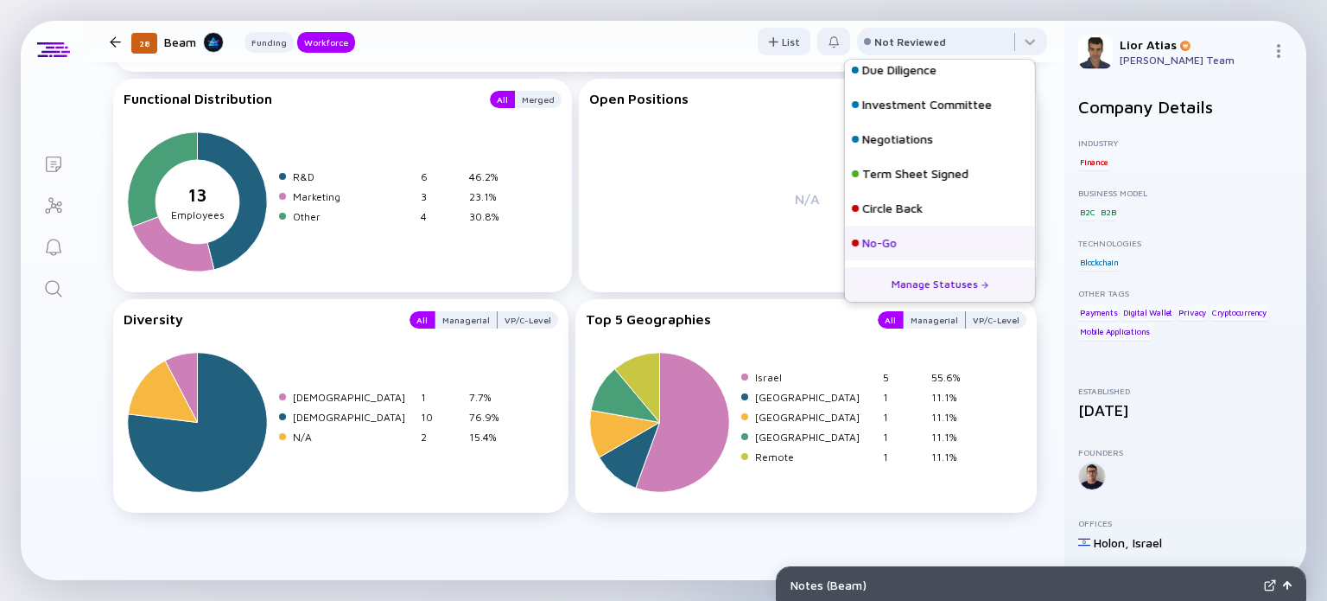
click at [914, 241] on div "No-Go" at bounding box center [940, 243] width 190 height 35
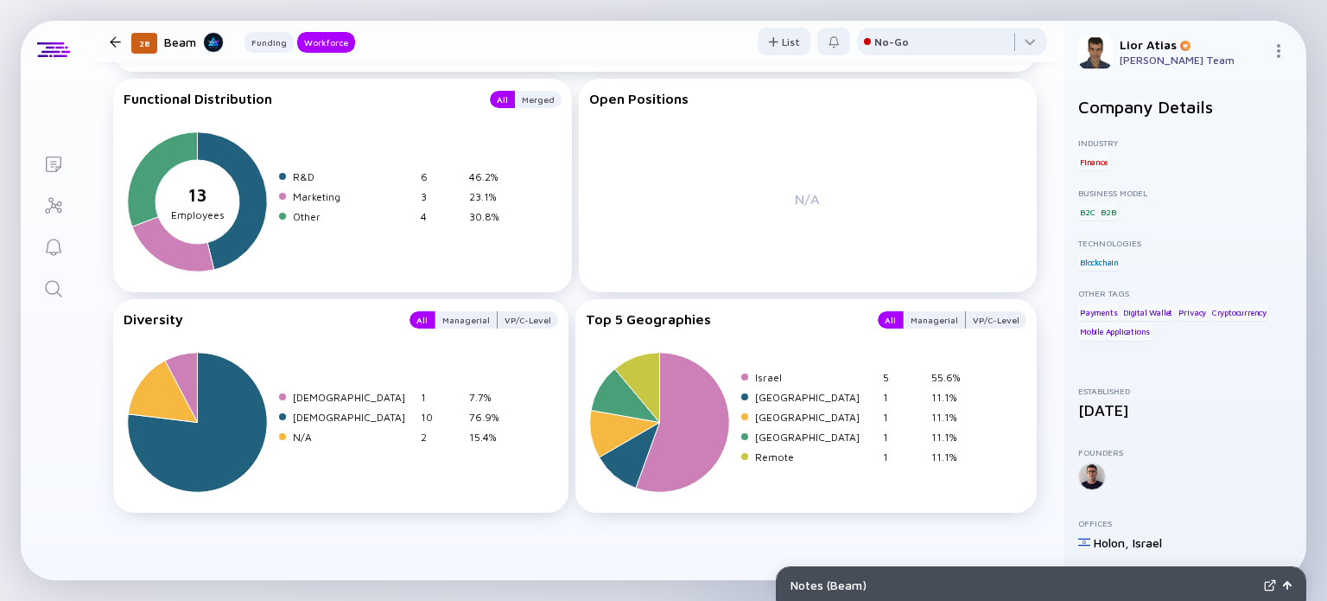
click at [120, 39] on div at bounding box center [115, 41] width 11 height 11
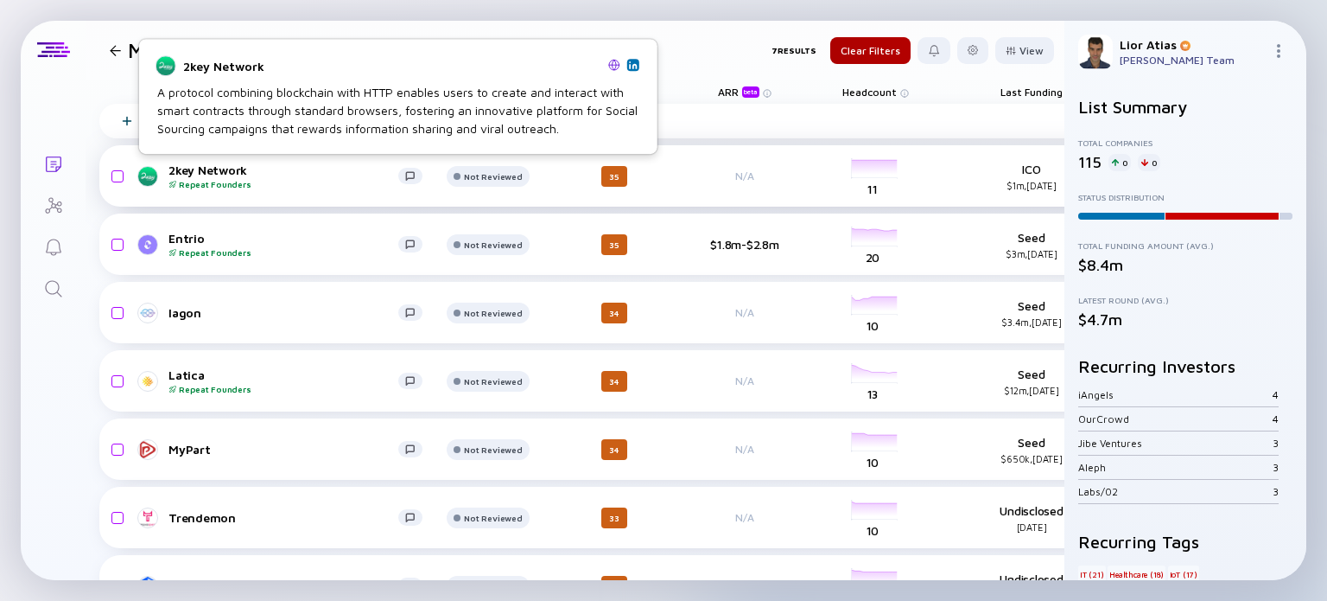
click at [227, 168] on div "2key Network Repeat Founders" at bounding box center [283, 175] width 230 height 27
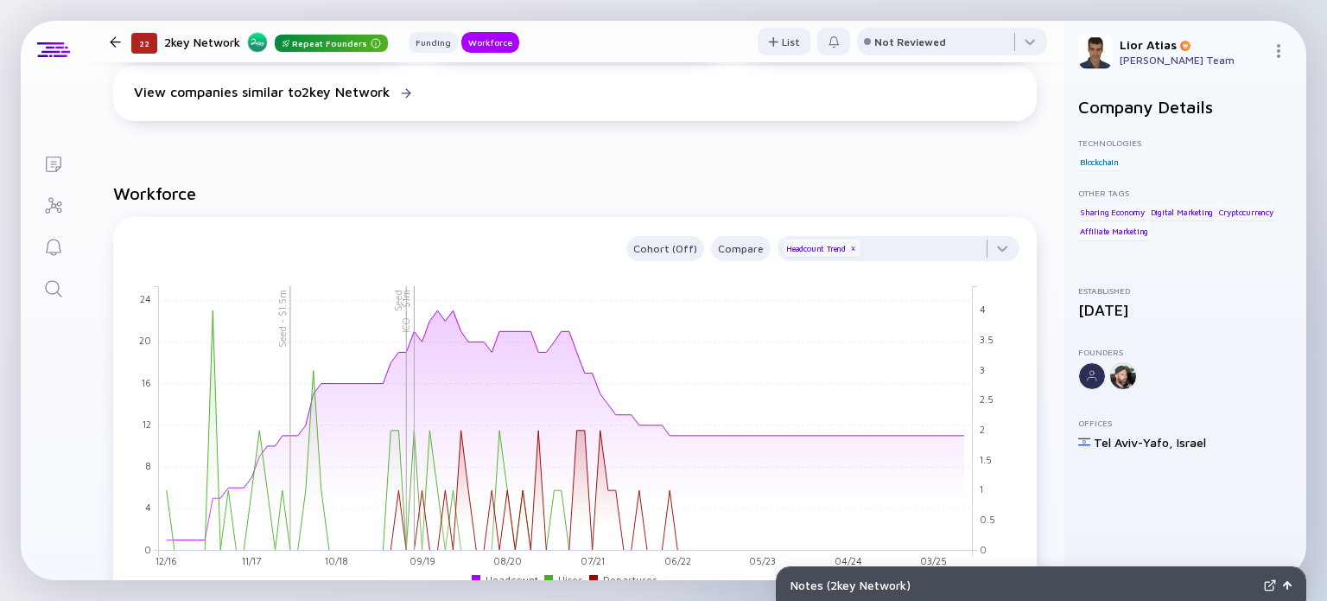
scroll to position [1147, 0]
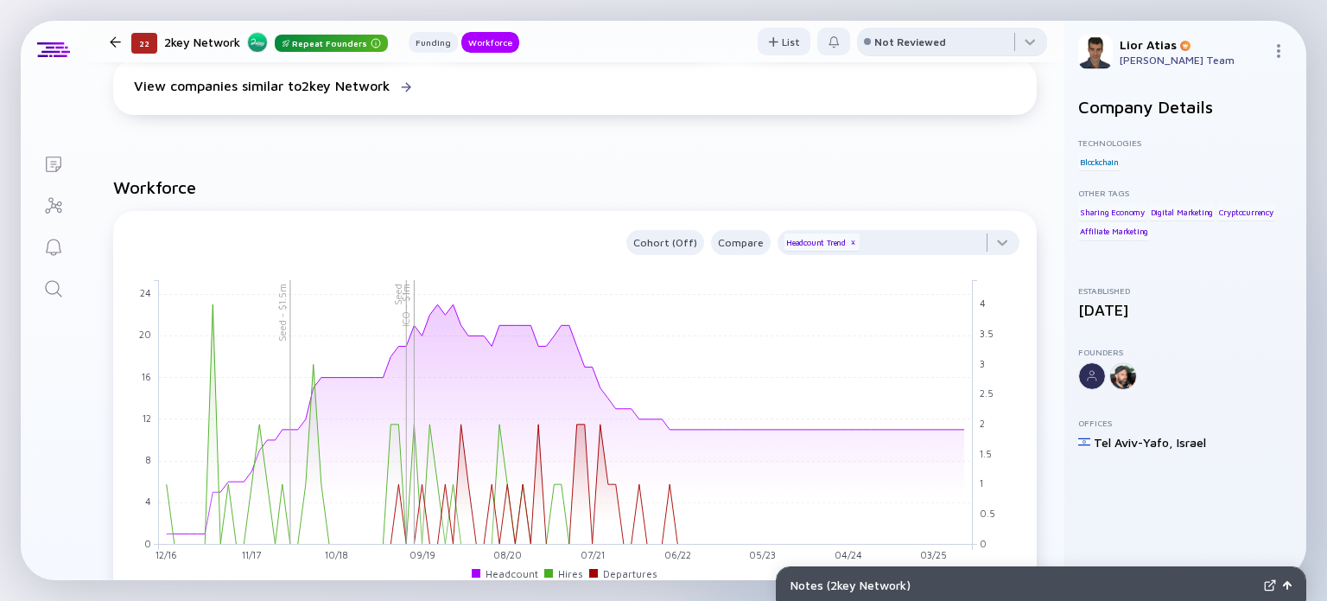
click at [874, 40] on div "Not Reviewed" at bounding box center [910, 41] width 72 height 13
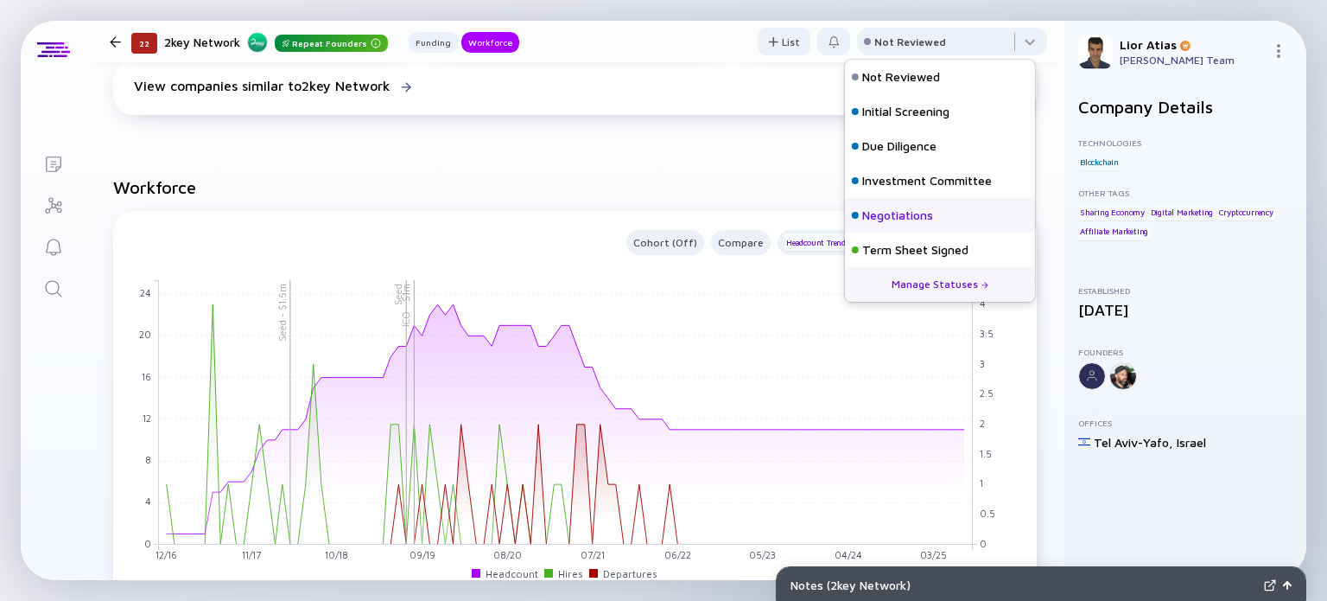
scroll to position [76, 0]
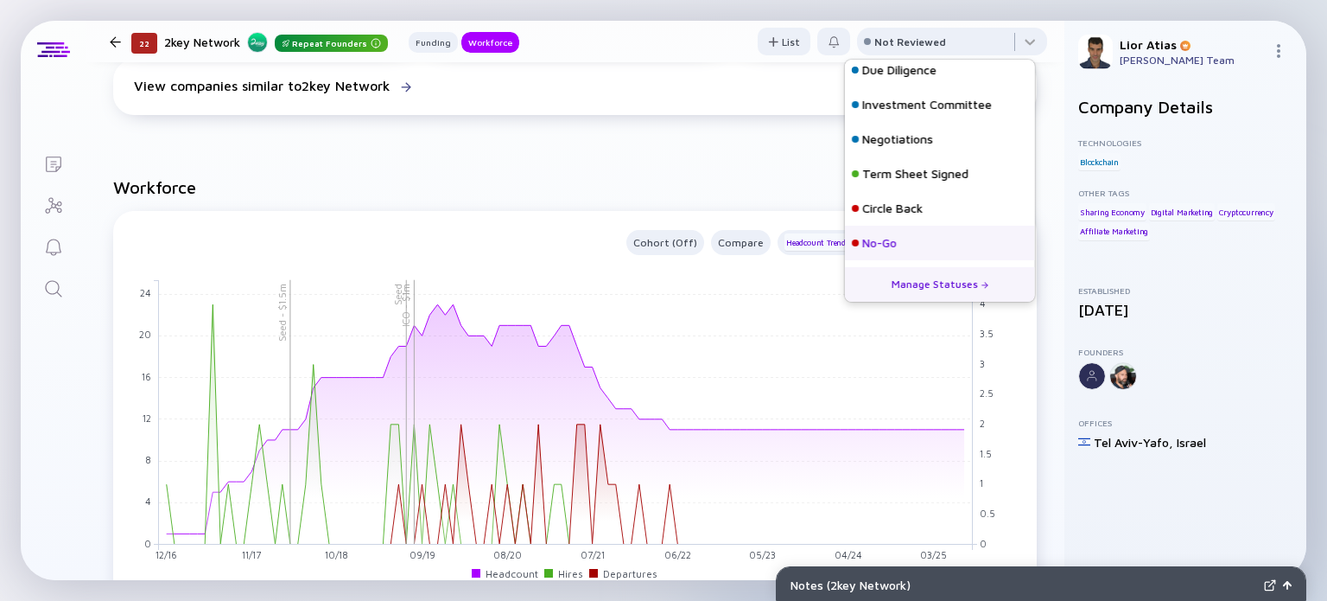
click at [881, 232] on div "No-Go" at bounding box center [940, 243] width 190 height 35
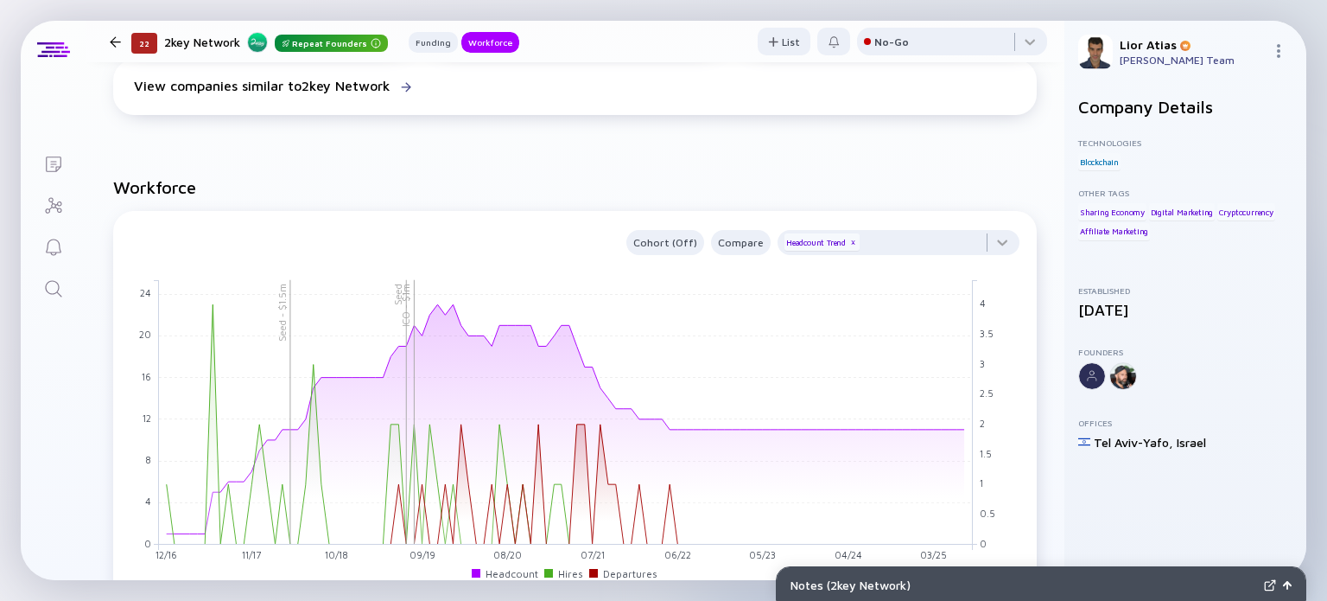
click at [119, 40] on div at bounding box center [115, 41] width 11 height 11
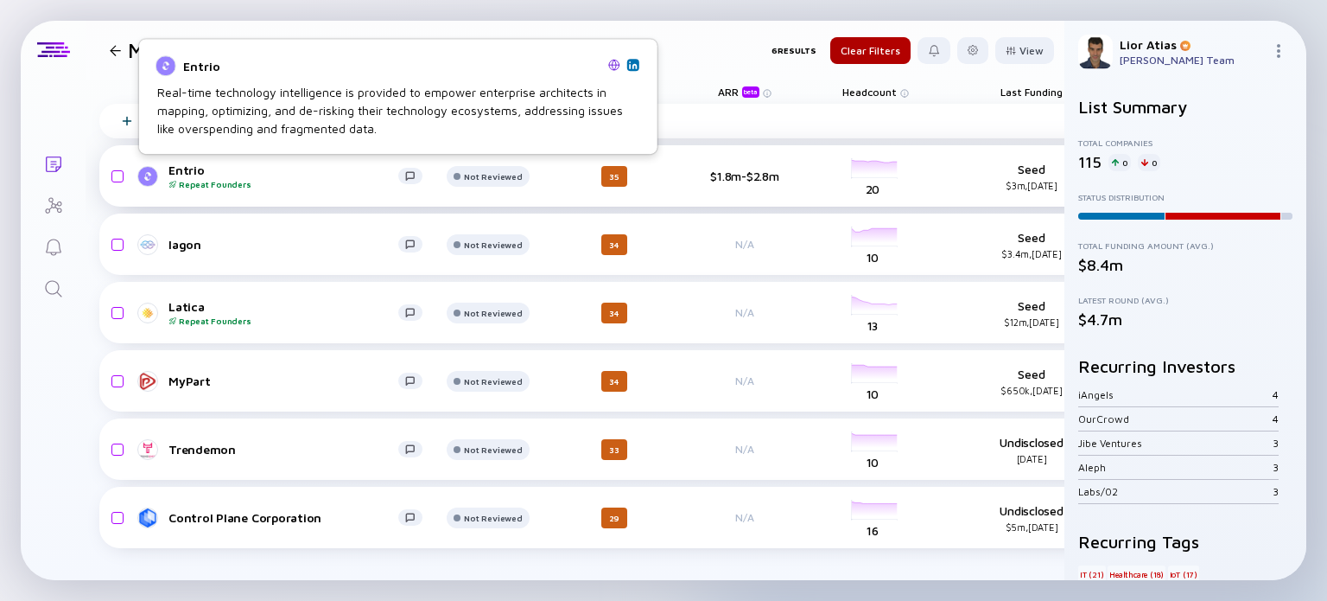
click at [290, 164] on div "Entrio Repeat Founders" at bounding box center [283, 175] width 230 height 27
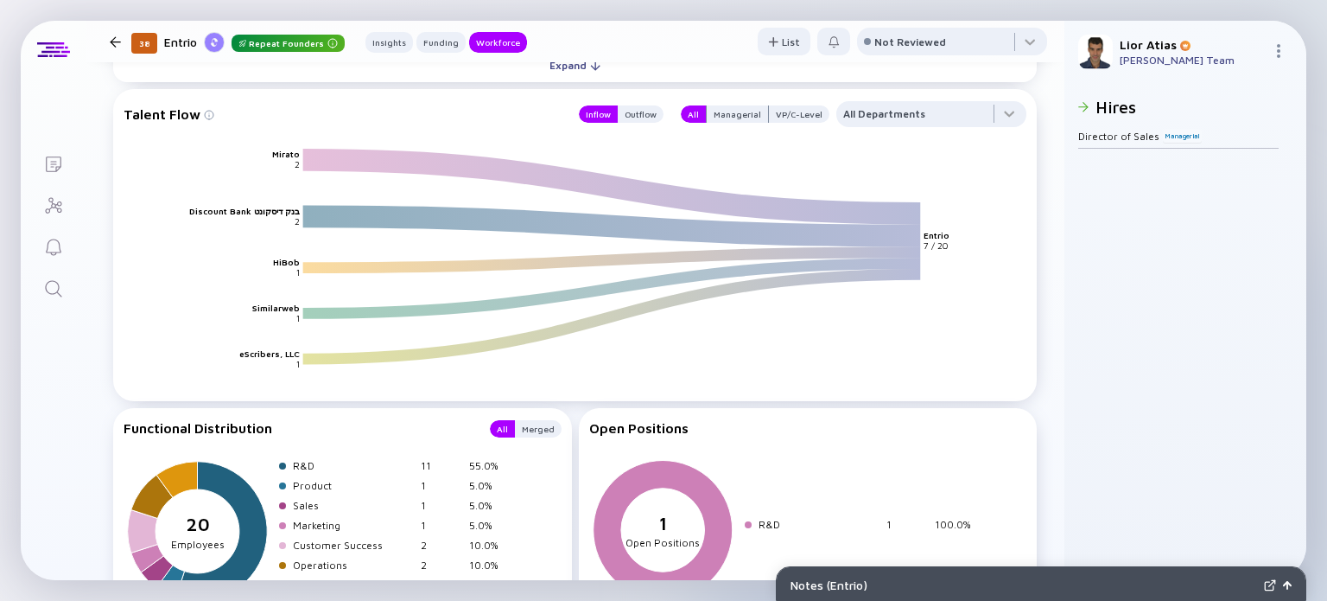
scroll to position [2310, 0]
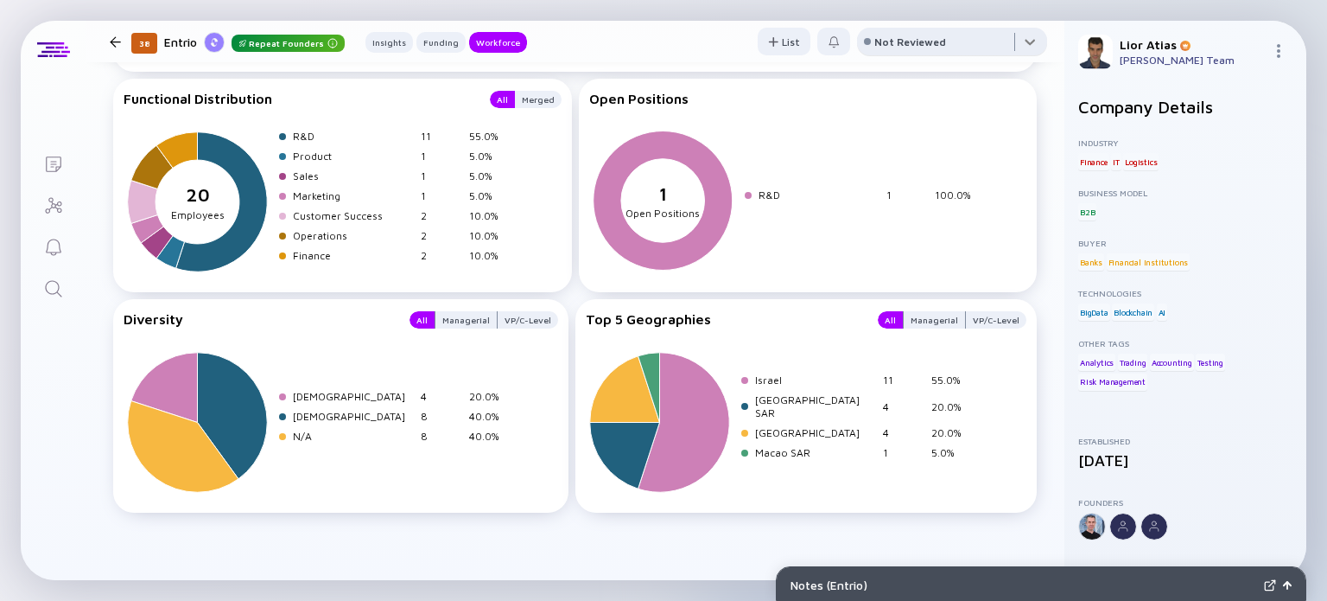
click at [961, 49] on div at bounding box center [952, 45] width 190 height 35
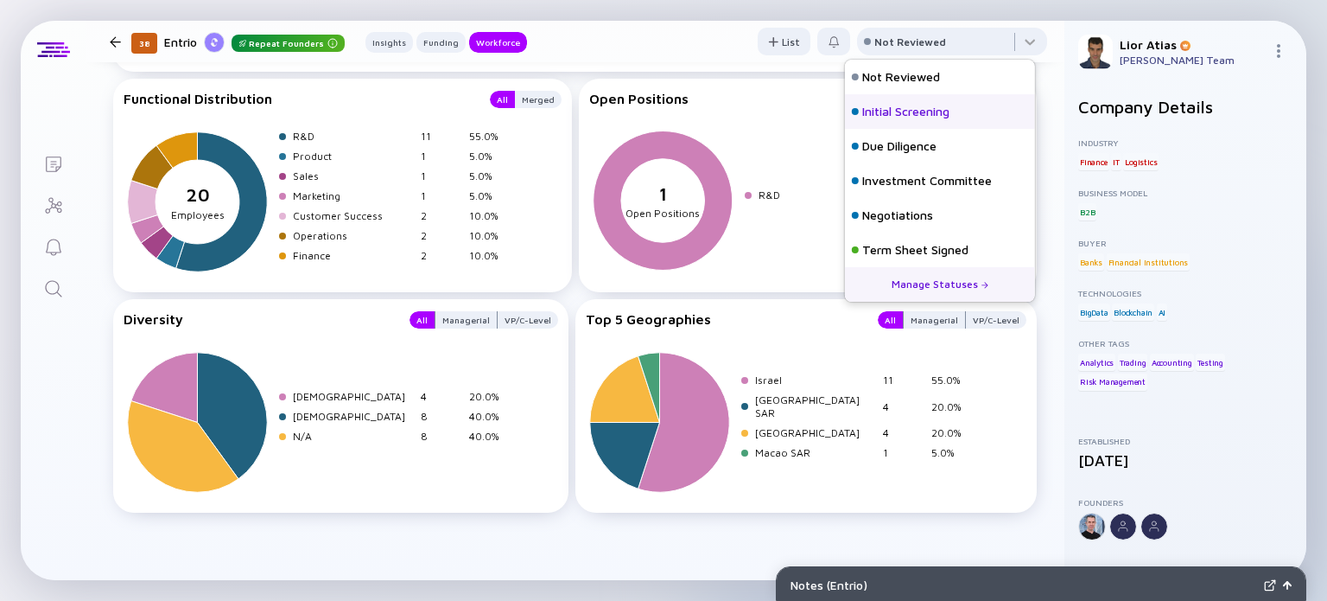
click at [912, 105] on div "Initial Screening" at bounding box center [905, 111] width 87 height 17
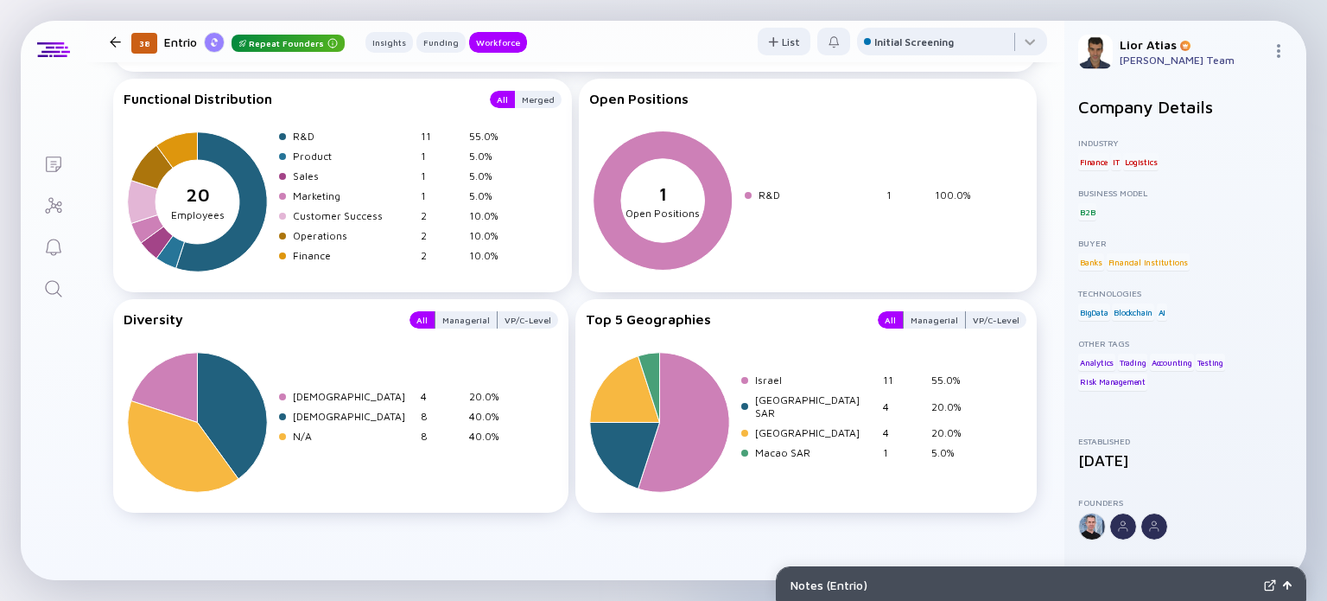
click at [116, 36] on div at bounding box center [115, 41] width 11 height 11
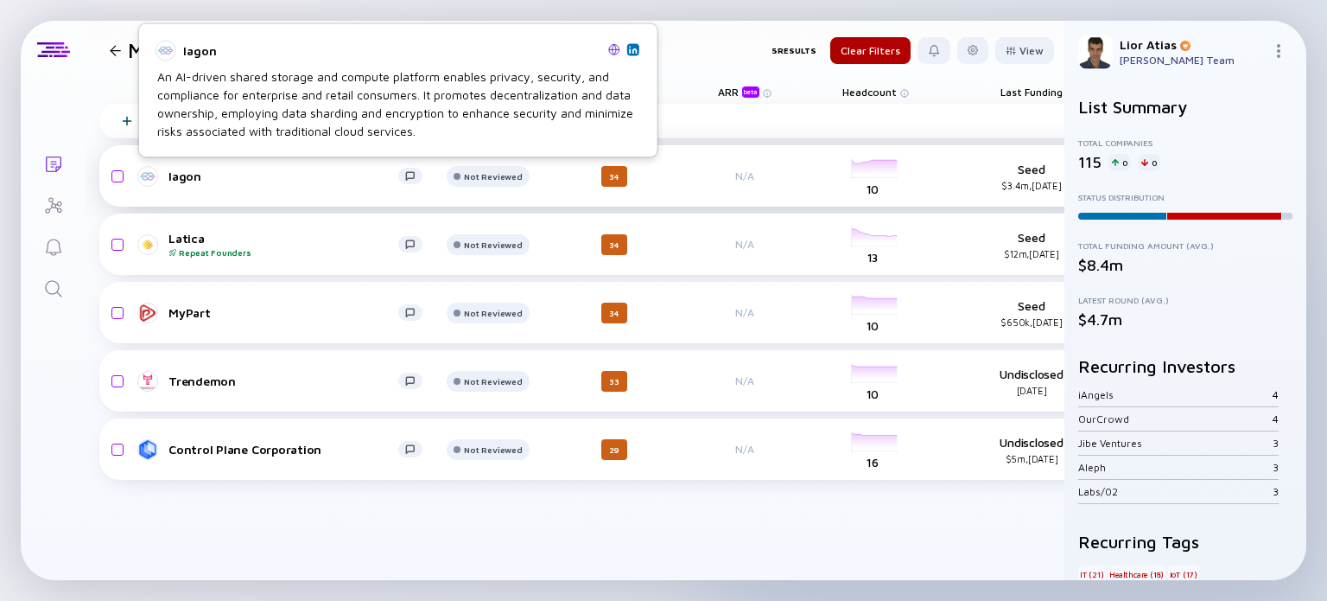
click at [242, 181] on div "Iagon" at bounding box center [283, 175] width 230 height 15
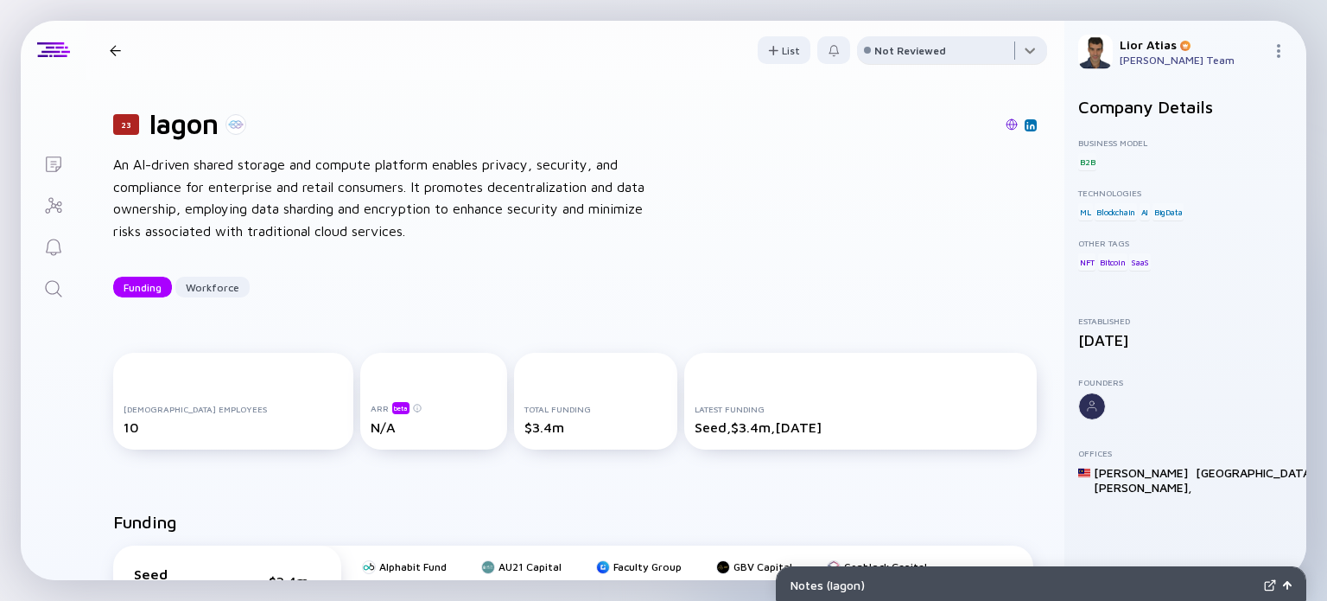
click at [919, 65] on div at bounding box center [952, 53] width 190 height 35
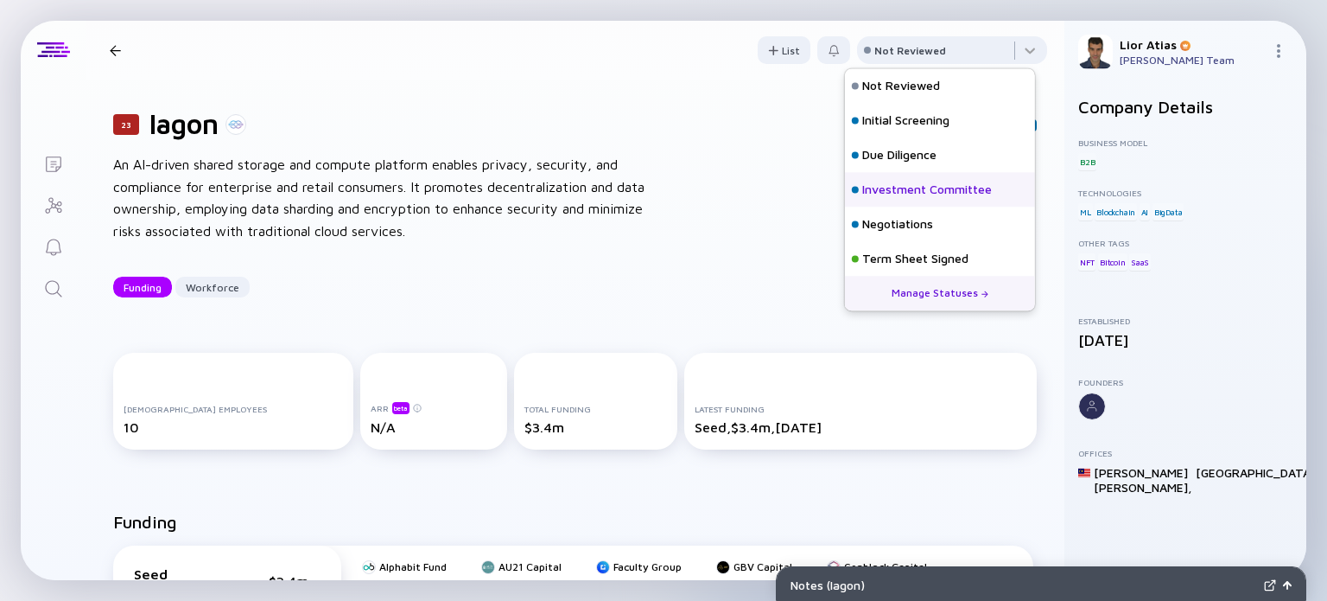
scroll to position [76, 0]
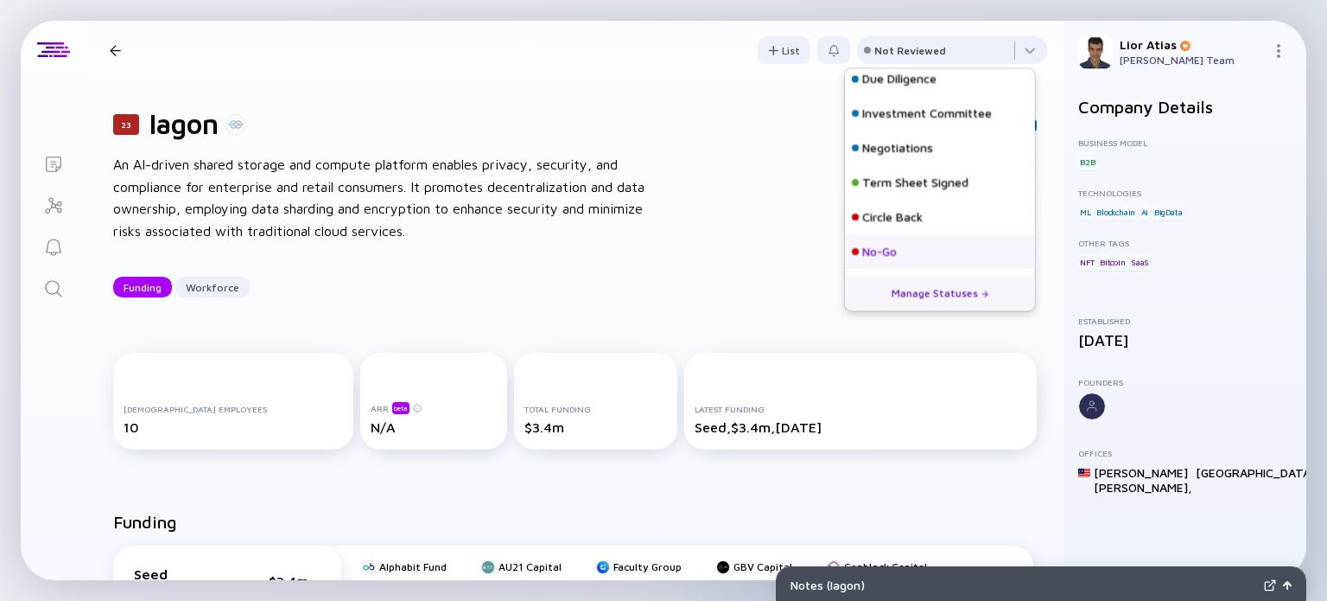
click at [928, 245] on div "No-Go" at bounding box center [940, 251] width 190 height 35
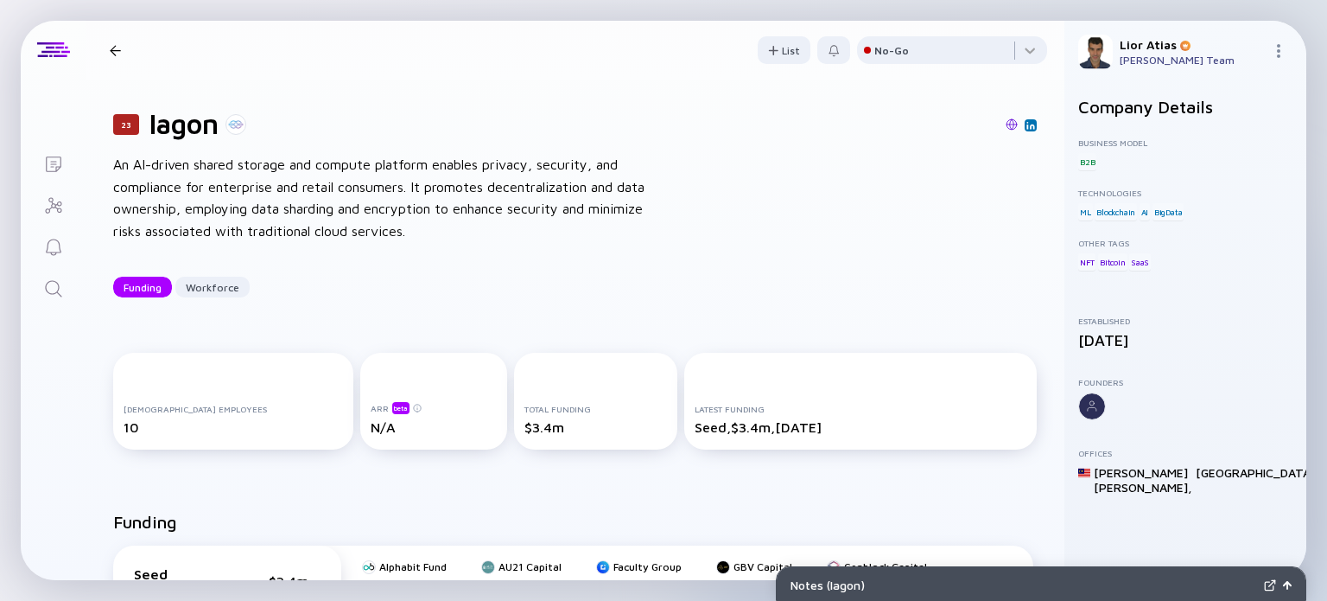
click at [111, 39] on div "23 Iagon Funding Workforce" at bounding box center [228, 50] width 251 height 23
click at [115, 45] on div at bounding box center [115, 50] width 11 height 11
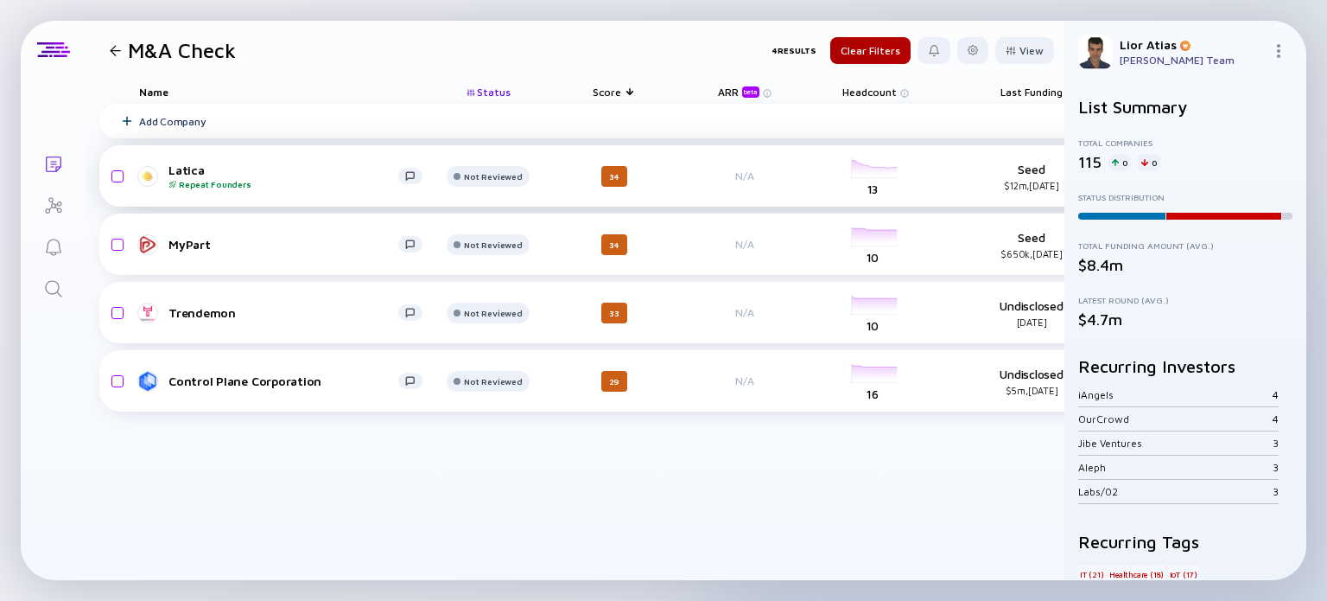
click at [290, 172] on div "Latica Repeat Founders" at bounding box center [283, 175] width 230 height 27
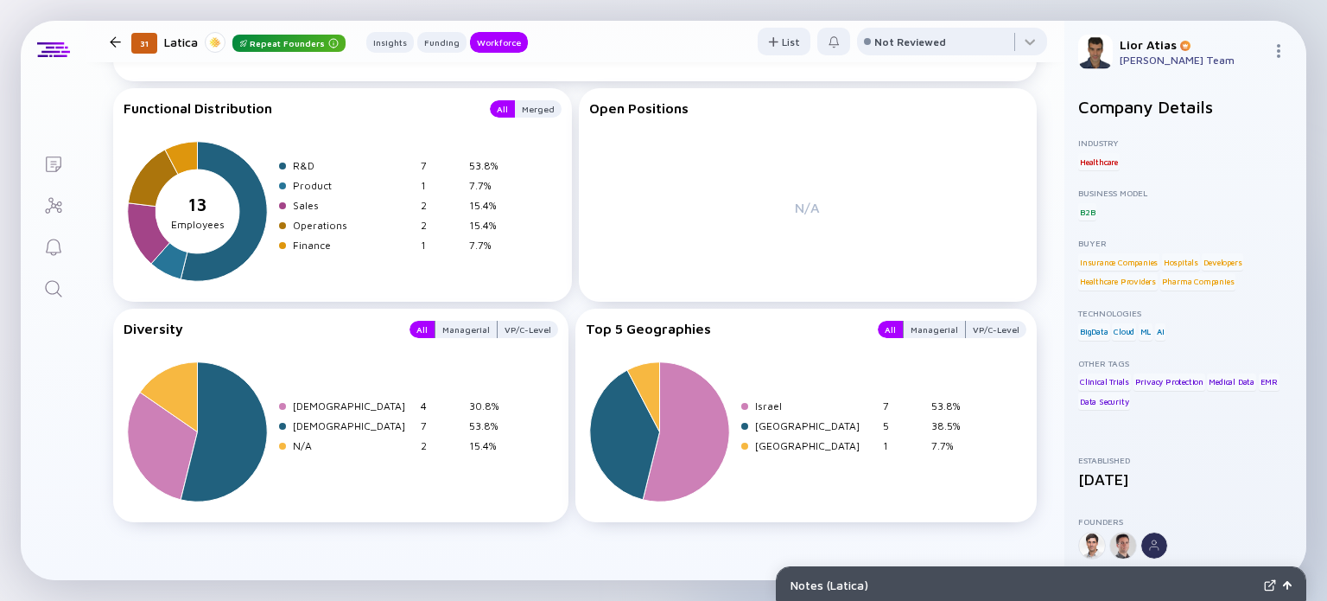
scroll to position [2260, 0]
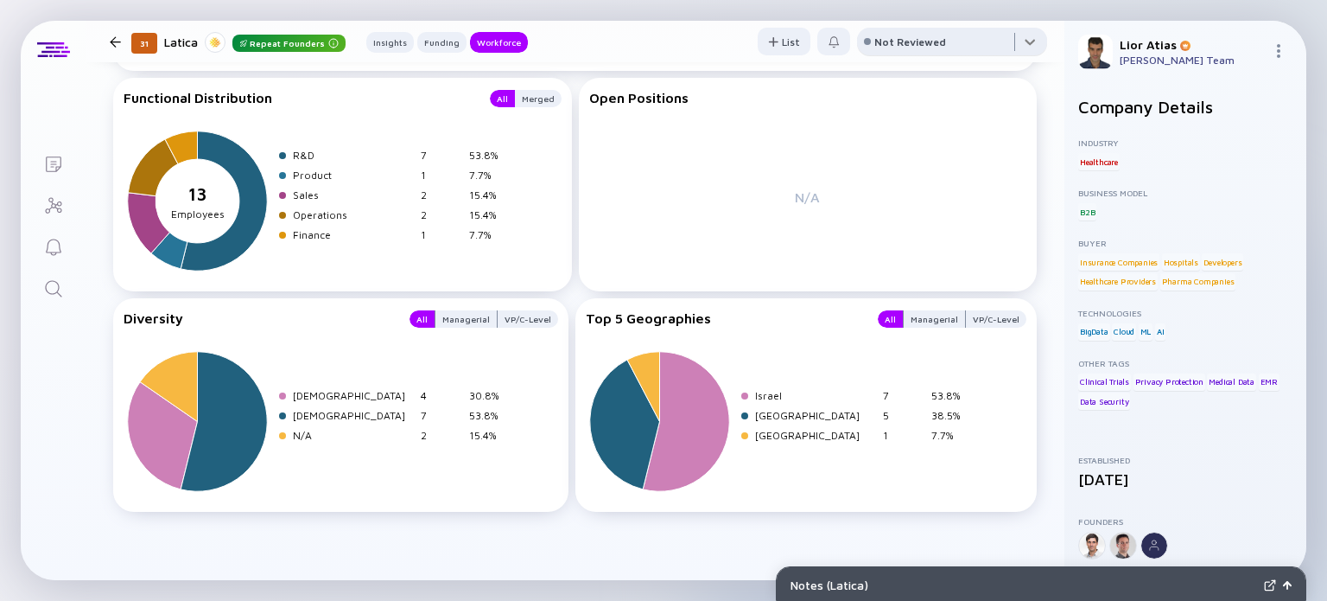
click at [924, 29] on div at bounding box center [952, 45] width 190 height 35
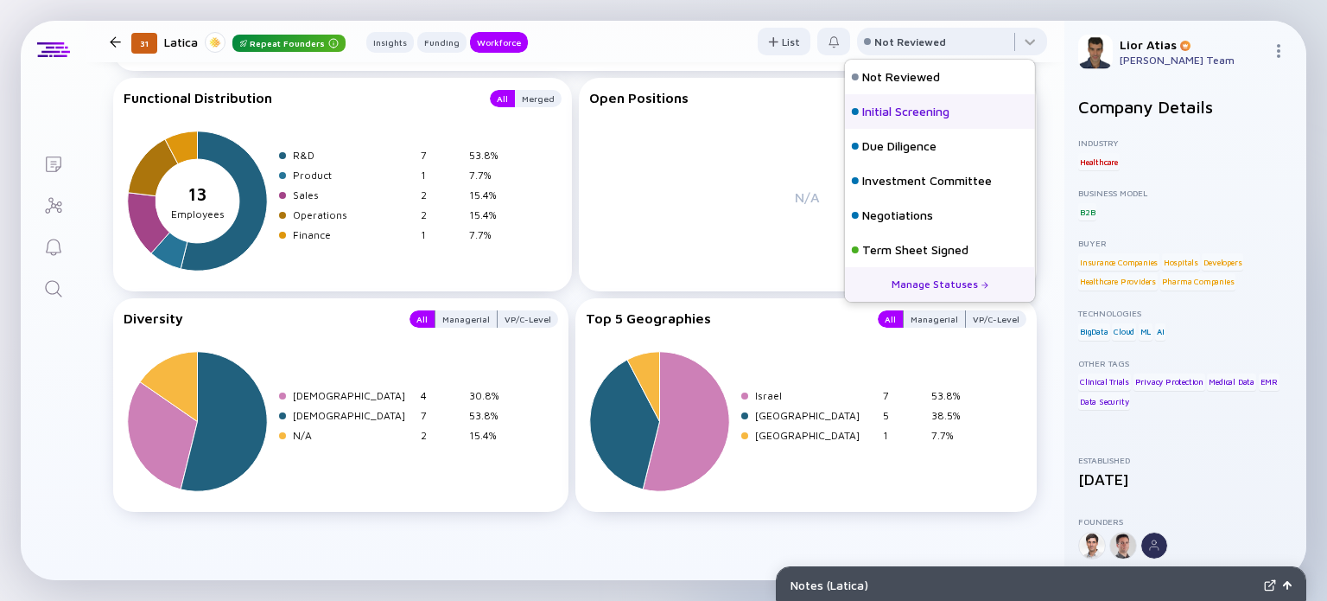
click at [923, 113] on div "Initial Screening" at bounding box center [905, 111] width 87 height 17
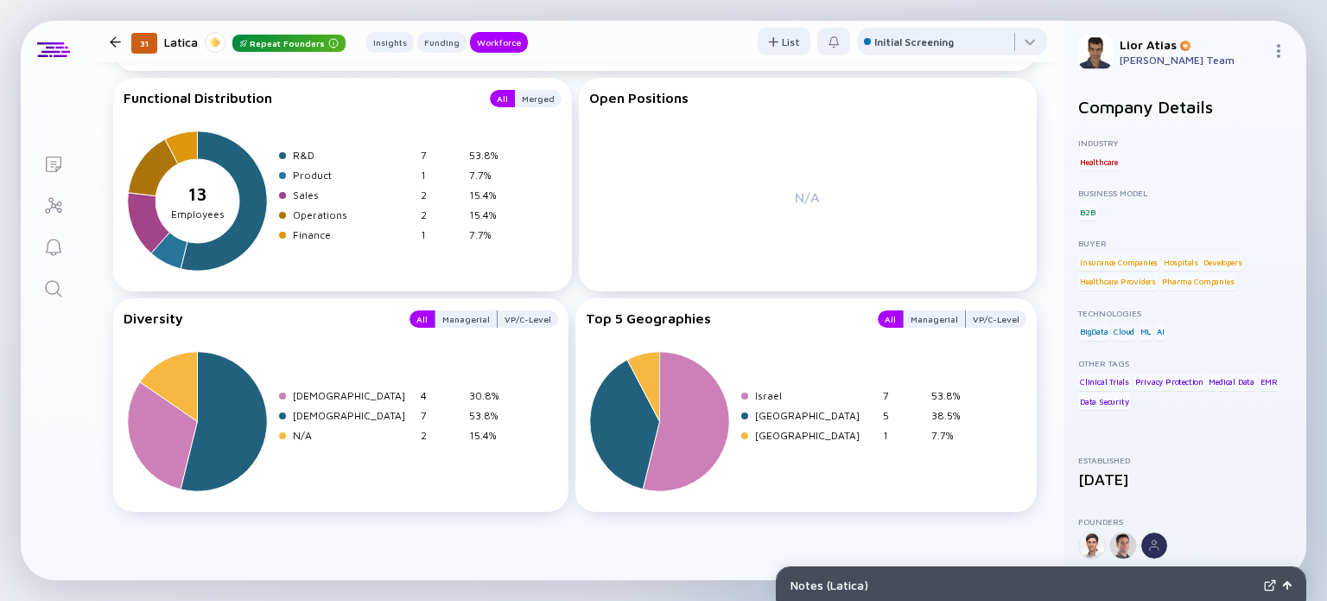
click at [124, 41] on div at bounding box center [115, 41] width 25 height 11
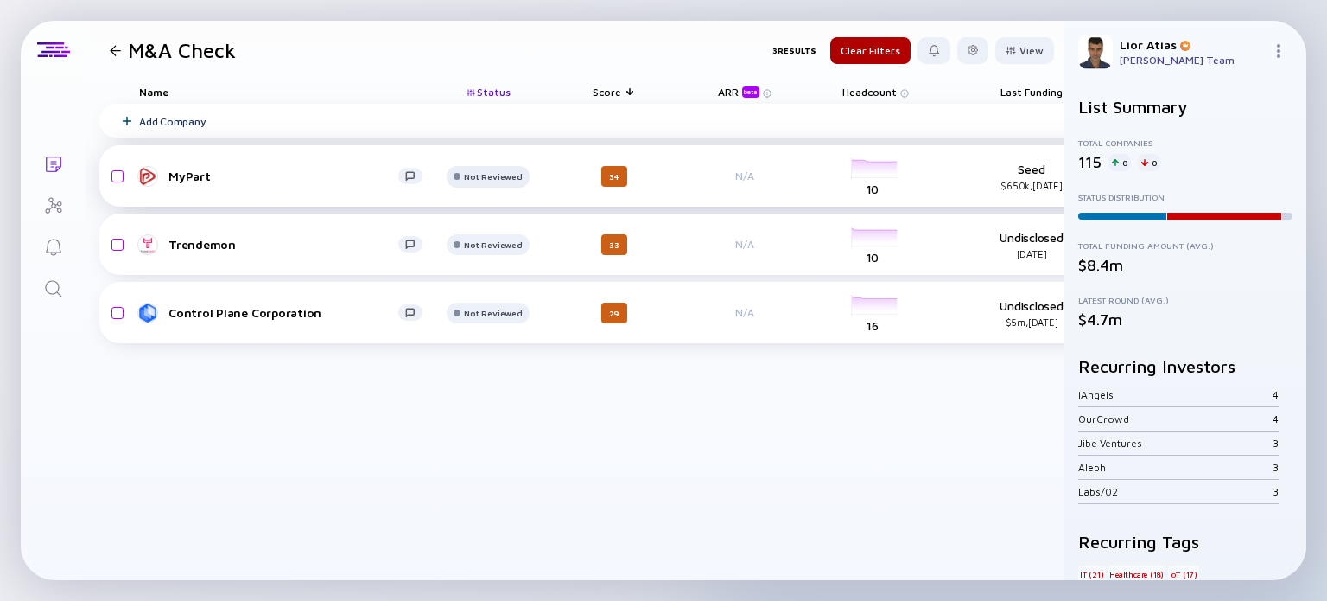
click at [495, 171] on div "Not Reviewed" at bounding box center [493, 176] width 58 height 10
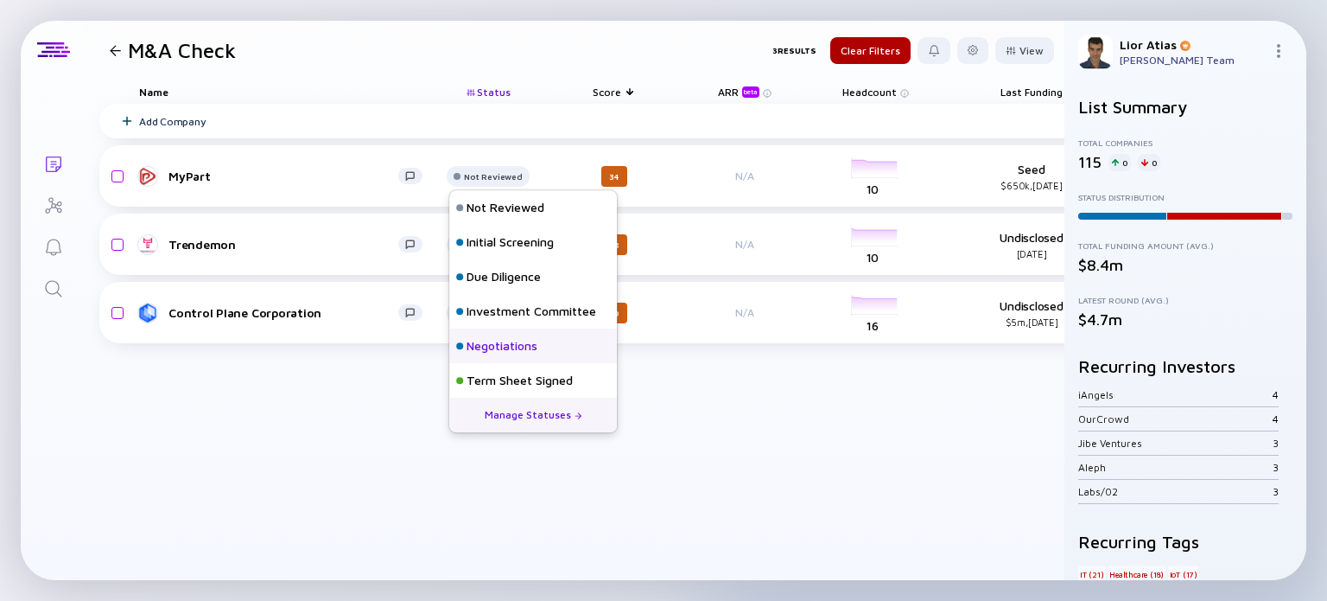
scroll to position [76, 0]
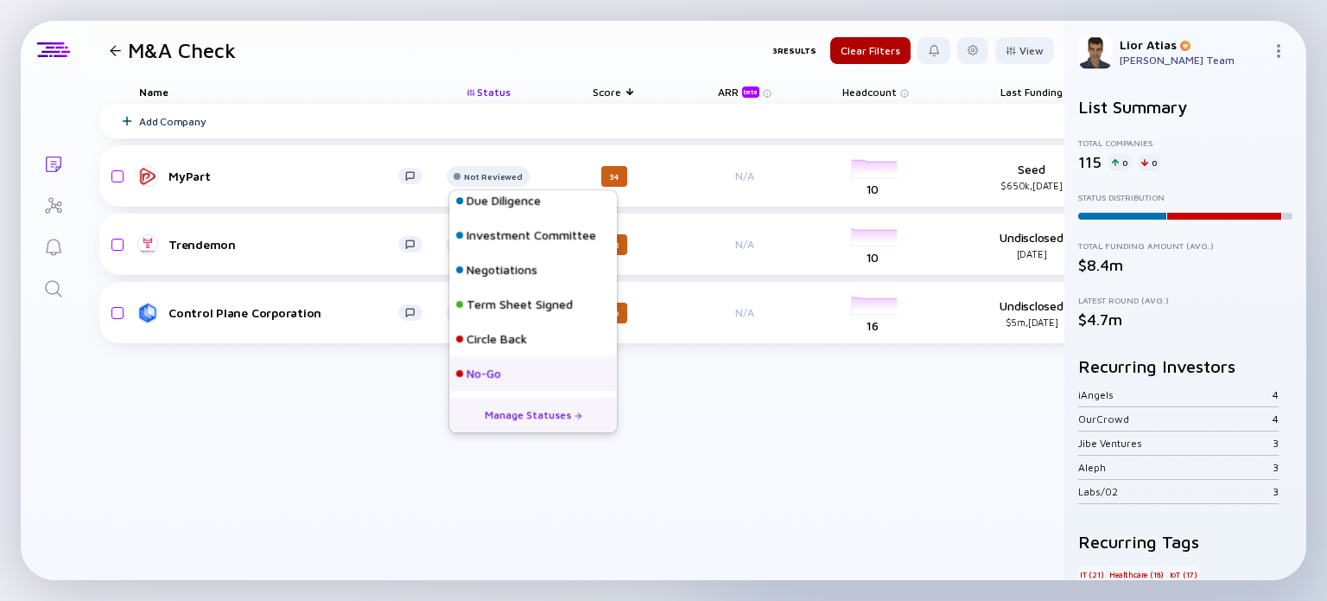
click at [534, 371] on div "No-Go" at bounding box center [533, 373] width 168 height 35
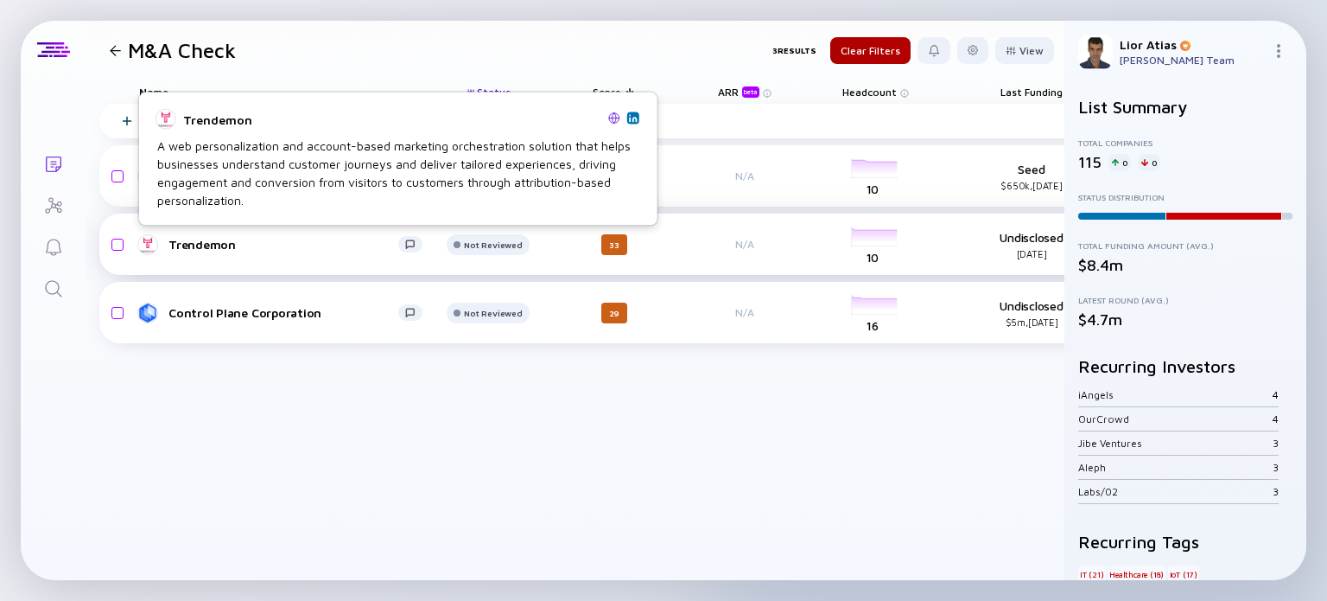
click at [221, 239] on div "Trendemon" at bounding box center [283, 244] width 230 height 15
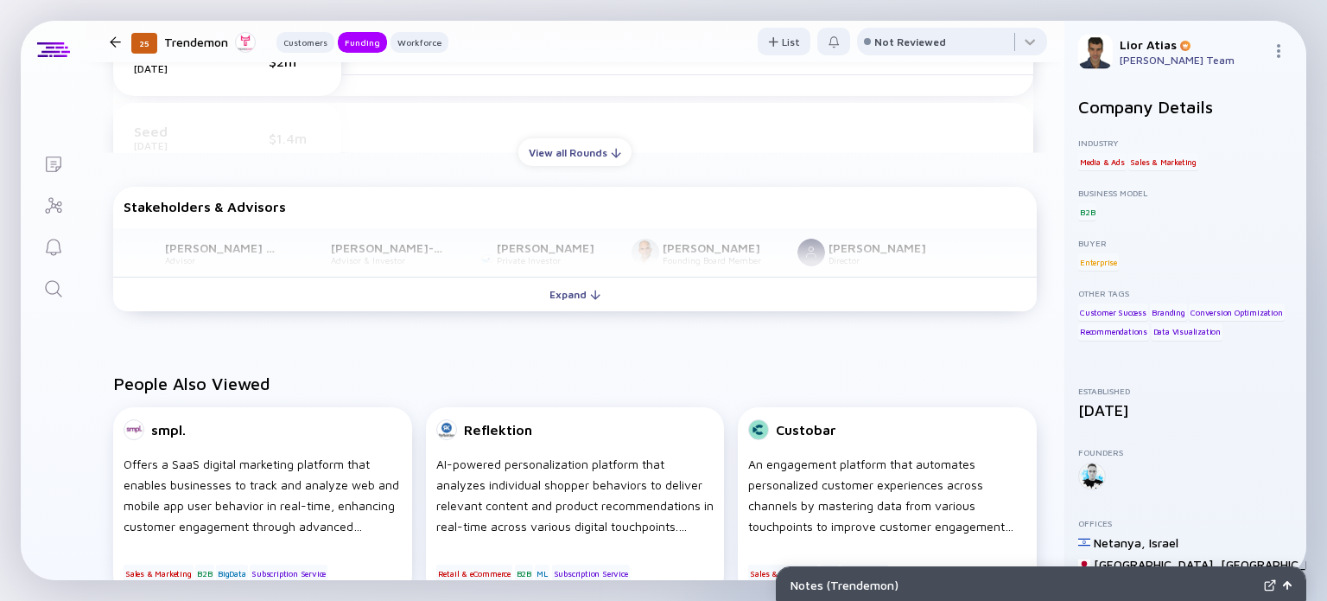
scroll to position [977, 0]
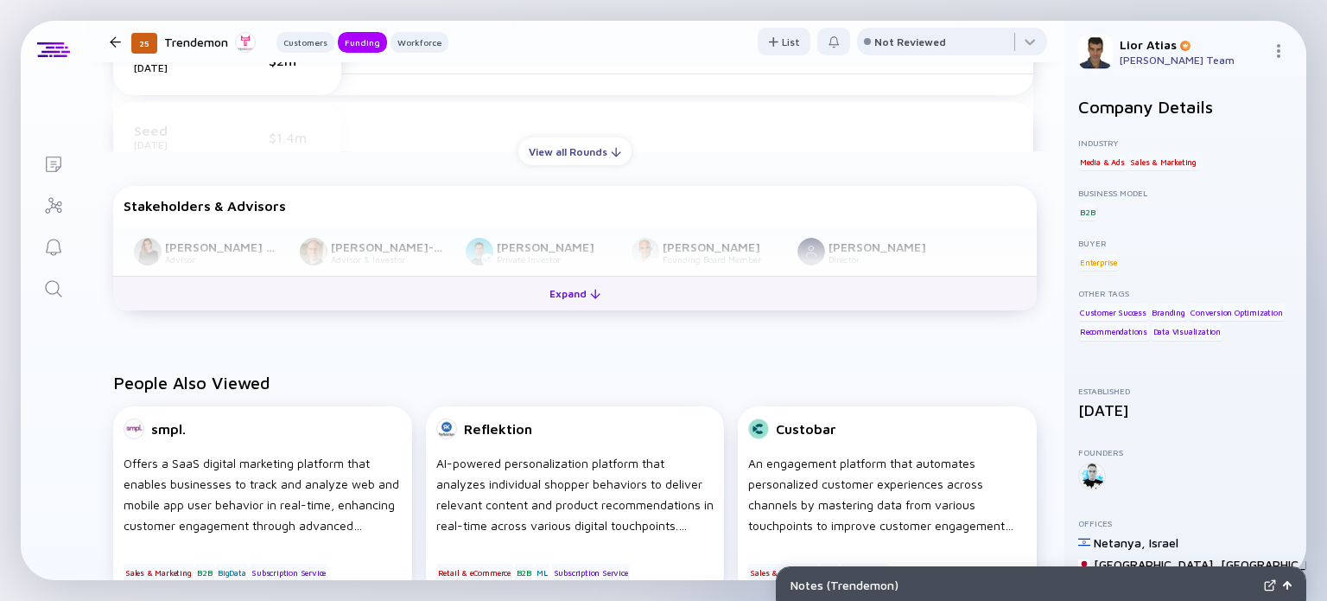
click at [612, 289] on button "Expand" at bounding box center [575, 293] width 924 height 35
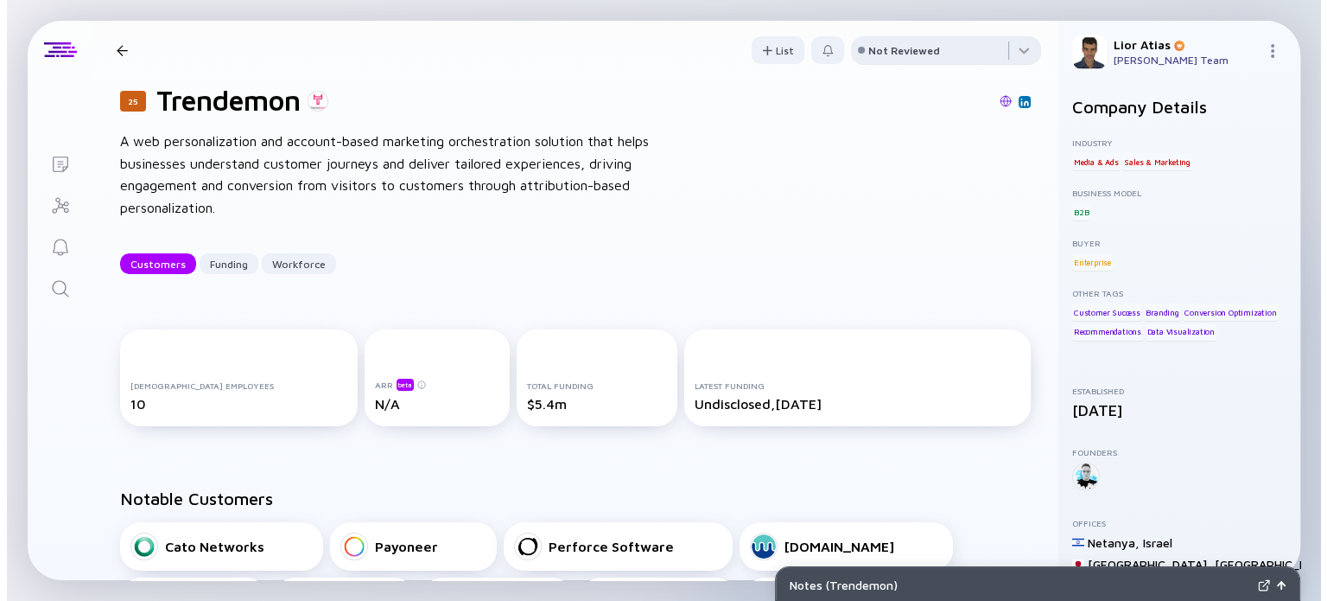
scroll to position [0, 0]
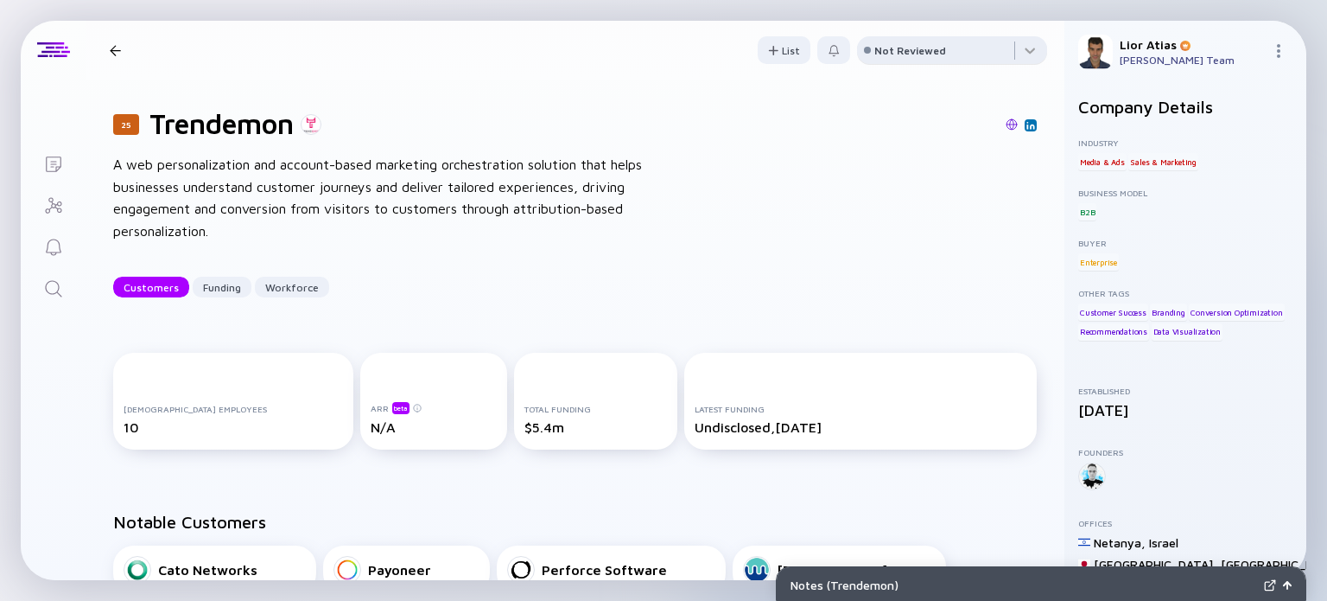
click at [905, 45] on div "Not Reviewed" at bounding box center [910, 50] width 72 height 13
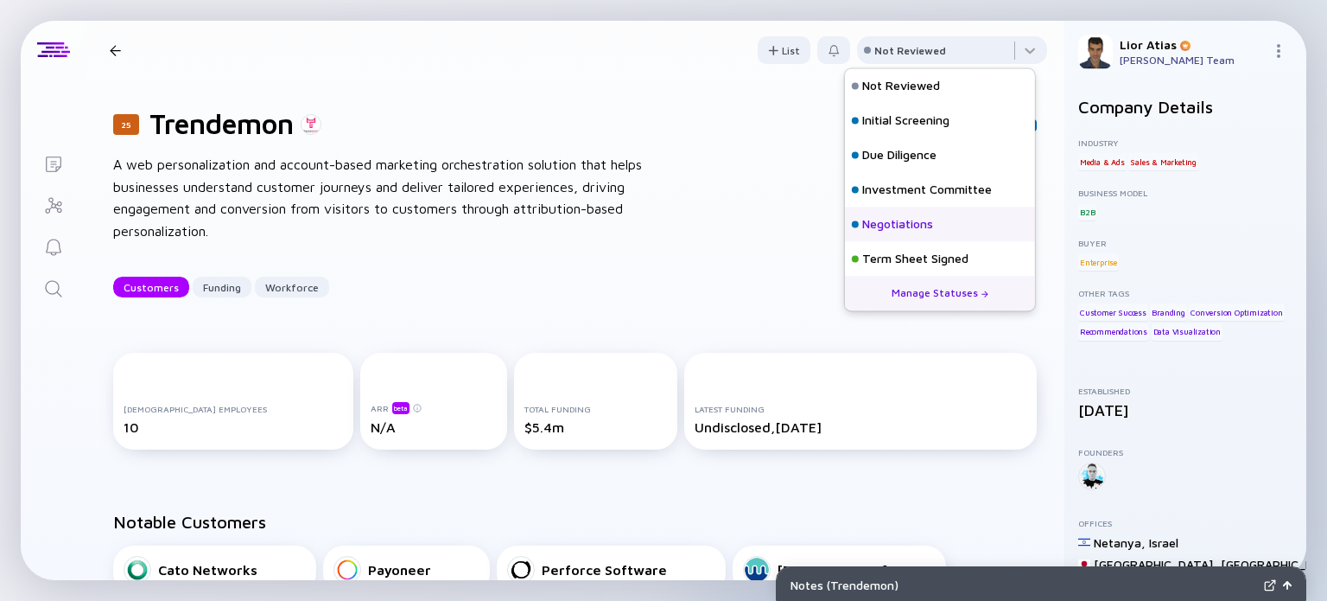
scroll to position [76, 0]
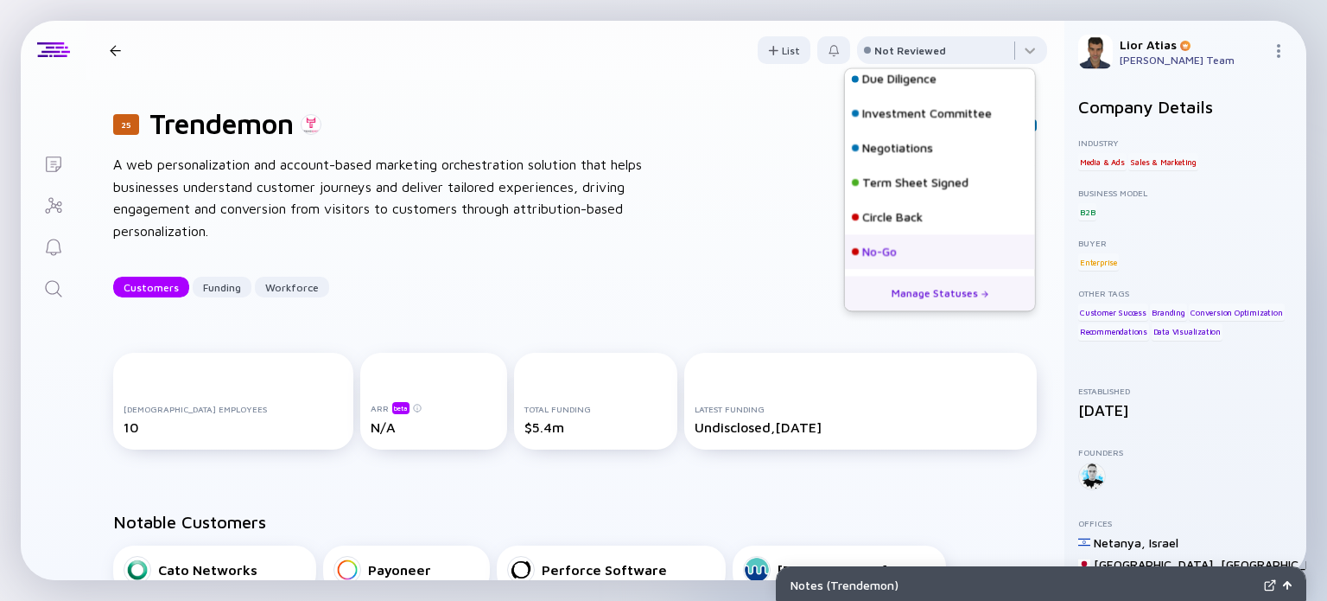
click at [914, 263] on div "No-Go" at bounding box center [940, 251] width 190 height 35
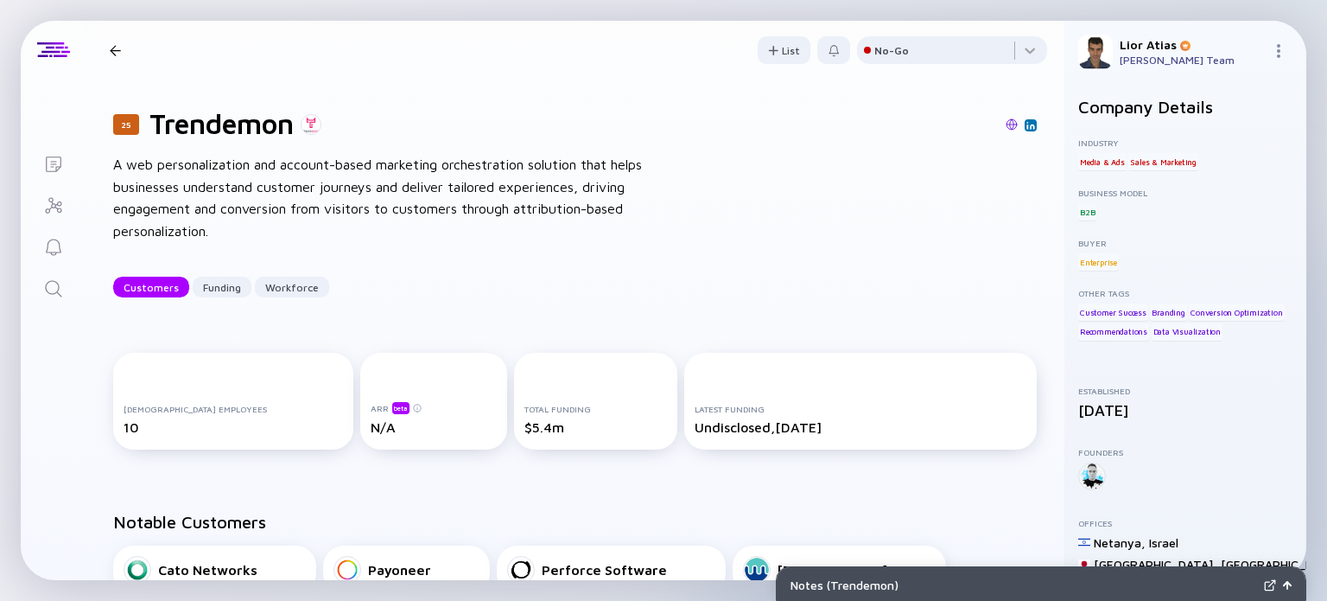
click at [122, 59] on div "25 Trendemon Customers Funding Workforce" at bounding box center [276, 50] width 346 height 23
click at [116, 51] on div at bounding box center [115, 50] width 11 height 11
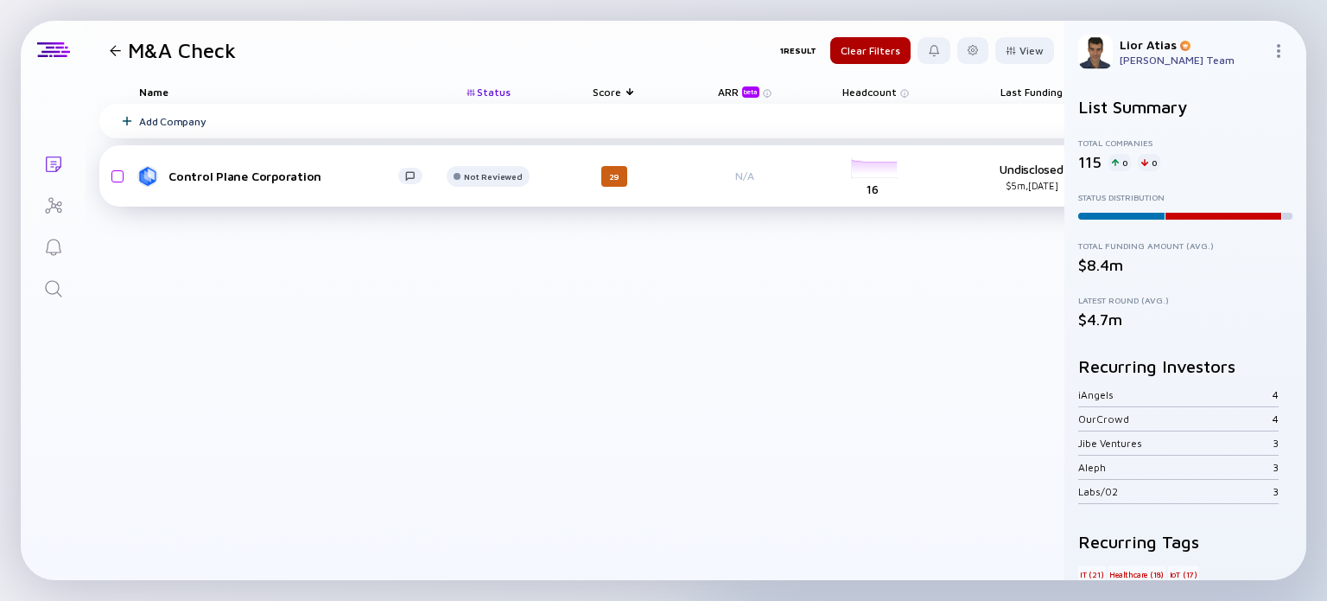
click at [326, 189] on div "Control Plane Corporation Not Reviewed 29 N/A headcount-control-plane-corporati…" at bounding box center [749, 175] width 1300 height 61
click at [290, 179] on div "Control Plane Corporation" at bounding box center [283, 175] width 230 height 15
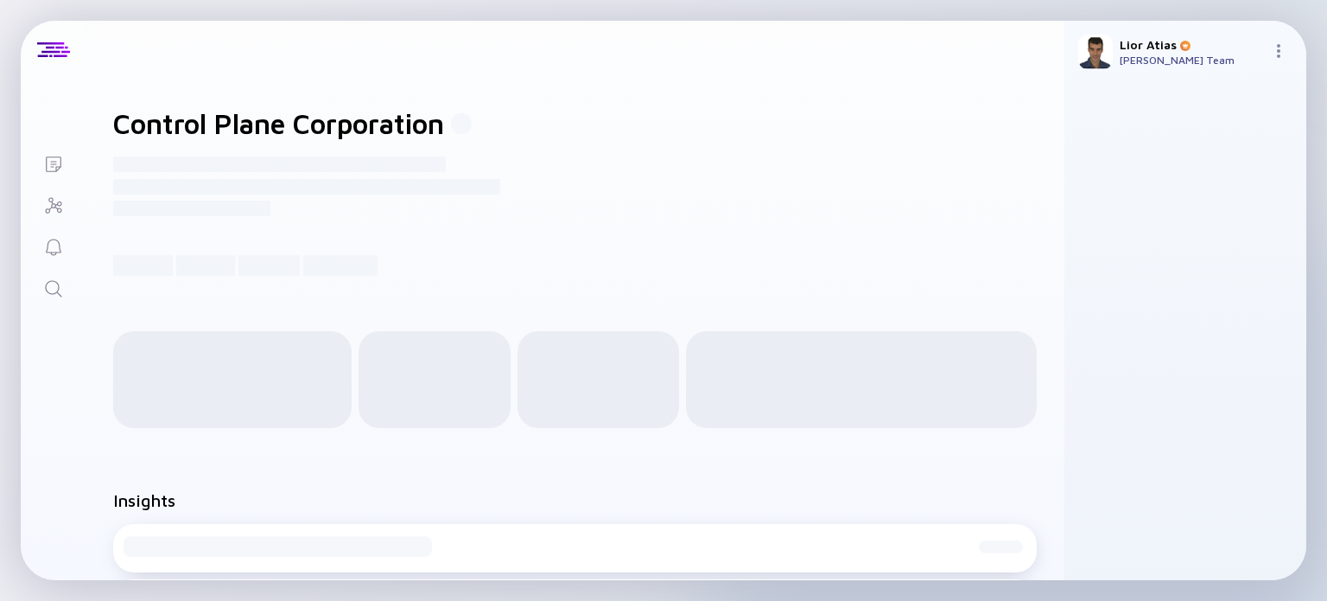
click at [626, 234] on div "Control Plane Corporation -----------------------------------------------------…" at bounding box center [575, 191] width 979 height 224
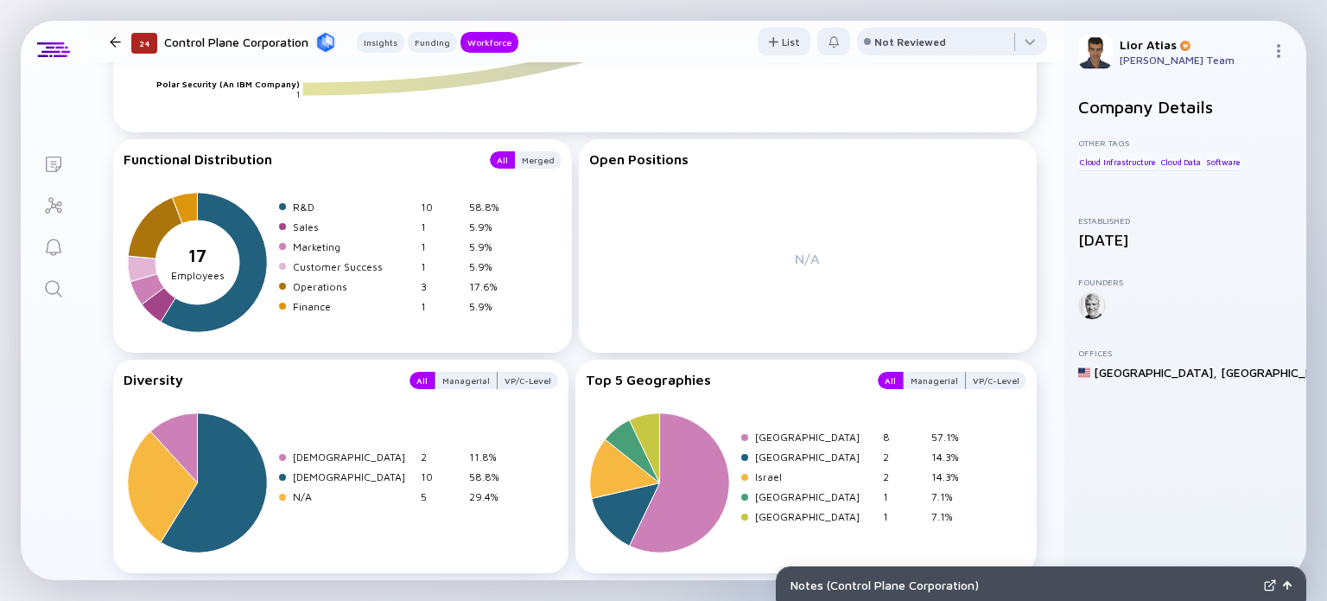
scroll to position [2291, 0]
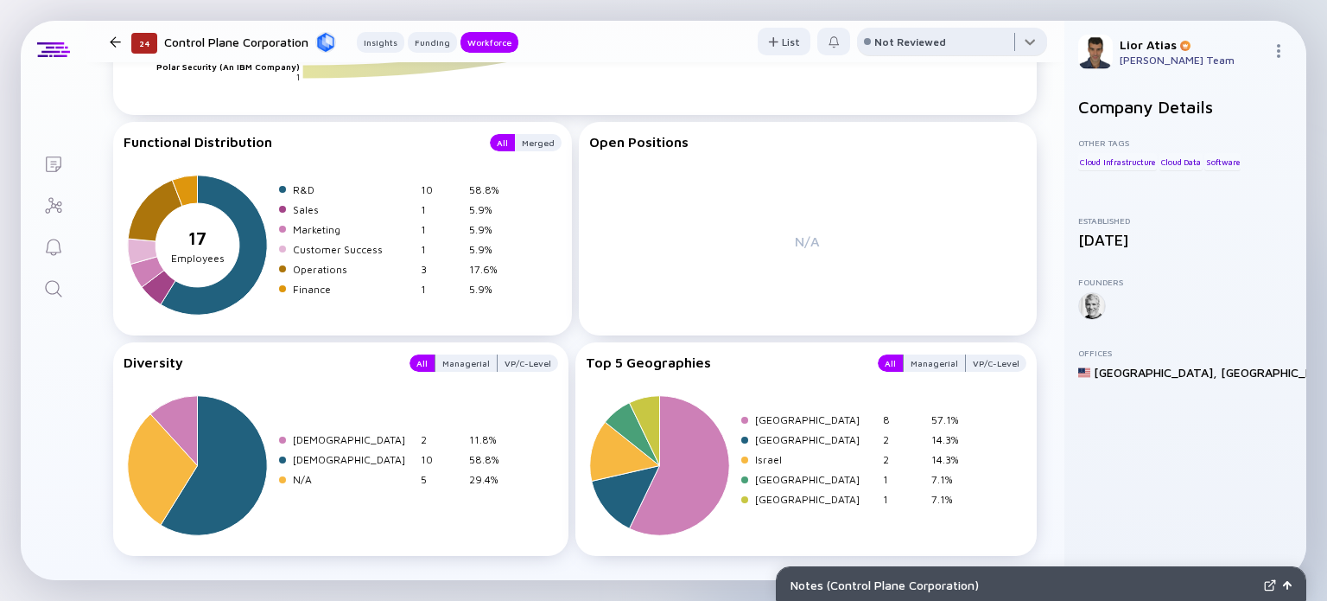
click at [969, 54] on div at bounding box center [952, 45] width 190 height 35
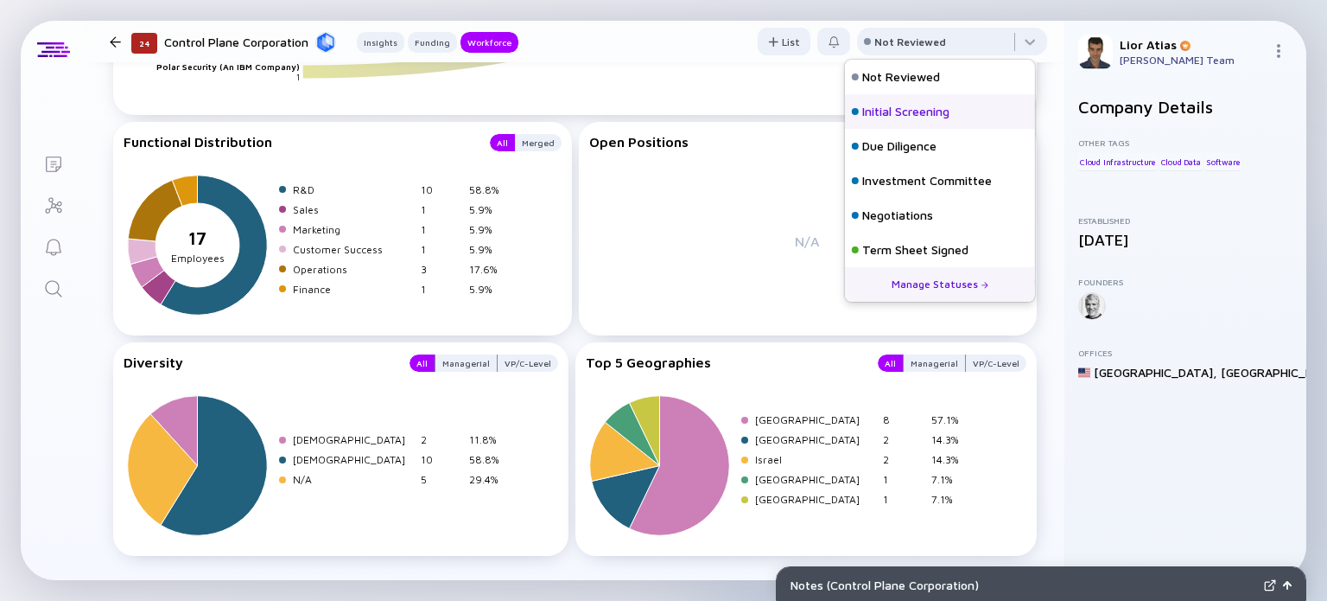
click at [933, 120] on div "Initial Screening" at bounding box center [940, 111] width 190 height 35
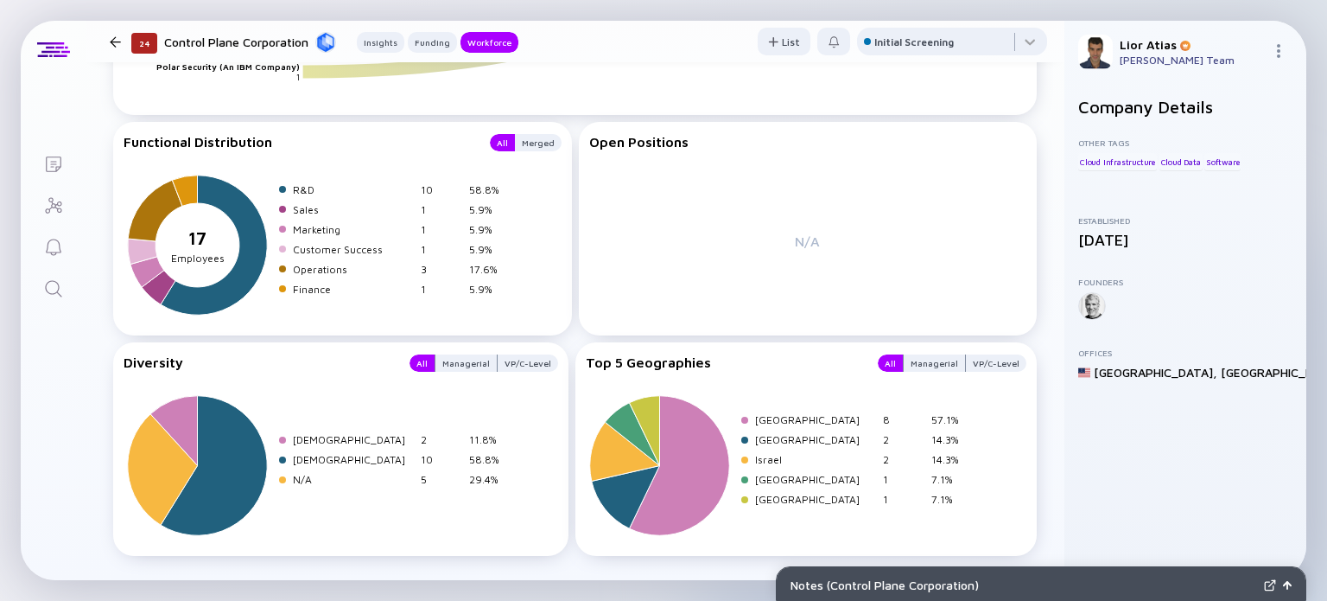
click at [125, 45] on div at bounding box center [115, 41] width 25 height 11
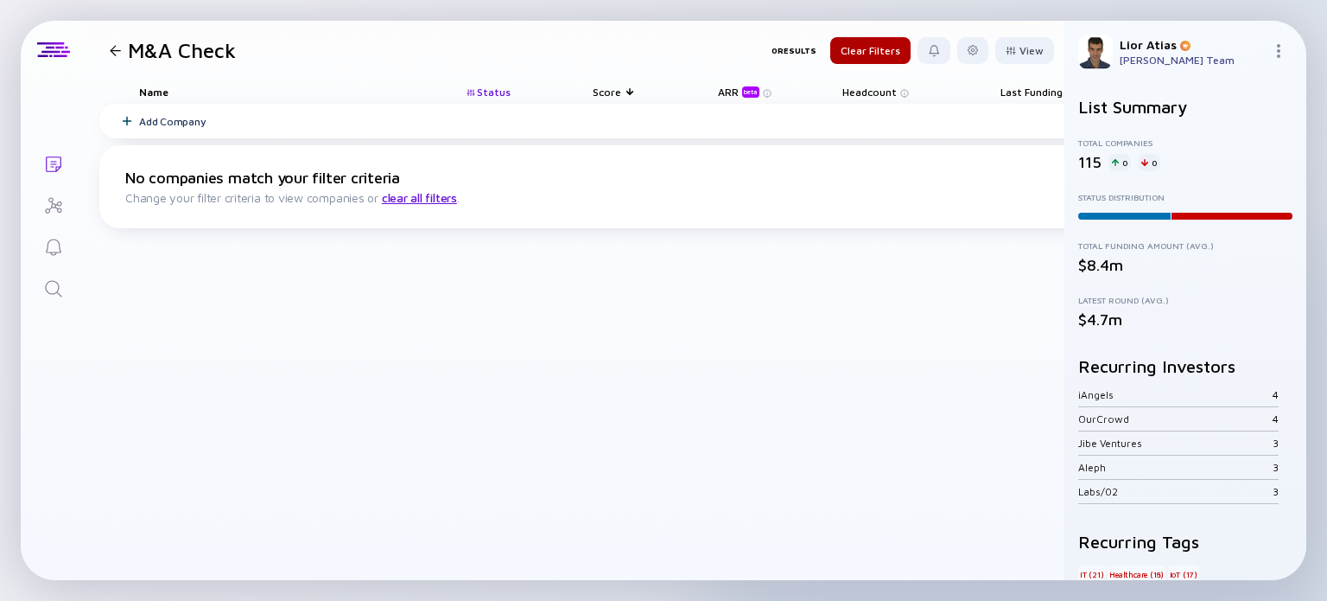
click at [495, 91] on span "Status" at bounding box center [494, 92] width 34 height 13
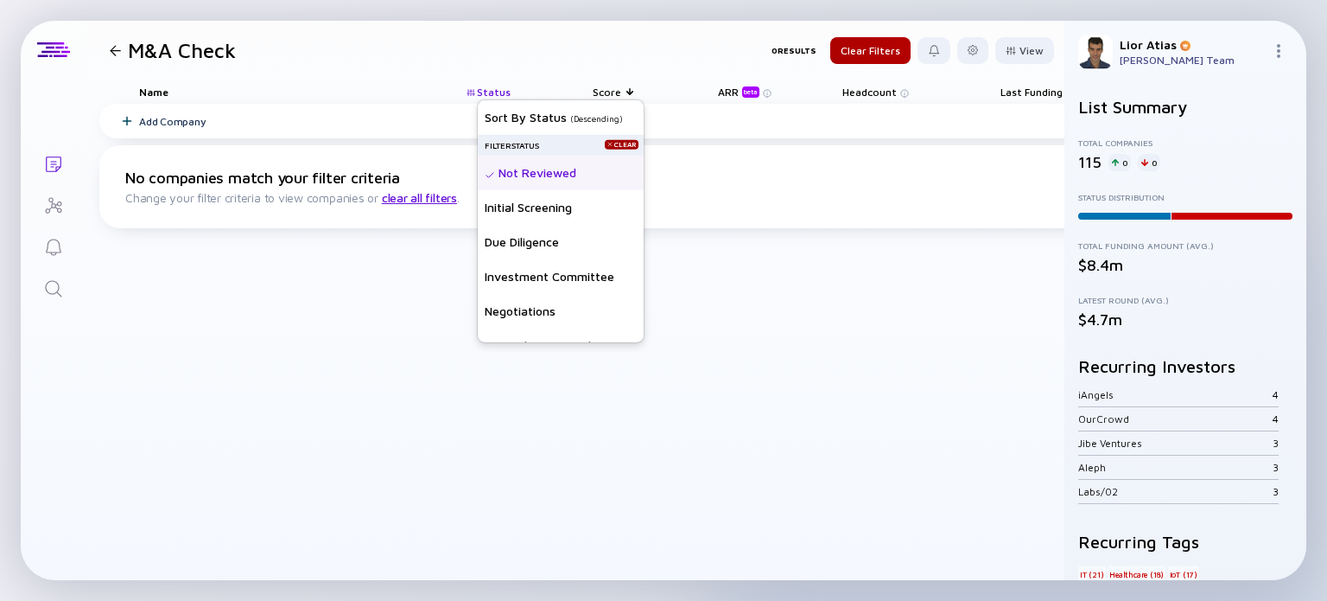
drag, startPoint x: 546, startPoint y: 203, endPoint x: 531, endPoint y: 165, distance: 40.8
click at [531, 165] on div "Sort by Status ( Descending ) Filter Status Clear Not Reviewed Initial Screenin…" at bounding box center [561, 265] width 166 height 332
click at [530, 199] on div "Initial Screening" at bounding box center [561, 206] width 166 height 35
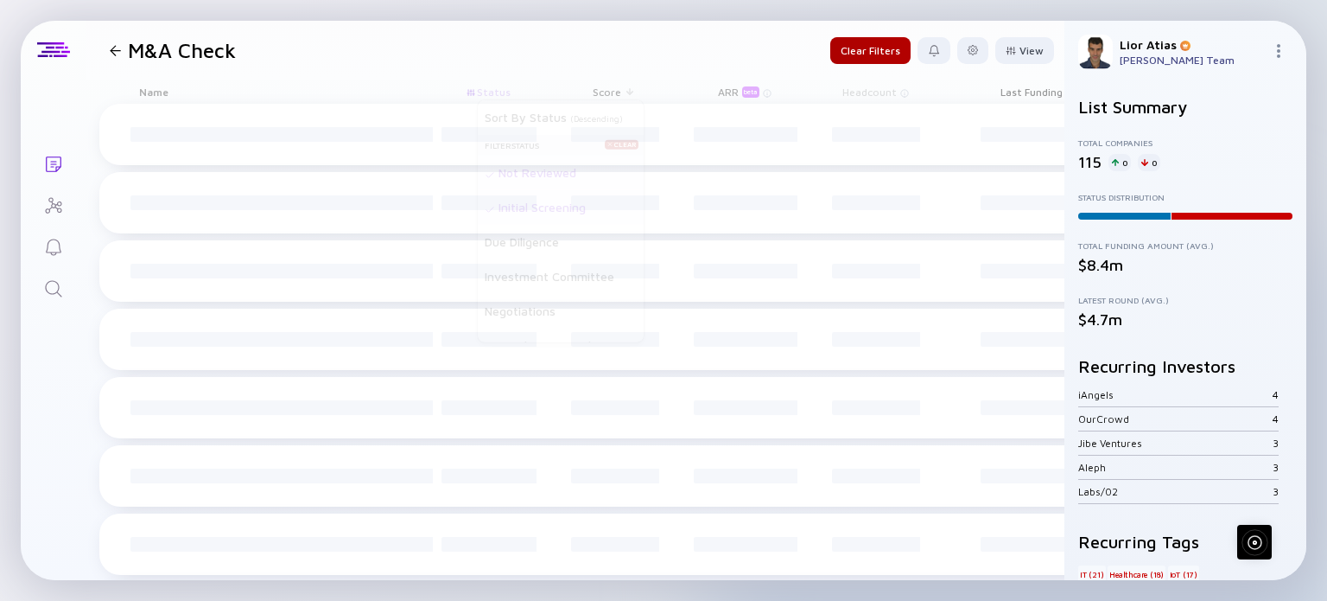
click at [529, 168] on div "Not Reviewed" at bounding box center [561, 172] width 166 height 35
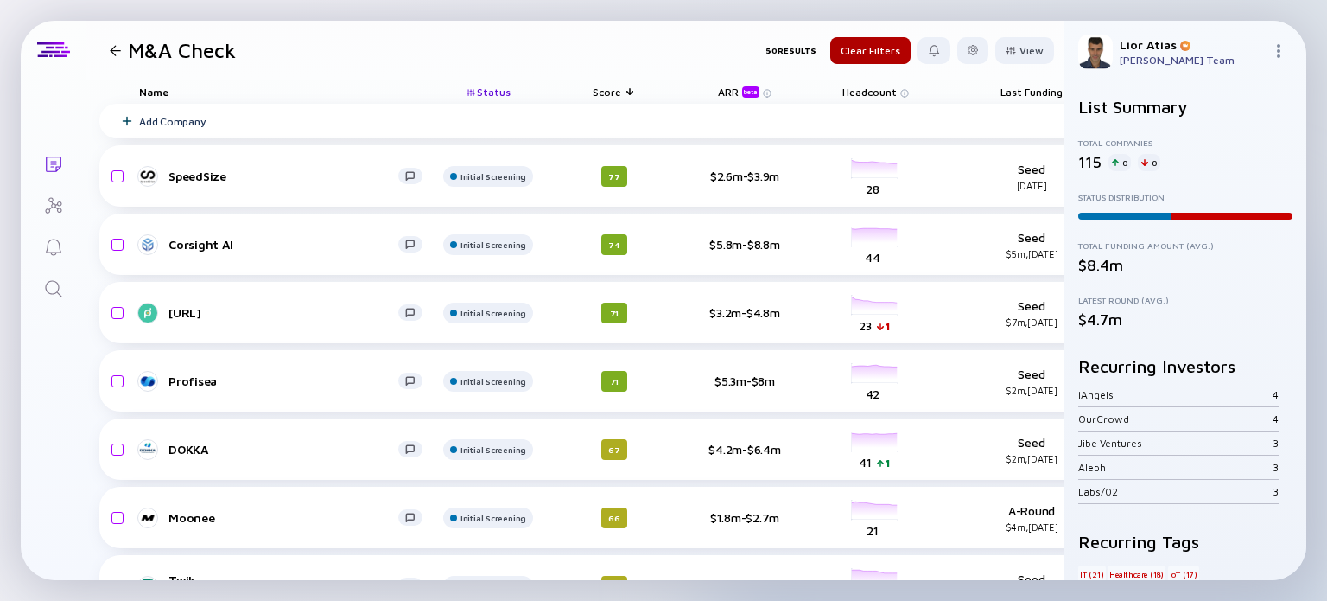
click at [475, 85] on div "Status Sort by Status ( Descending ) Filter Status Clear Not Reviewed Initial S…" at bounding box center [488, 91] width 104 height 24
click at [475, 85] on div "Status" at bounding box center [488, 91] width 104 height 24
click at [502, 96] on span "Status" at bounding box center [494, 92] width 34 height 13
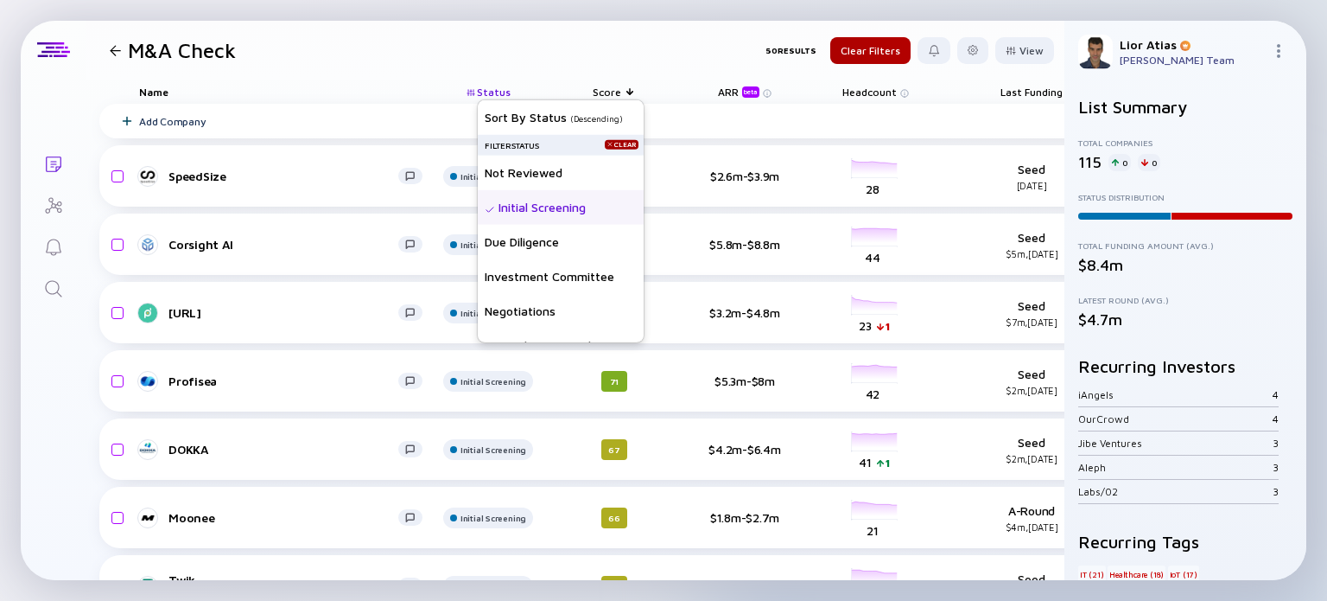
click at [422, 54] on header "M&A Check 50 Results Clear Filters View" at bounding box center [575, 50] width 979 height 59
